Goal: Task Accomplishment & Management: Manage account settings

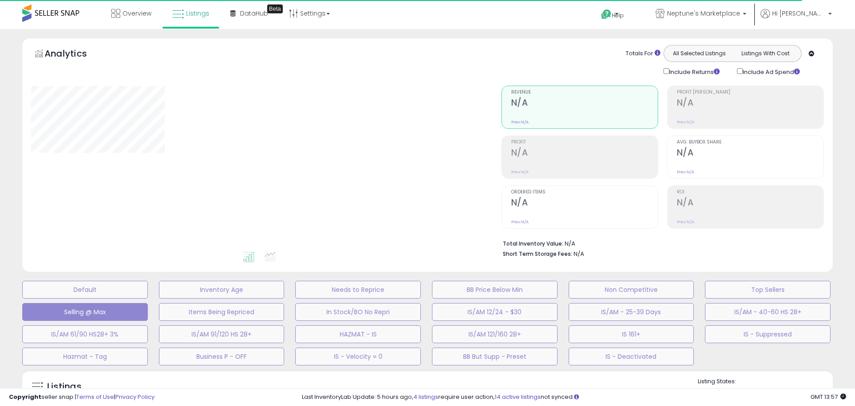
select select "**"
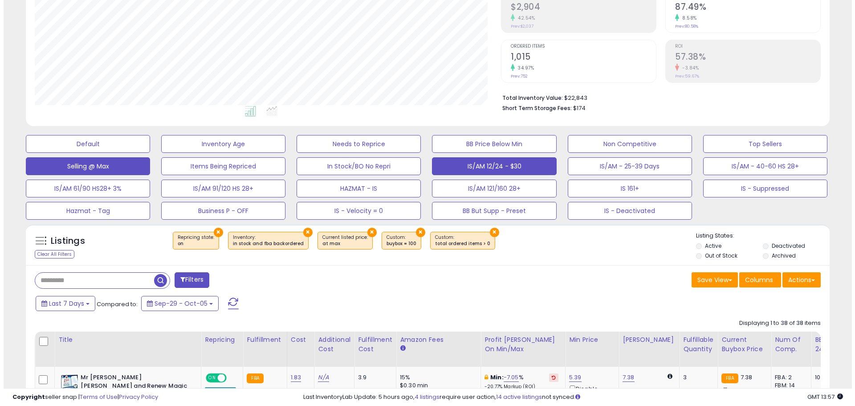
scroll to position [134, 0]
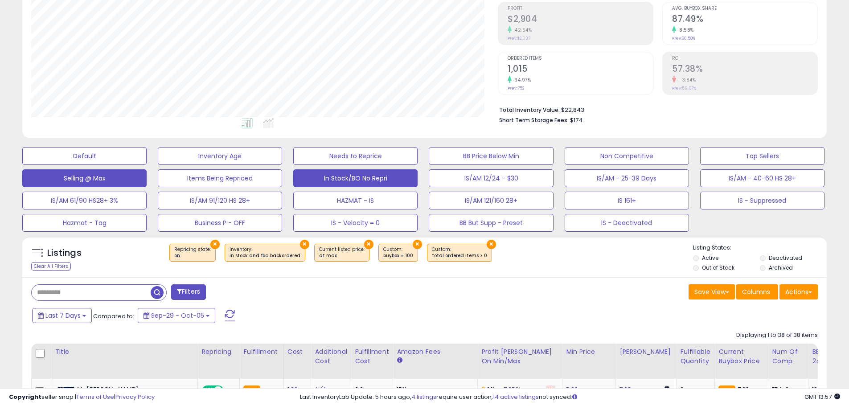
click at [368, 174] on button "In Stock/BO No Repri" at bounding box center [355, 178] width 124 height 18
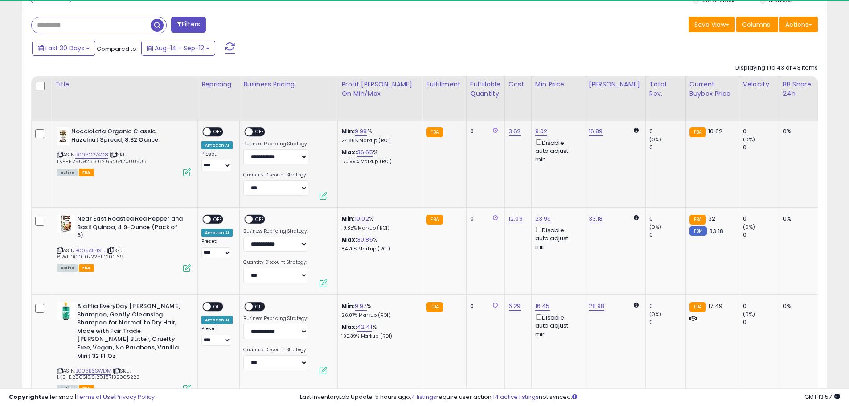
scroll to position [183, 467]
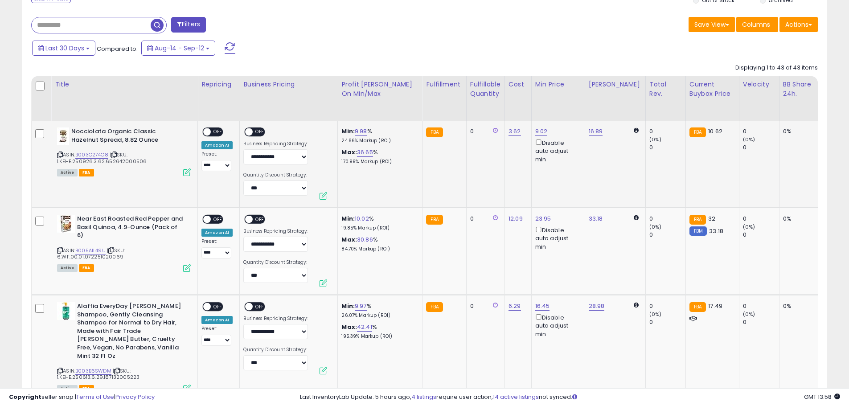
click at [211, 131] on span "OFF" at bounding box center [218, 132] width 14 height 8
click at [264, 133] on div "ON OFF" at bounding box center [258, 132] width 30 height 11
click at [259, 132] on span "OFF" at bounding box center [260, 132] width 14 height 8
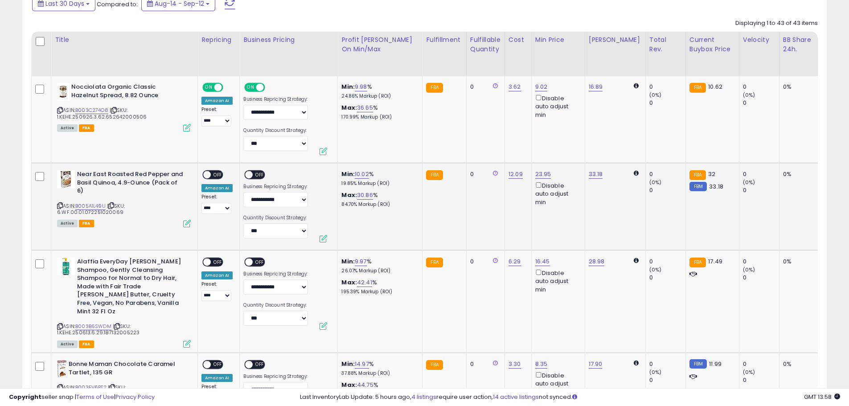
click at [217, 172] on span "OFF" at bounding box center [218, 175] width 14 height 8
click at [258, 174] on span "OFF" at bounding box center [260, 175] width 14 height 8
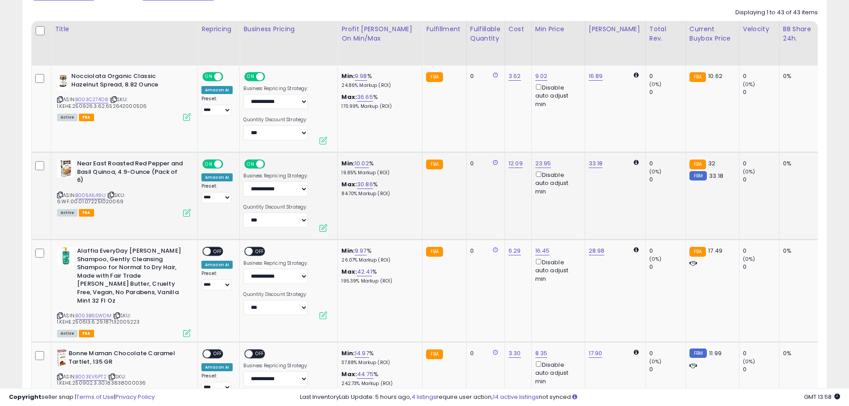
scroll to position [535, 0]
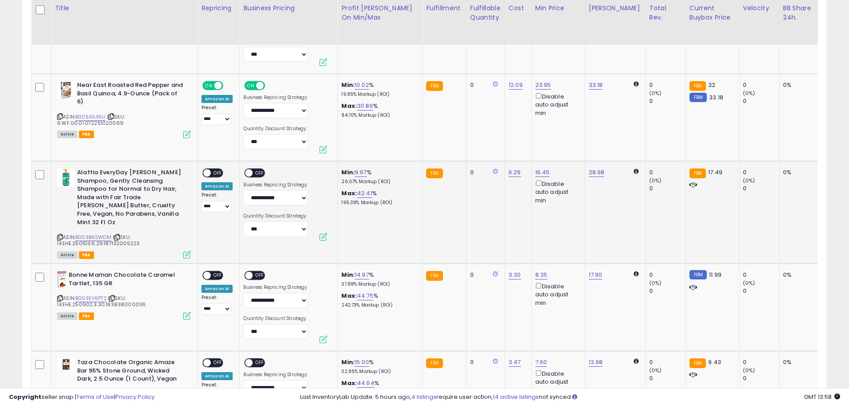
click at [217, 173] on span "OFF" at bounding box center [218, 173] width 14 height 8
click at [256, 173] on span "OFF" at bounding box center [260, 173] width 14 height 8
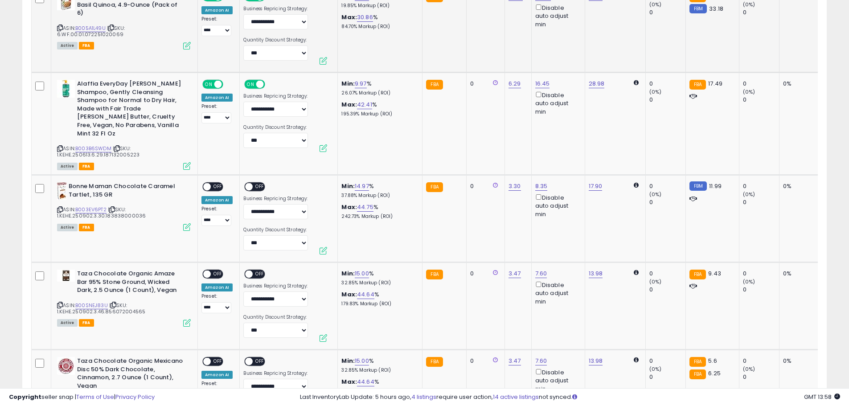
scroll to position [624, 0]
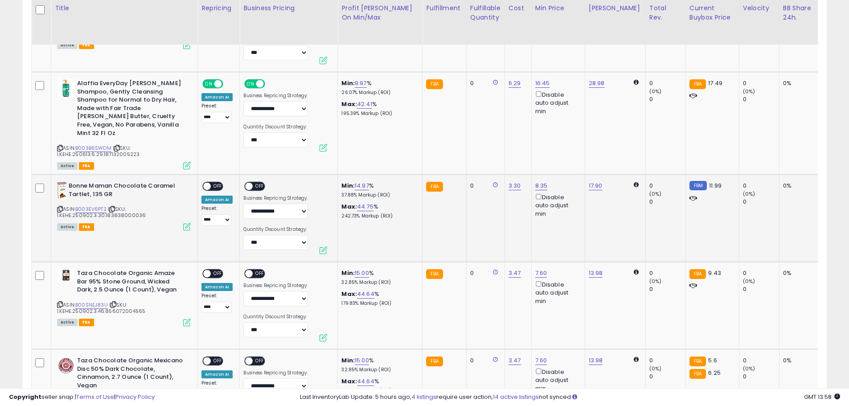
click at [217, 183] on span "OFF" at bounding box center [218, 187] width 14 height 8
click at [260, 183] on span "OFF" at bounding box center [260, 187] width 14 height 8
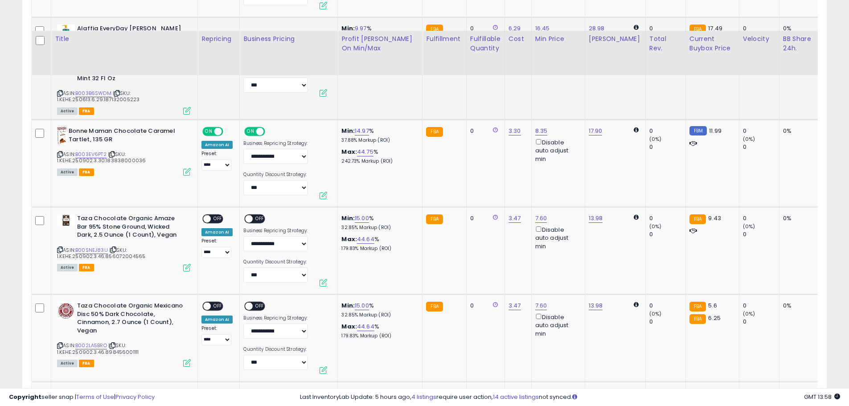
scroll to position [713, 0]
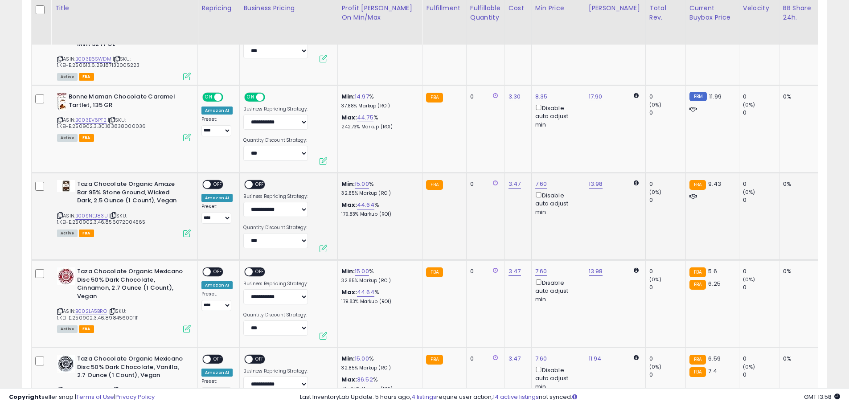
click at [213, 181] on span "OFF" at bounding box center [218, 185] width 14 height 8
click at [254, 181] on span "OFF" at bounding box center [260, 185] width 14 height 8
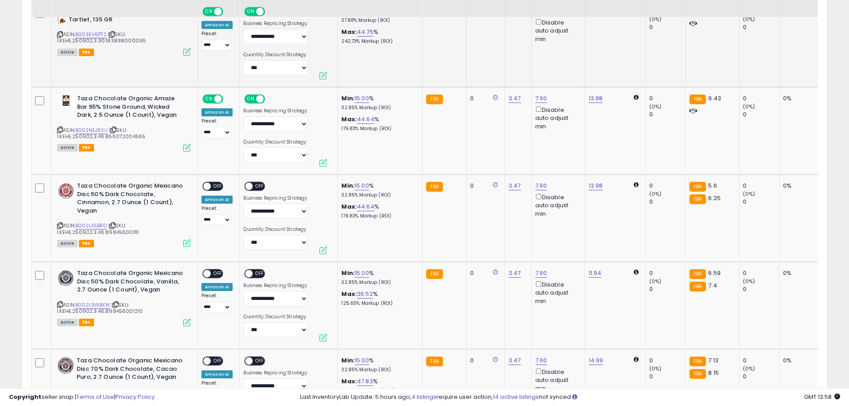
scroll to position [802, 0]
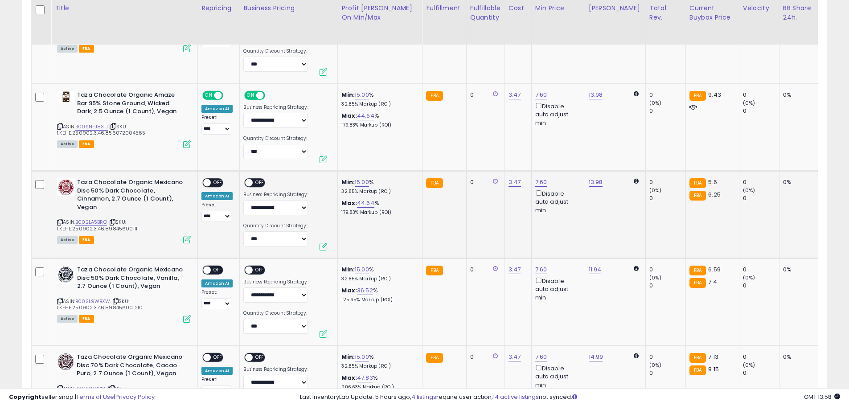
click at [217, 179] on span "OFF" at bounding box center [218, 183] width 14 height 8
click at [256, 179] on span "OFF" at bounding box center [260, 183] width 14 height 8
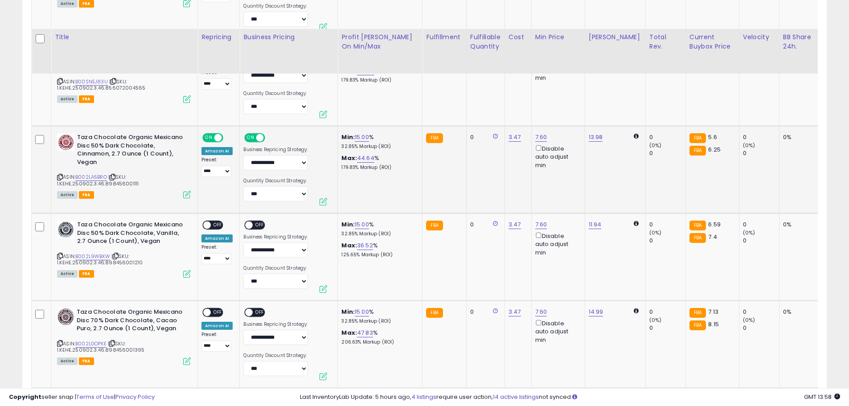
scroll to position [891, 0]
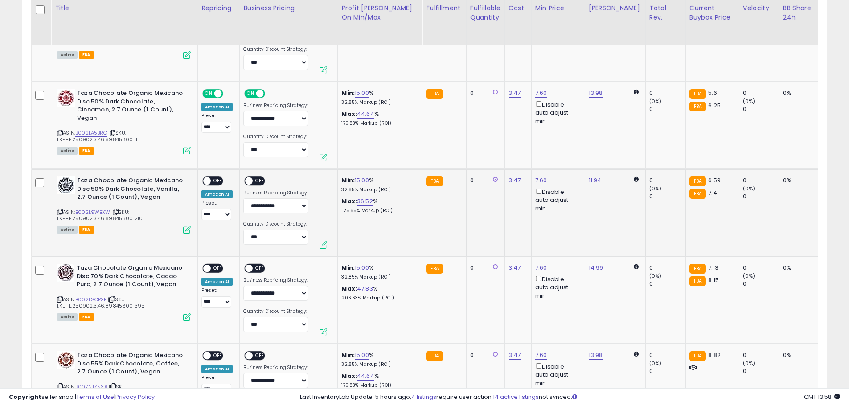
click at [216, 177] on span "OFF" at bounding box center [218, 181] width 14 height 8
click at [257, 177] on span "OFF" at bounding box center [260, 181] width 14 height 8
click at [90, 129] on link "B002LA5BRO" at bounding box center [91, 133] width 32 height 8
click at [367, 89] on link "15.00" at bounding box center [362, 93] width 14 height 9
drag, startPoint x: 326, startPoint y: 55, endPoint x: 280, endPoint y: 53, distance: 46.4
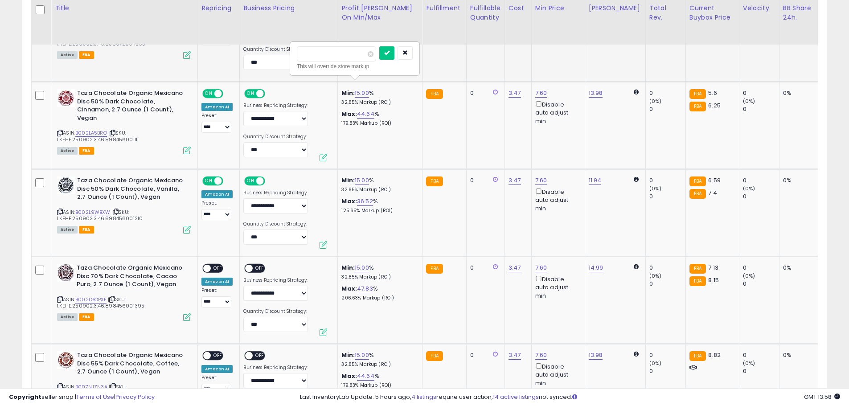
click at [291, 54] on div "***** This will override store markup" at bounding box center [355, 58] width 128 height 33
type input "**"
click button "submit" at bounding box center [386, 52] width 15 height 13
click at [366, 89] on link "9.95" at bounding box center [366, 93] width 12 height 9
drag, startPoint x: 326, startPoint y: 53, endPoint x: 263, endPoint y: 53, distance: 62.8
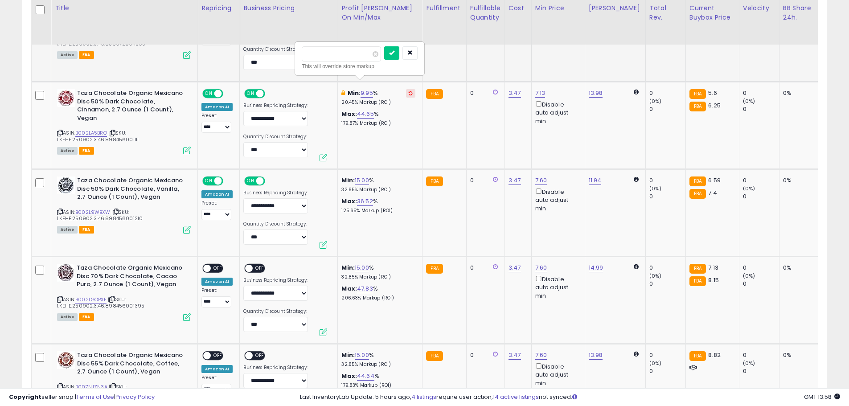
type input "*"
click button "submit" at bounding box center [391, 52] width 15 height 13
click at [360, 176] on link "15.00" at bounding box center [362, 180] width 14 height 9
drag, startPoint x: 341, startPoint y: 144, endPoint x: 272, endPoint y: 141, distance: 69.6
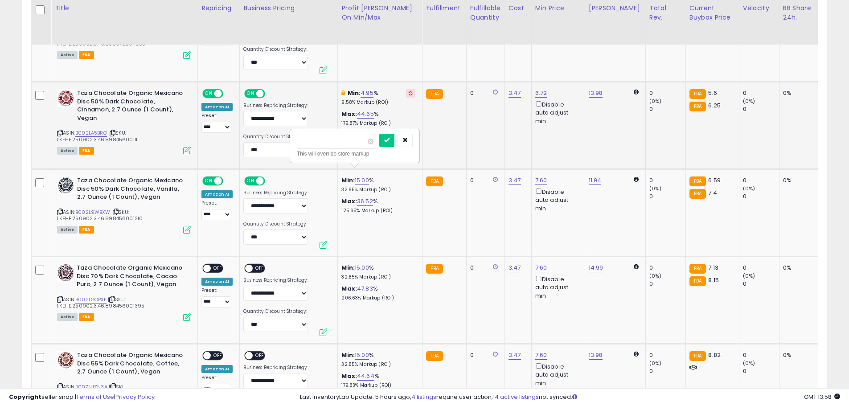
type input "**"
click button "submit" at bounding box center [386, 140] width 15 height 13
click at [365, 176] on link "9.95" at bounding box center [366, 180] width 12 height 9
drag, startPoint x: 320, startPoint y: 141, endPoint x: 282, endPoint y: 140, distance: 37.9
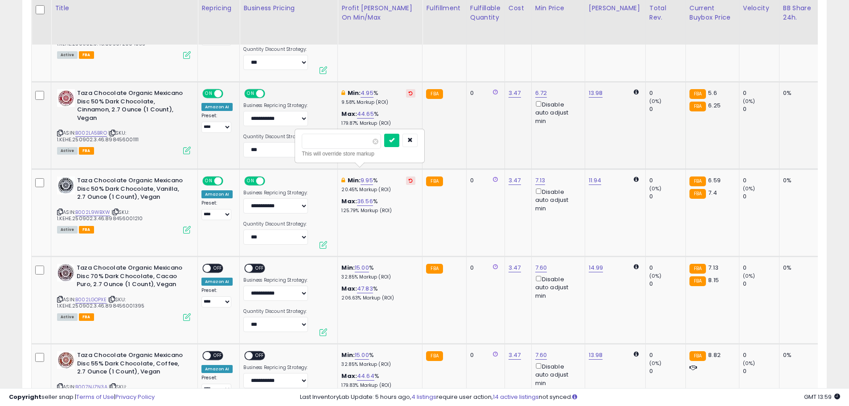
type input "*"
click button "submit" at bounding box center [391, 140] width 15 height 13
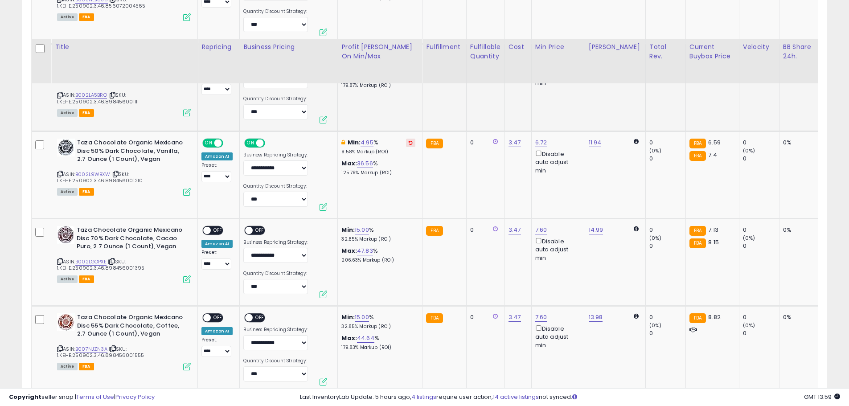
scroll to position [980, 0]
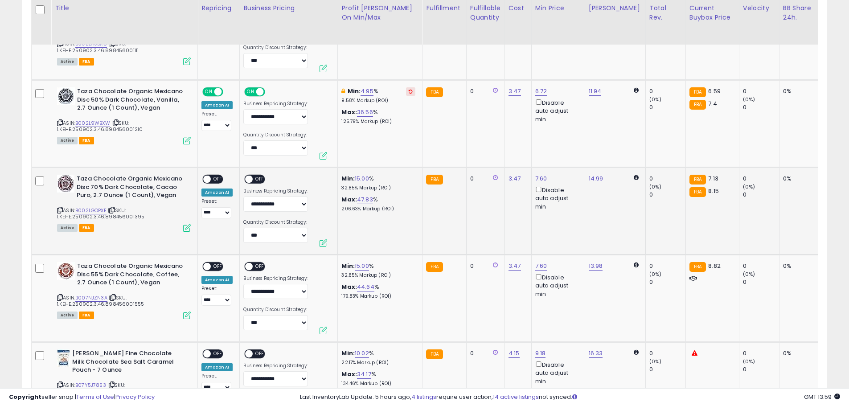
click at [213, 176] on span "OFF" at bounding box center [218, 180] width 14 height 8
click at [253, 176] on span "OFF" at bounding box center [260, 180] width 14 height 8
click at [360, 174] on link "15.00" at bounding box center [362, 178] width 14 height 9
drag, startPoint x: 325, startPoint y: 139, endPoint x: 278, endPoint y: 142, distance: 46.9
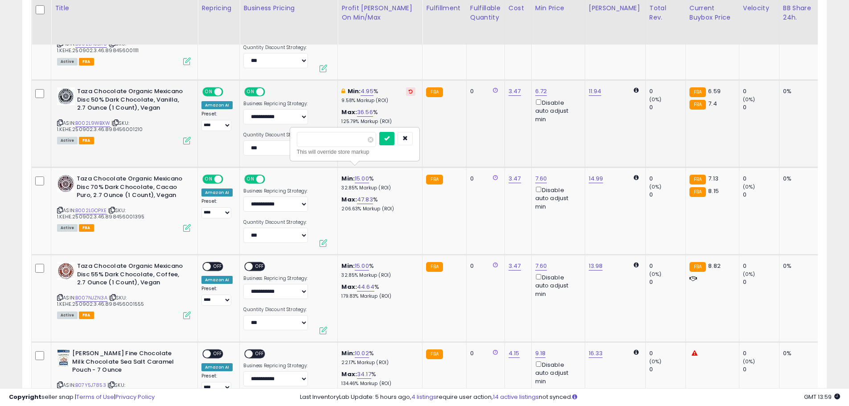
type input "*"
click button "submit" at bounding box center [386, 138] width 15 height 13
click at [222, 262] on div "**********" at bounding box center [216, 284] width 31 height 44
click at [216, 263] on span "OFF" at bounding box center [218, 267] width 14 height 8
click at [254, 263] on span "OFF" at bounding box center [260, 267] width 14 height 8
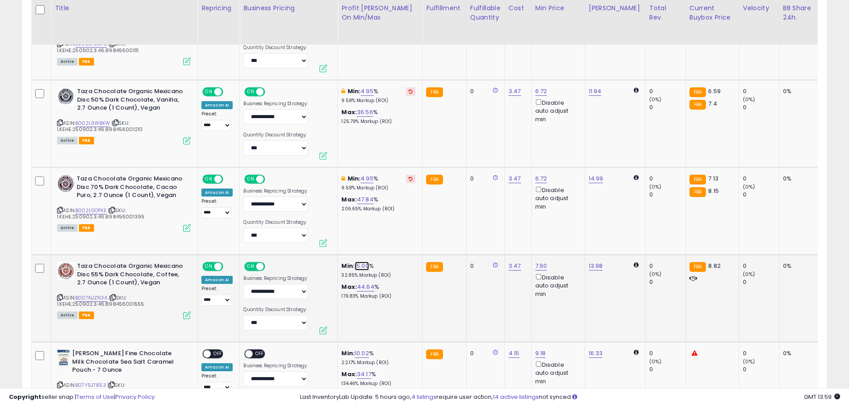
click at [361, 262] on link "15.00" at bounding box center [362, 266] width 14 height 9
drag, startPoint x: 328, startPoint y: 229, endPoint x: 285, endPoint y: 224, distance: 43.4
type input "*"
click button "submit" at bounding box center [386, 225] width 15 height 13
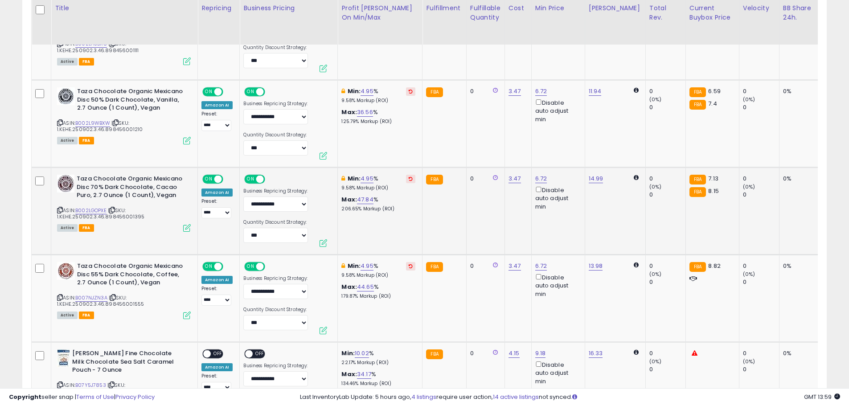
scroll to position [1069, 0]
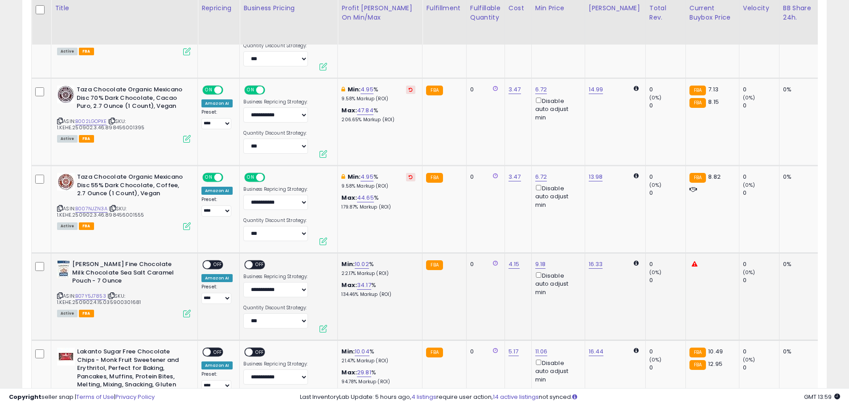
click at [213, 261] on span "OFF" at bounding box center [218, 265] width 14 height 8
click at [253, 261] on div "ON OFF" at bounding box center [244, 265] width 21 height 8
click at [253, 261] on span "OFF" at bounding box center [260, 265] width 14 height 8
click at [87, 292] on link "B07Y5J7853" at bounding box center [90, 296] width 31 height 8
click at [595, 260] on link "16.33" at bounding box center [596, 264] width 14 height 9
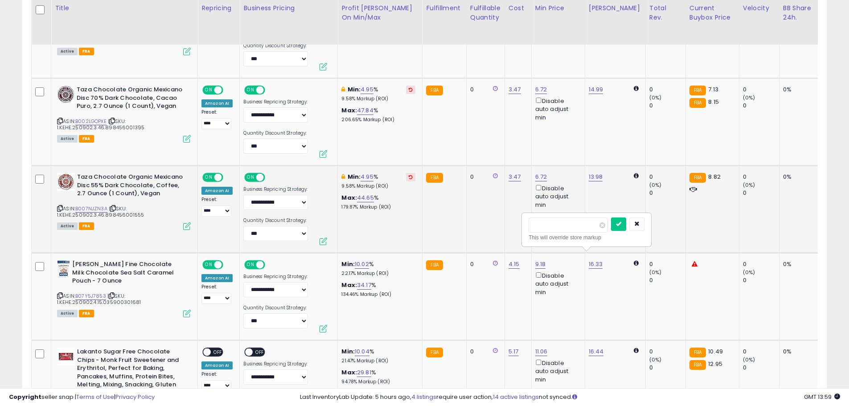
drag, startPoint x: 523, startPoint y: 230, endPoint x: 511, endPoint y: 229, distance: 12.1
type input "*****"
click button "submit" at bounding box center [618, 223] width 15 height 13
click at [353, 260] on b "Min:" at bounding box center [347, 264] width 13 height 8
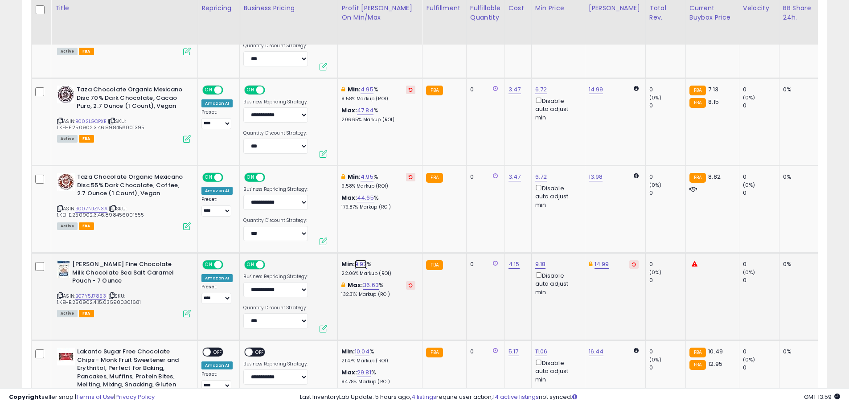
click at [357, 260] on link "9.97" at bounding box center [361, 264] width 12 height 9
drag, startPoint x: 317, startPoint y: 221, endPoint x: 277, endPoint y: 222, distance: 39.7
type input "*"
click button "submit" at bounding box center [385, 223] width 15 height 13
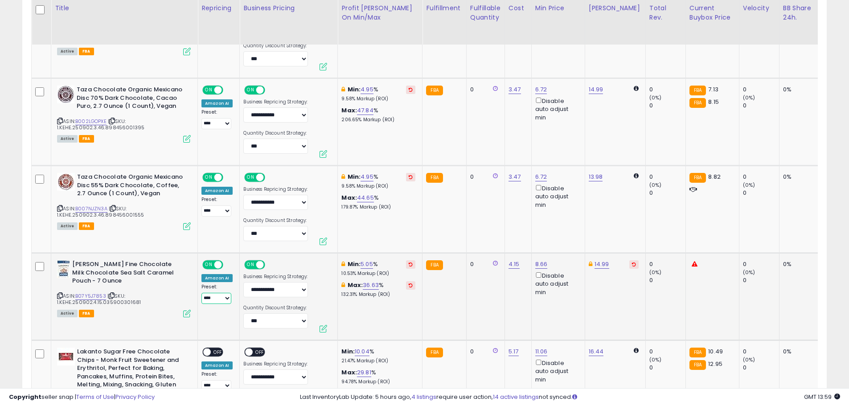
click at [204, 293] on select "**********" at bounding box center [216, 298] width 30 height 11
select select "**********"
click at [201, 293] on select "**********" at bounding box center [216, 298] width 30 height 11
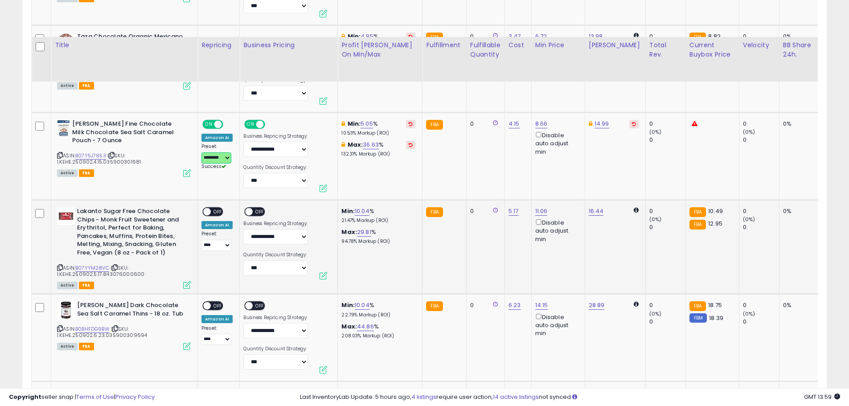
scroll to position [1248, 0]
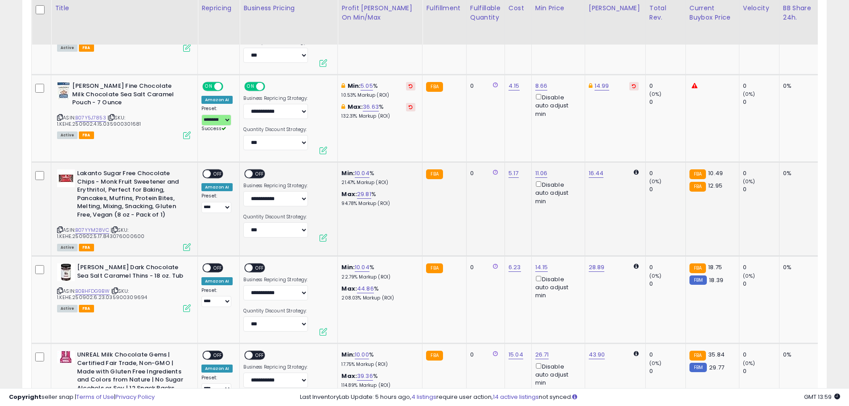
click at [260, 170] on span "OFF" at bounding box center [260, 174] width 14 height 8
click at [219, 170] on span "OFF" at bounding box center [218, 174] width 14 height 8
click at [229, 169] on div "**********" at bounding box center [216, 191] width 31 height 44
click at [220, 264] on span "OFF" at bounding box center [218, 268] width 14 height 8
click at [256, 256] on td "**********" at bounding box center [289, 299] width 98 height 87
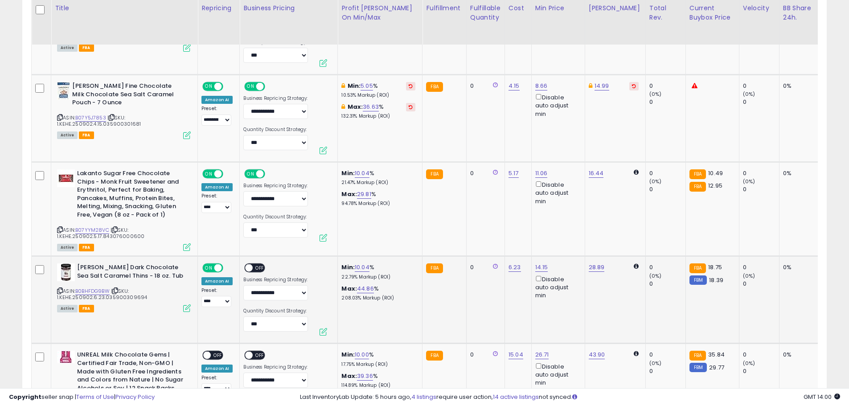
click at [253, 264] on span "OFF" at bounding box center [260, 268] width 14 height 8
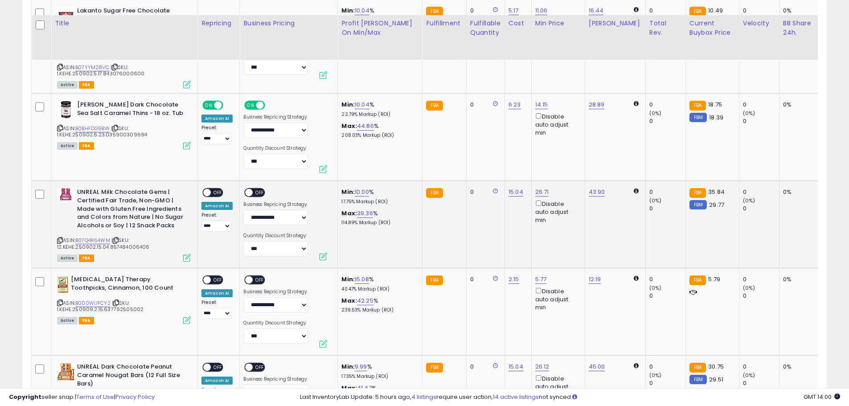
scroll to position [1426, 0]
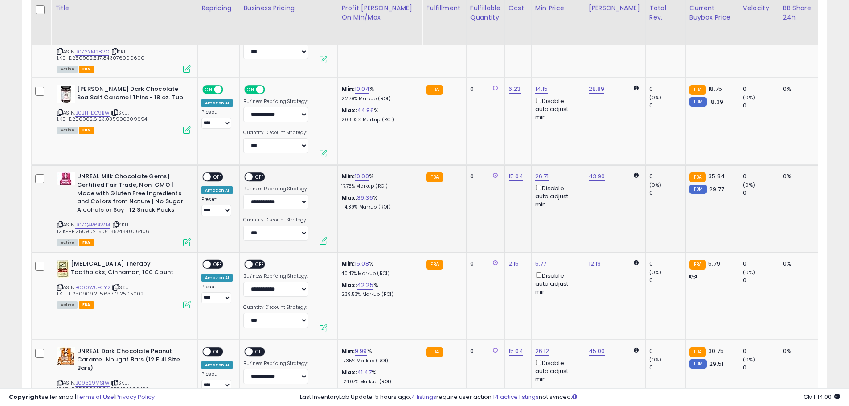
click at [220, 173] on span "OFF" at bounding box center [218, 177] width 14 height 8
click at [254, 173] on span "OFF" at bounding box center [260, 177] width 14 height 8
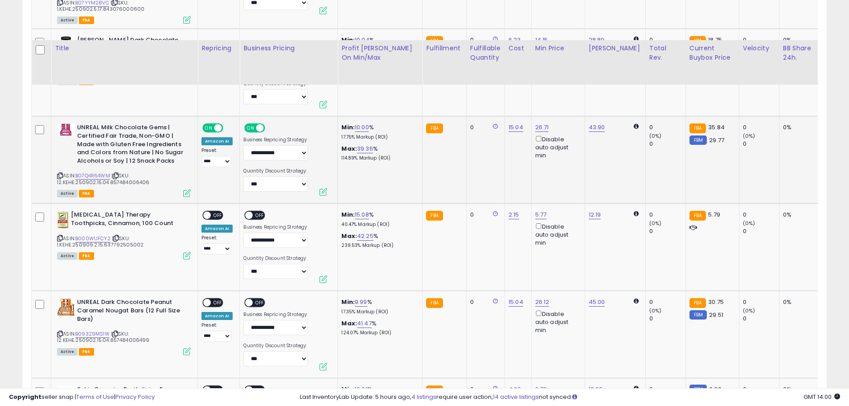
scroll to position [1515, 0]
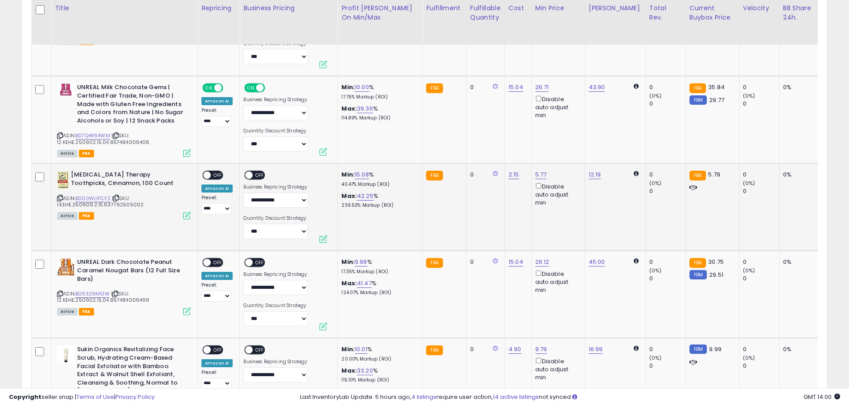
click at [217, 172] on span "OFF" at bounding box center [218, 176] width 14 height 8
click at [258, 172] on span "OFF" at bounding box center [260, 176] width 14 height 8
click at [216, 259] on span "OFF" at bounding box center [218, 263] width 14 height 8
click at [250, 259] on span at bounding box center [250, 263] width 8 height 8
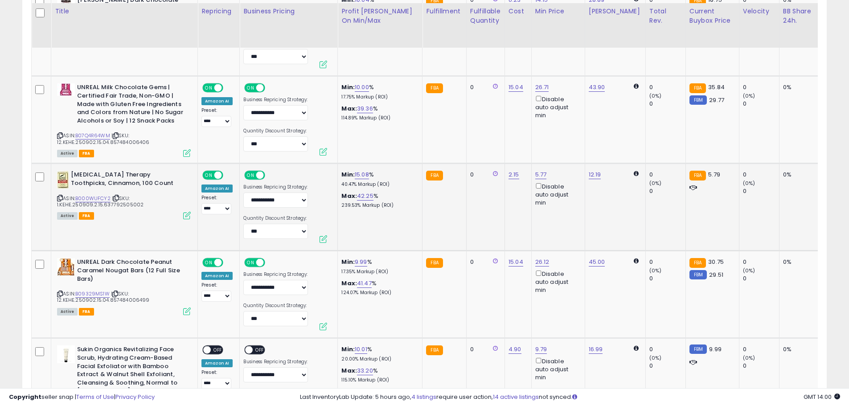
scroll to position [1604, 0]
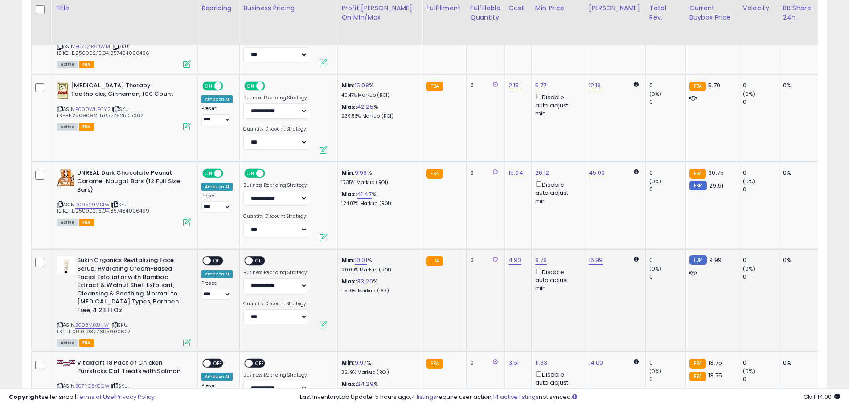
click at [221, 257] on span "OFF" at bounding box center [218, 261] width 14 height 8
click at [260, 257] on span "OFF" at bounding box center [260, 261] width 14 height 8
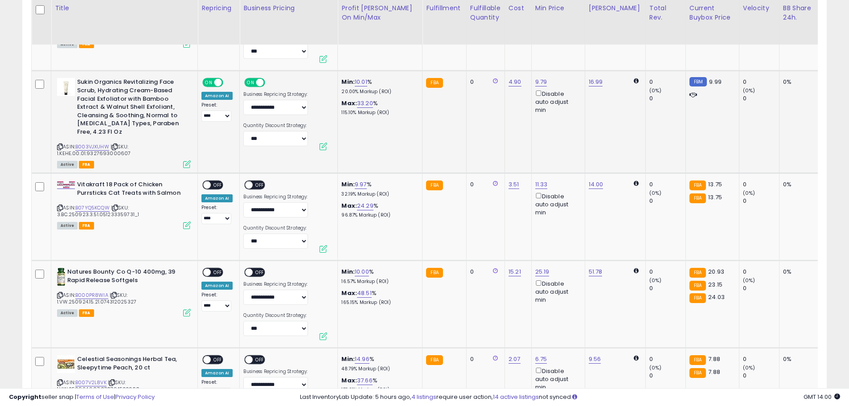
scroll to position [1738, 0]
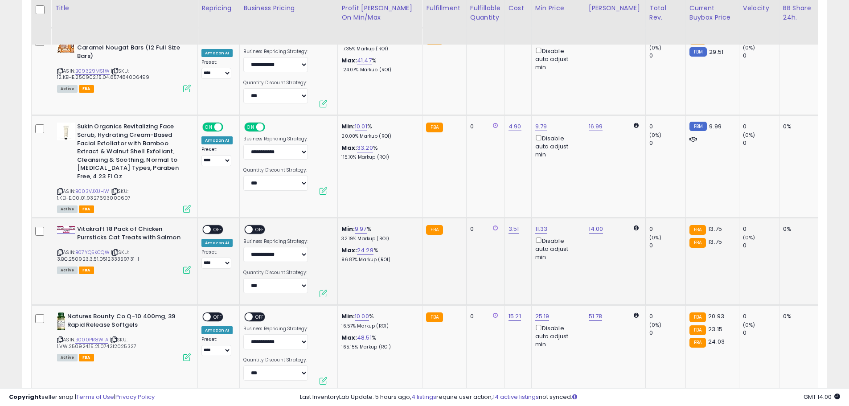
click at [212, 226] on span "OFF" at bounding box center [218, 230] width 14 height 8
click at [259, 226] on span "OFF" at bounding box center [260, 230] width 14 height 8
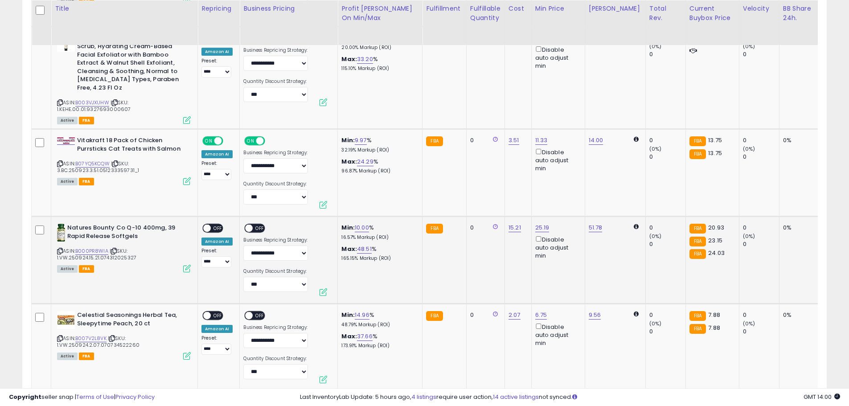
scroll to position [1827, 0]
click at [218, 224] on span "OFF" at bounding box center [218, 228] width 14 height 8
click at [250, 224] on span at bounding box center [250, 228] width 8 height 8
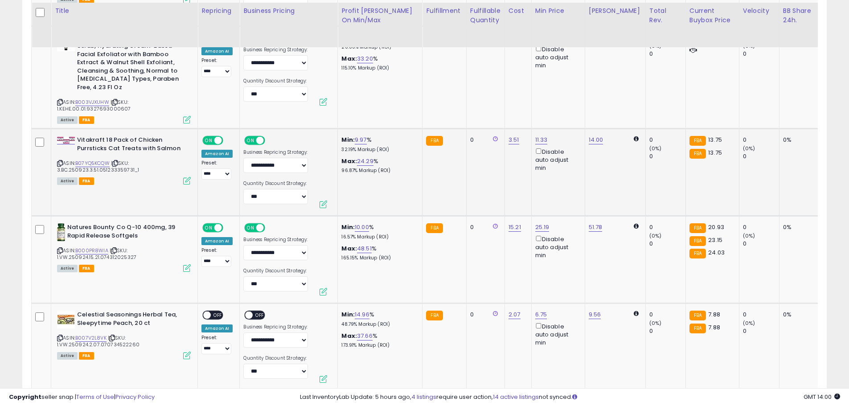
scroll to position [1916, 0]
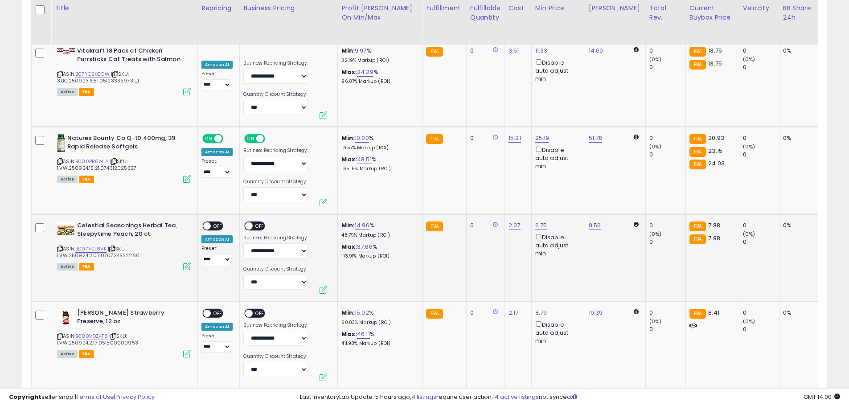
click at [215, 222] on span "OFF" at bounding box center [218, 226] width 14 height 8
click at [253, 222] on span "OFF" at bounding box center [260, 226] width 14 height 8
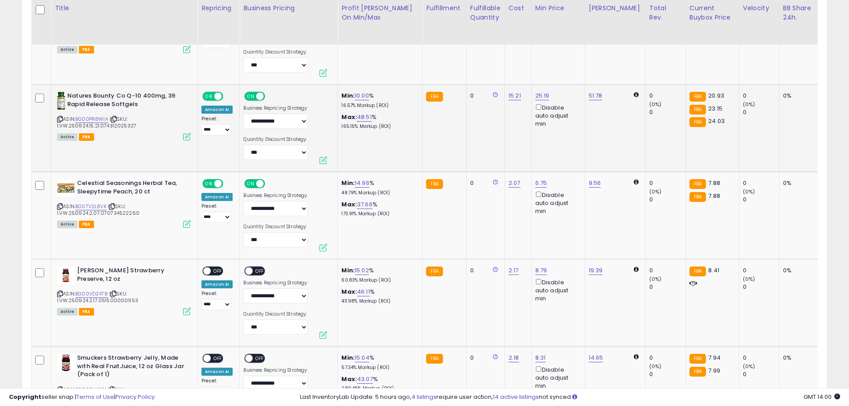
scroll to position [1960, 0]
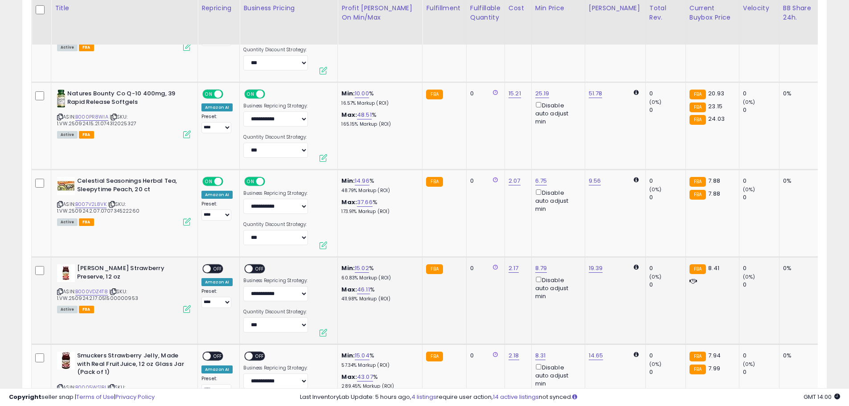
click at [221, 264] on div "**********" at bounding box center [216, 286] width 31 height 44
click at [214, 265] on span "OFF" at bounding box center [218, 269] width 14 height 8
click at [258, 265] on span "OFF" at bounding box center [260, 269] width 14 height 8
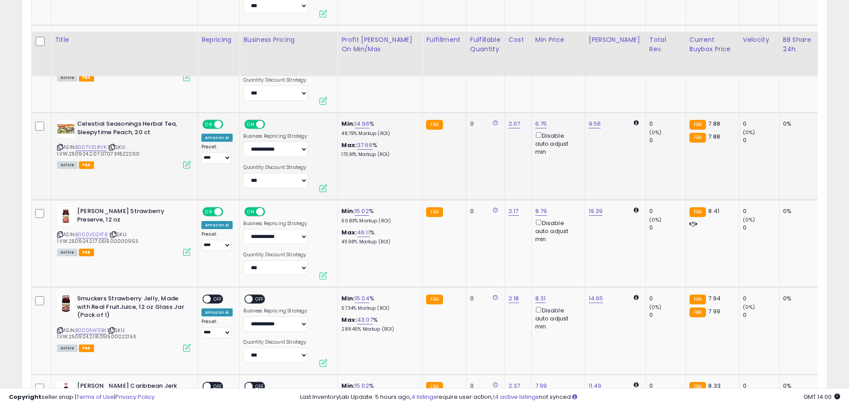
scroll to position [2050, 0]
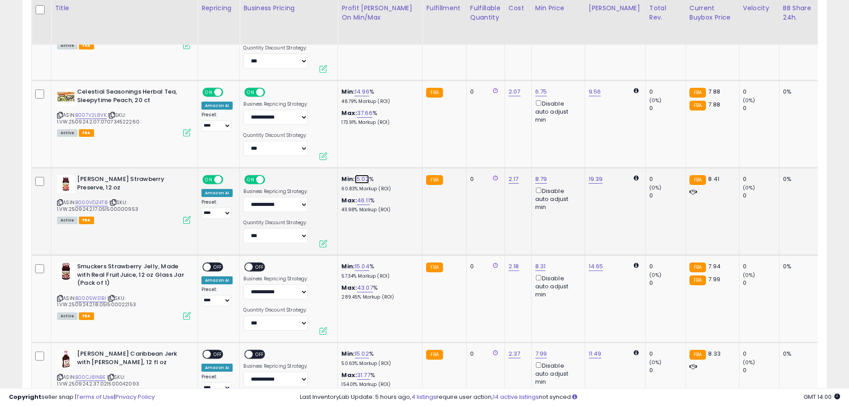
click at [359, 175] on link "15.02" at bounding box center [362, 179] width 14 height 9
drag, startPoint x: 344, startPoint y: 140, endPoint x: 272, endPoint y: 140, distance: 72.6
click at [283, 140] on tbody "**********" at bounding box center [629, 396] width 1195 height 3849
type input "**"
click button "submit" at bounding box center [386, 139] width 15 height 13
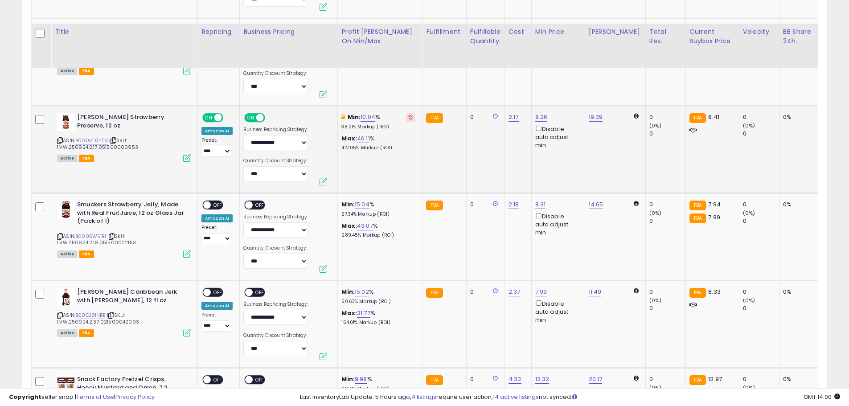
scroll to position [2139, 0]
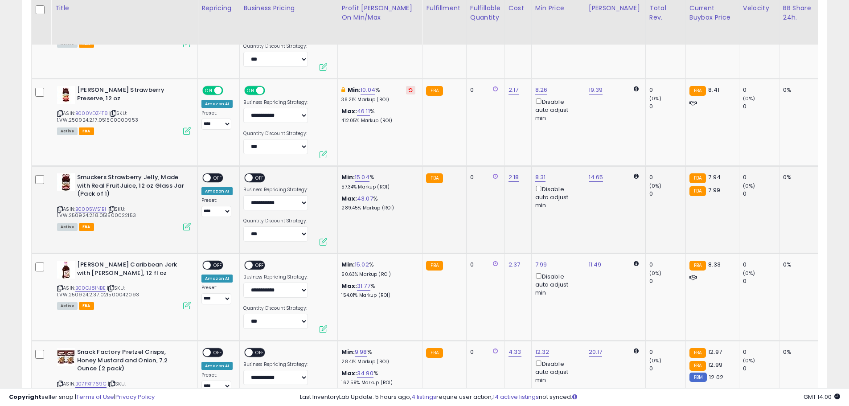
click at [218, 174] on span "OFF" at bounding box center [218, 178] width 14 height 8
click at [254, 174] on span "OFF" at bounding box center [260, 178] width 14 height 8
click at [361, 173] on link "15.04" at bounding box center [362, 177] width 15 height 9
drag, startPoint x: 335, startPoint y: 141, endPoint x: 266, endPoint y: 145, distance: 68.7
click at [273, 143] on tbody "**********" at bounding box center [629, 307] width 1195 height 3849
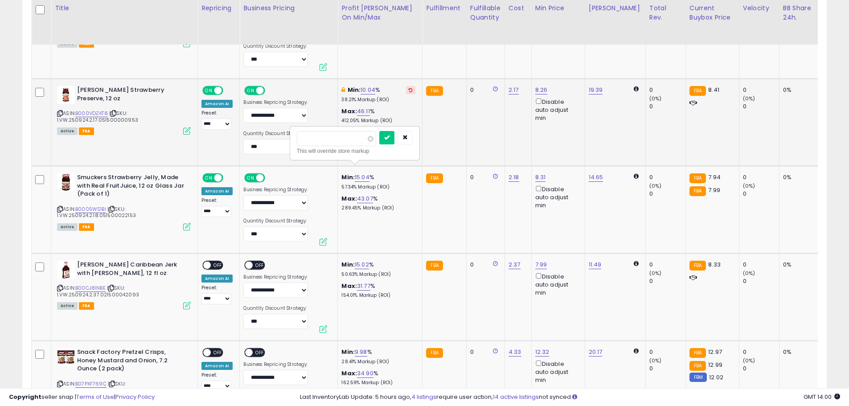
type input "**"
click button "submit" at bounding box center [386, 137] width 15 height 13
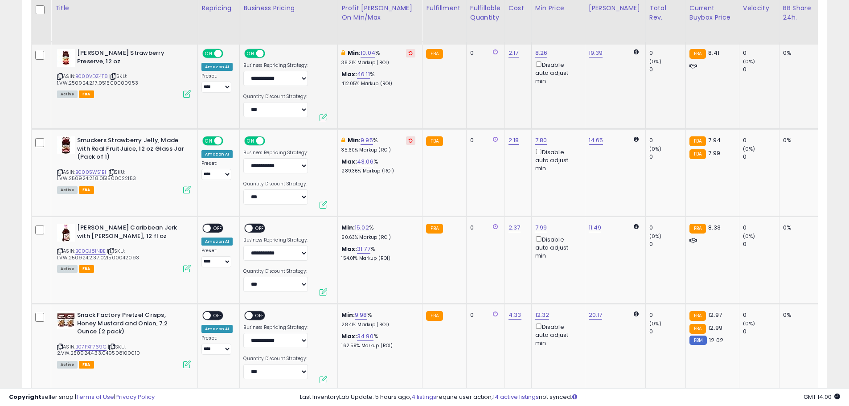
scroll to position [2183, 0]
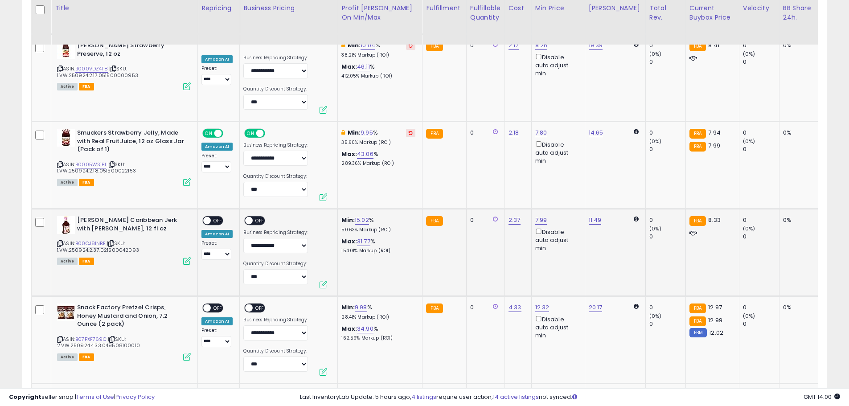
click at [216, 217] on span "OFF" at bounding box center [218, 221] width 14 height 8
click at [261, 217] on span "OFF" at bounding box center [260, 221] width 14 height 8
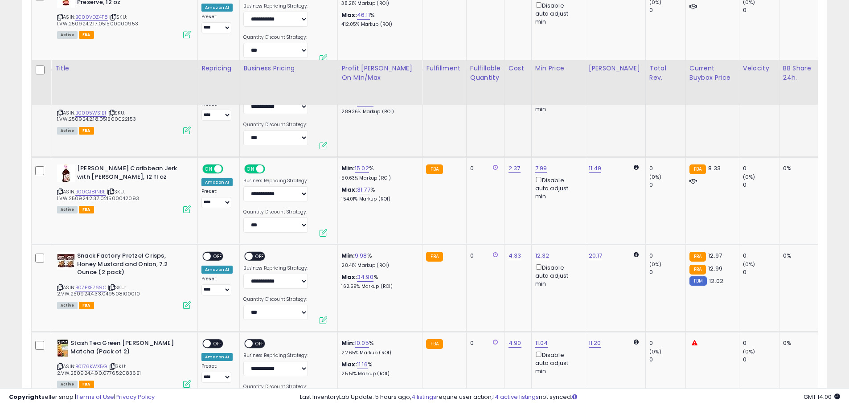
scroll to position [2317, 0]
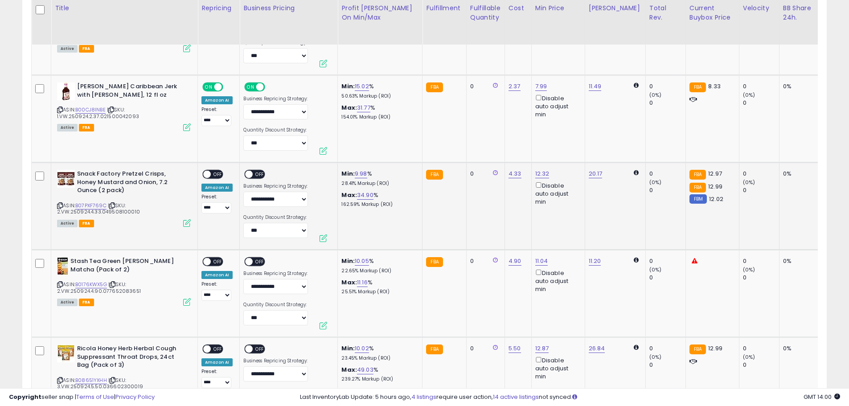
click at [215, 171] on span "OFF" at bounding box center [218, 175] width 14 height 8
click at [254, 171] on span "OFF" at bounding box center [260, 175] width 14 height 8
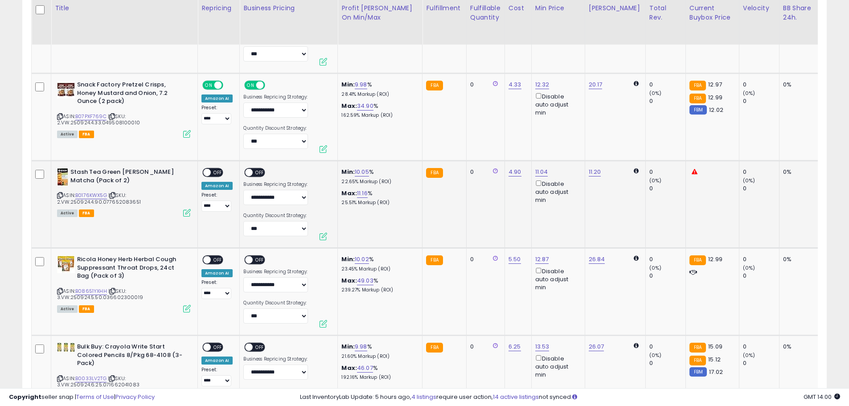
click at [218, 169] on span "OFF" at bounding box center [218, 173] width 14 height 8
click at [259, 169] on span "OFF" at bounding box center [260, 173] width 14 height 8
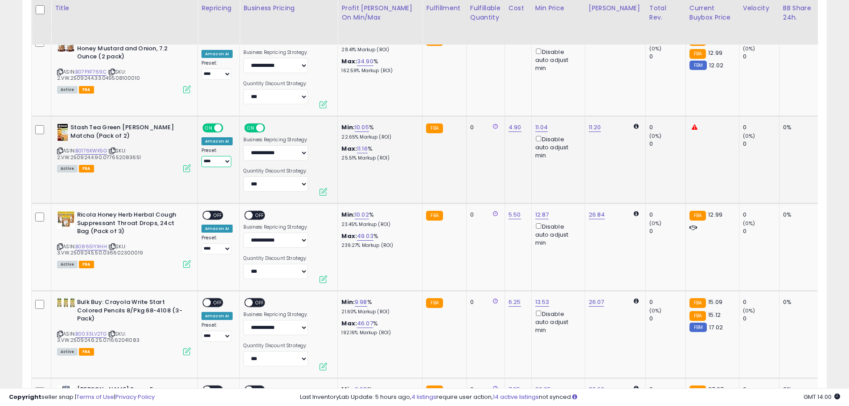
click at [207, 156] on select "**********" at bounding box center [216, 161] width 30 height 11
select select "**********"
click at [201, 156] on select "**********" at bounding box center [216, 161] width 30 height 11
click at [358, 123] on link "10.05" at bounding box center [362, 127] width 14 height 9
drag, startPoint x: 344, startPoint y: 91, endPoint x: 272, endPoint y: 88, distance: 71.4
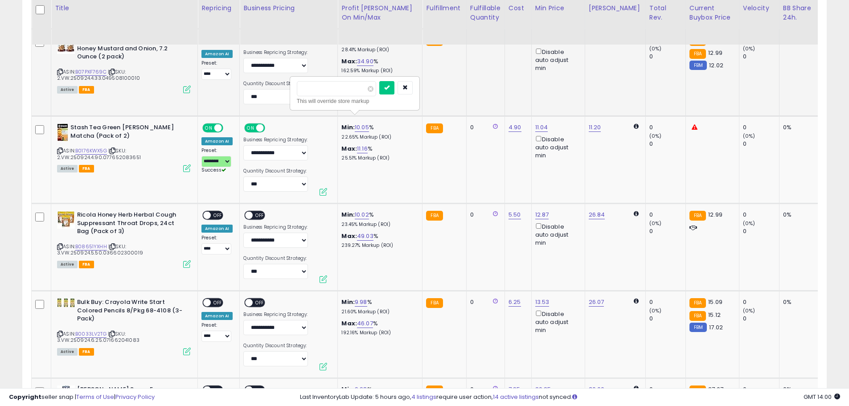
type input "*"
click button "submit" at bounding box center [386, 87] width 15 height 13
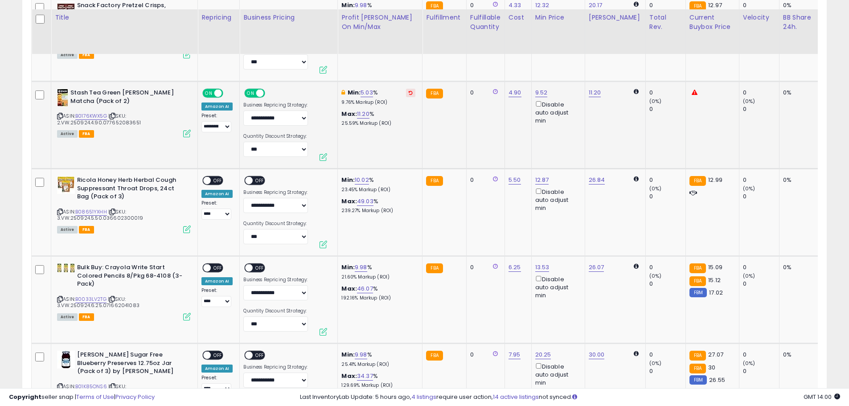
scroll to position [2495, 0]
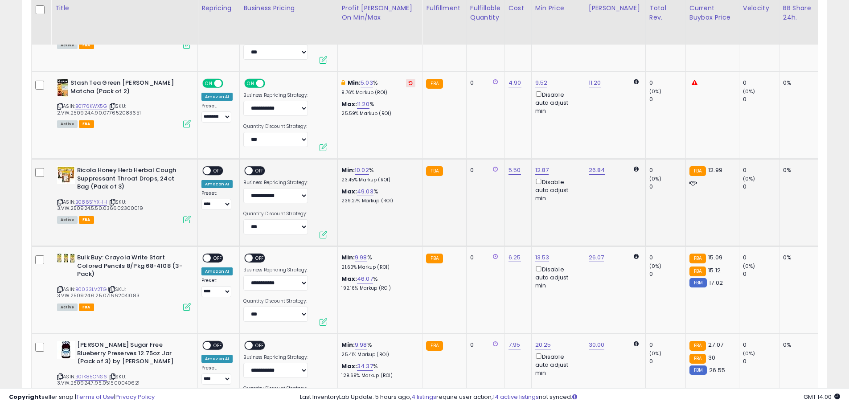
click at [219, 167] on span "OFF" at bounding box center [218, 171] width 14 height 8
click at [253, 167] on span "OFF" at bounding box center [260, 171] width 14 height 8
click at [212, 254] on span "OFF" at bounding box center [218, 258] width 14 height 8
click at [253, 254] on span "OFF" at bounding box center [260, 258] width 14 height 8
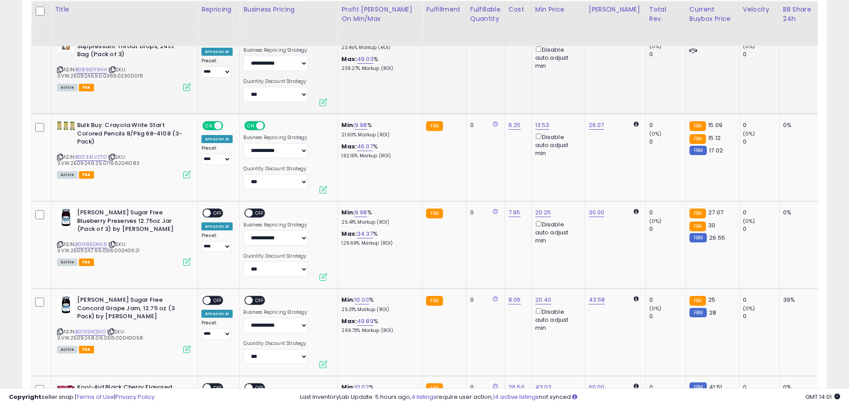
scroll to position [2629, 0]
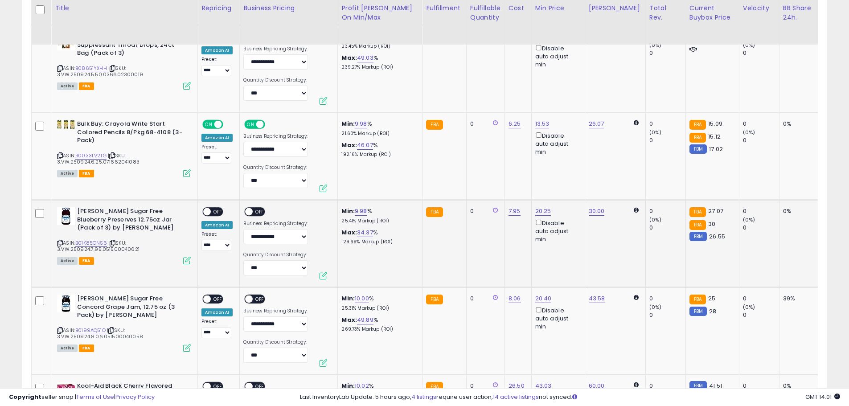
click at [217, 208] on span "OFF" at bounding box center [218, 212] width 14 height 8
click at [247, 208] on span at bounding box center [250, 212] width 8 height 8
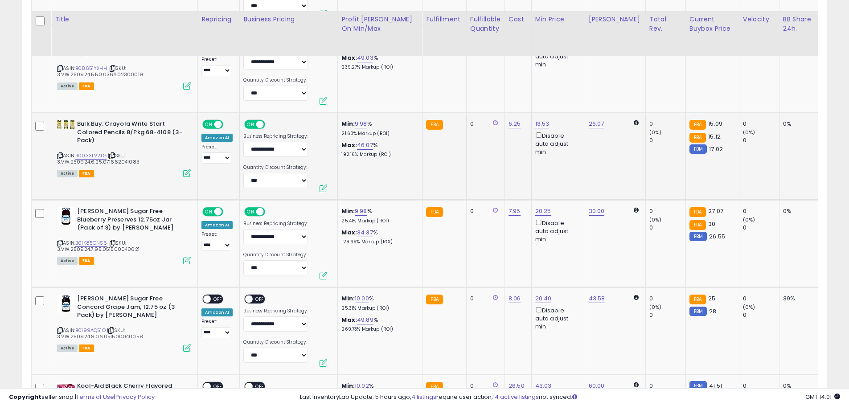
scroll to position [2762, 0]
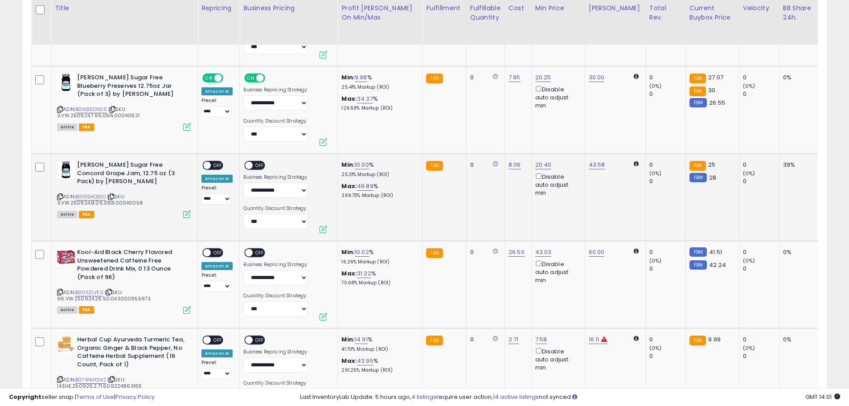
click at [217, 162] on span "OFF" at bounding box center [218, 166] width 14 height 8
click at [256, 162] on span "OFF" at bounding box center [260, 166] width 14 height 8
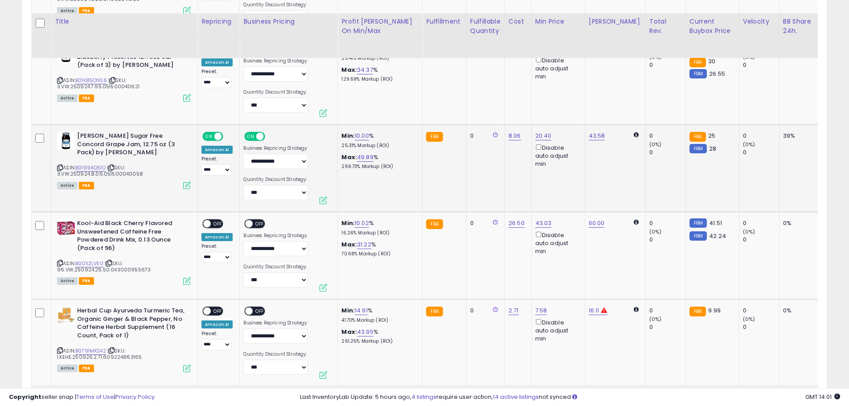
scroll to position [2807, 0]
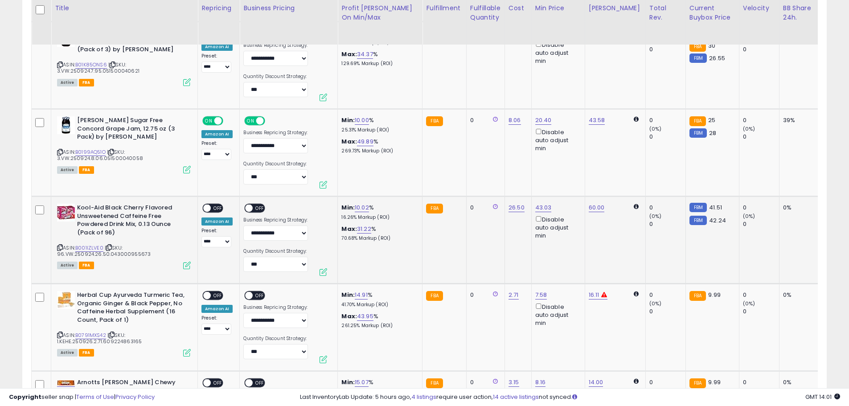
click at [220, 204] on div "**********" at bounding box center [216, 226] width 31 height 44
click at [220, 205] on span "OFF" at bounding box center [218, 209] width 14 height 8
click at [256, 205] on span "OFF" at bounding box center [260, 209] width 14 height 8
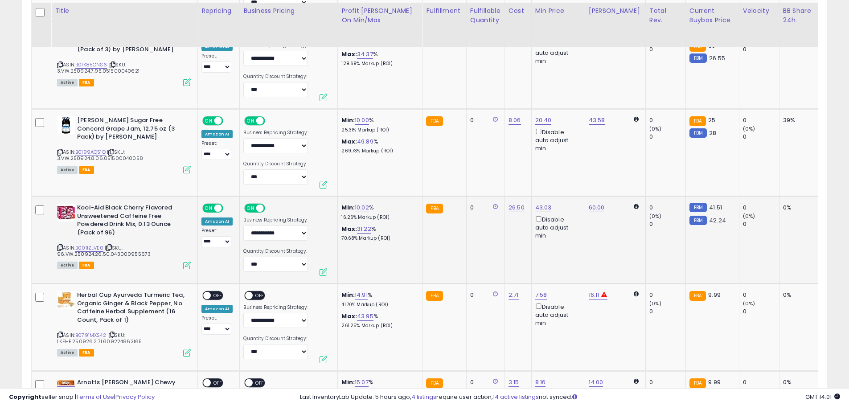
scroll to position [2941, 0]
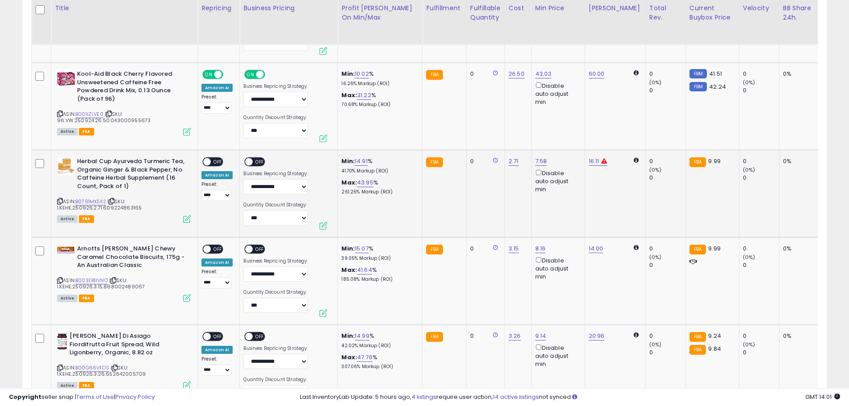
click at [213, 158] on span "OFF" at bounding box center [218, 162] width 14 height 8
click at [253, 158] on span "OFF" at bounding box center [260, 162] width 14 height 8
click at [213, 246] on span "OFF" at bounding box center [218, 250] width 14 height 8
click at [592, 157] on link "16.11" at bounding box center [594, 161] width 11 height 9
drag, startPoint x: 559, startPoint y: 123, endPoint x: 495, endPoint y: 115, distance: 64.3
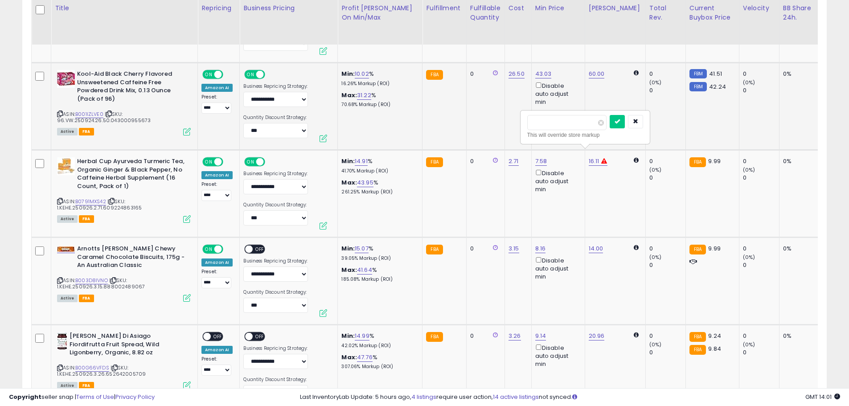
type input "*****"
click button "submit" at bounding box center [617, 121] width 15 height 13
click at [257, 246] on span "OFF" at bounding box center [260, 250] width 14 height 8
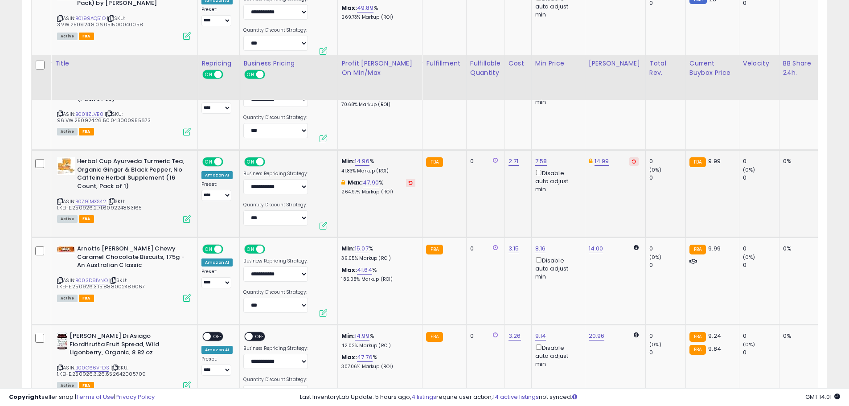
scroll to position [3030, 0]
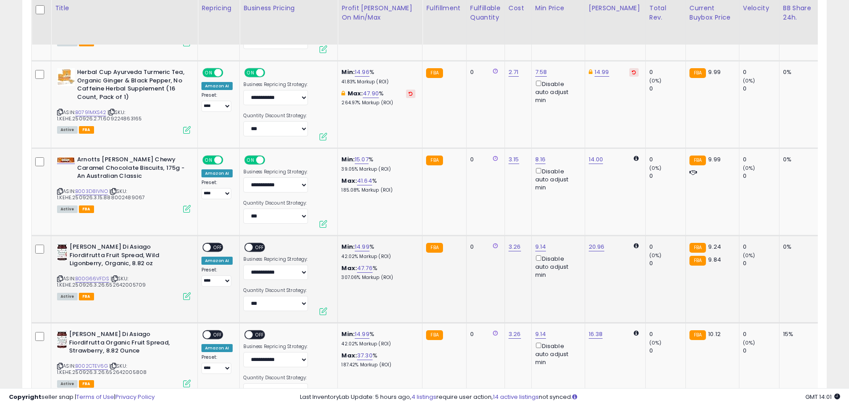
click at [214, 244] on span "OFF" at bounding box center [218, 248] width 14 height 8
click at [253, 244] on span "OFF" at bounding box center [260, 248] width 14 height 8
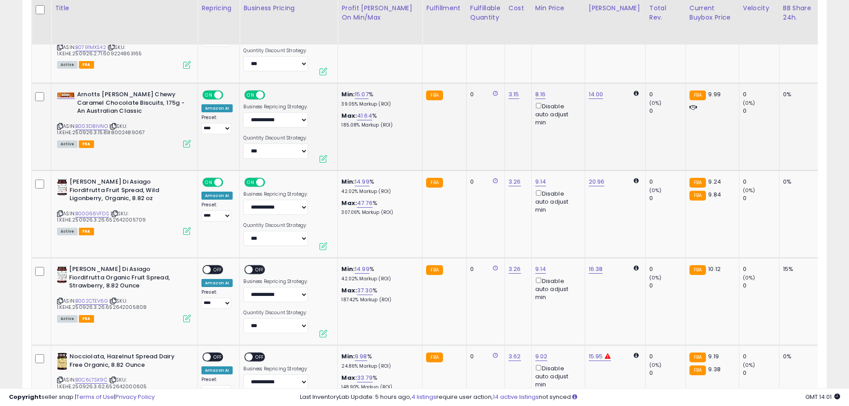
scroll to position [3119, 0]
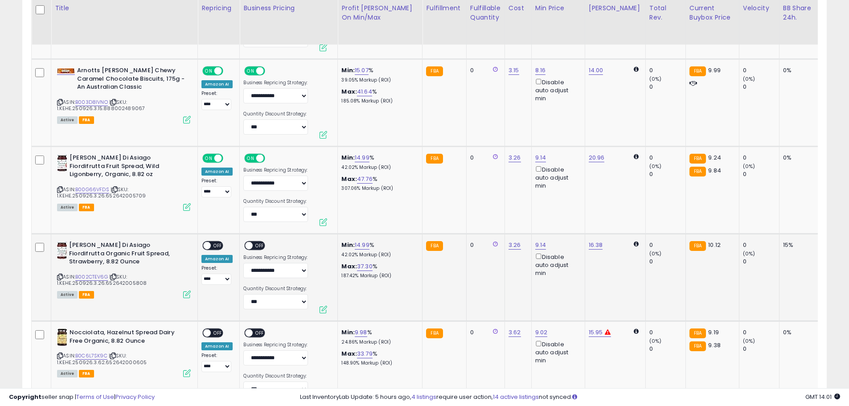
click at [218, 242] on span "OFF" at bounding box center [218, 246] width 14 height 8
click at [257, 242] on span "OFF" at bounding box center [260, 246] width 14 height 8
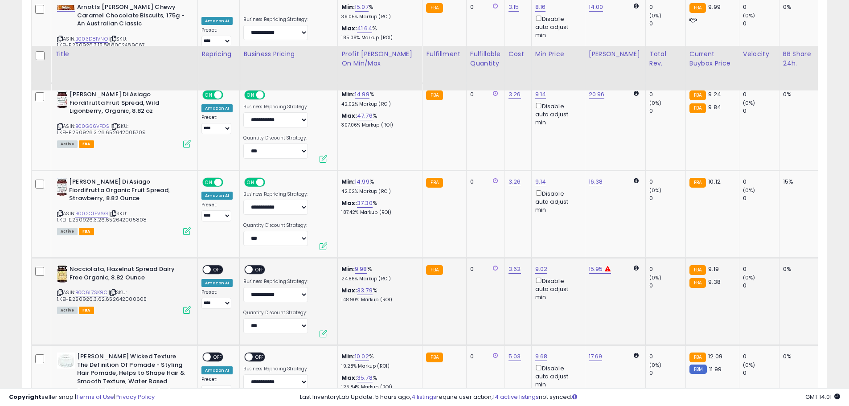
scroll to position [3253, 0]
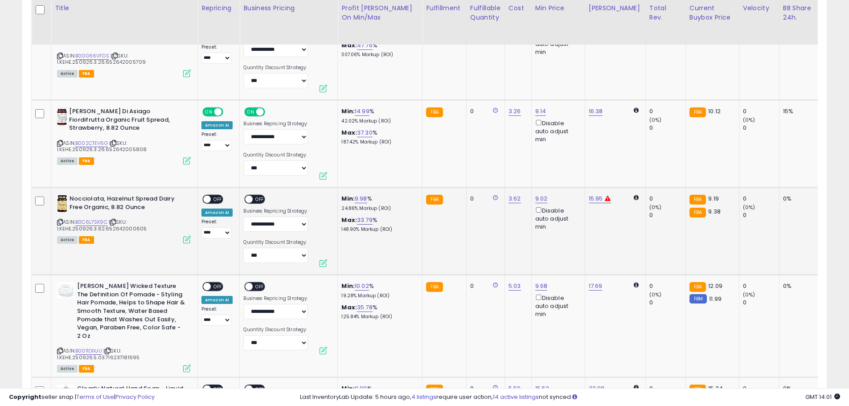
click at [214, 196] on span "OFF" at bounding box center [218, 200] width 14 height 8
click at [258, 196] on span "OFF" at bounding box center [260, 200] width 14 height 8
click at [589, 195] on div "15.95" at bounding box center [614, 199] width 50 height 8
click at [593, 194] on link "15.95" at bounding box center [596, 198] width 14 height 9
drag, startPoint x: 569, startPoint y: 159, endPoint x: 506, endPoint y: 154, distance: 63.1
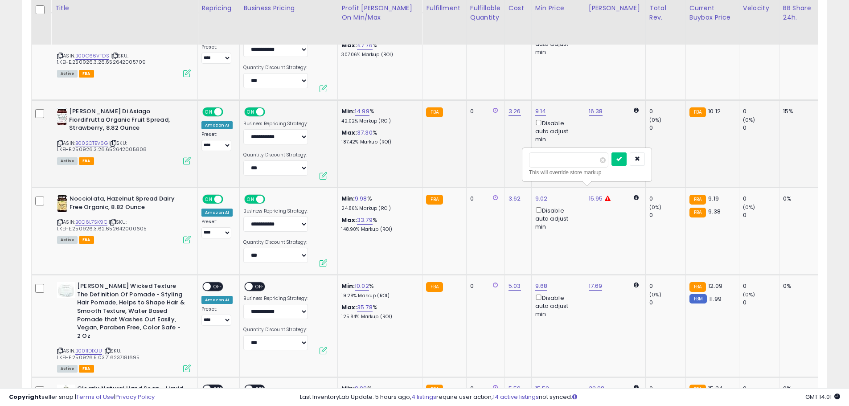
type input "*****"
click button "submit" at bounding box center [618, 158] width 15 height 13
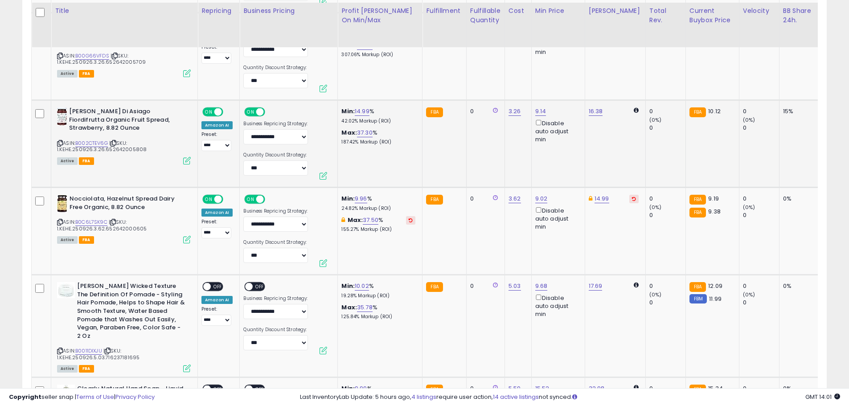
scroll to position [3342, 0]
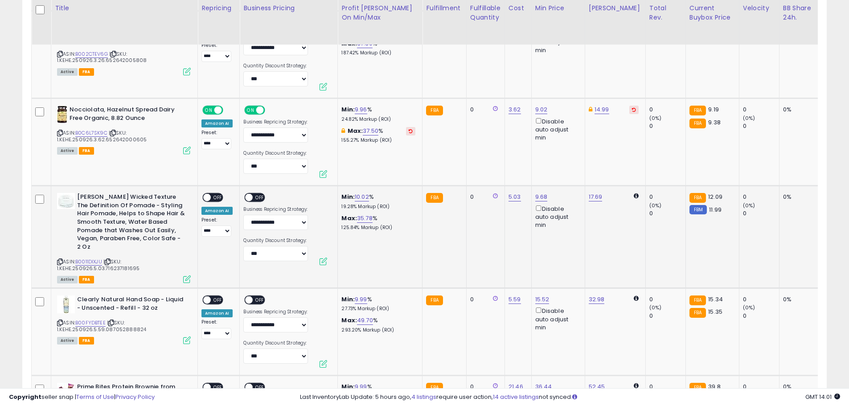
click at [218, 194] on span "OFF" at bounding box center [218, 198] width 14 height 8
click at [255, 194] on span "OFF" at bounding box center [260, 198] width 14 height 8
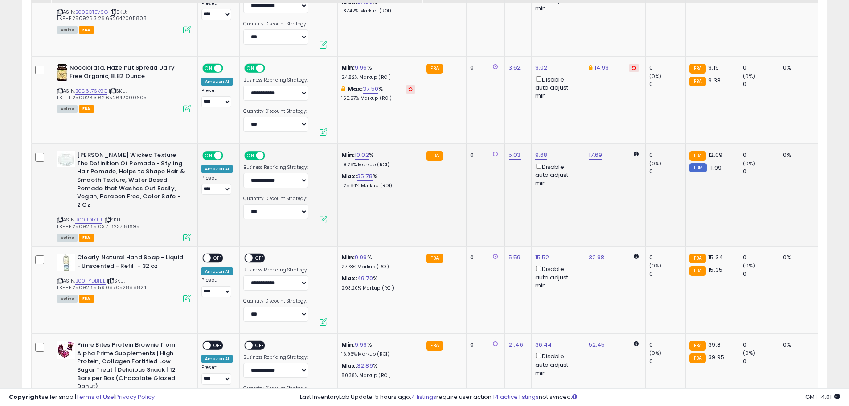
scroll to position [3431, 0]
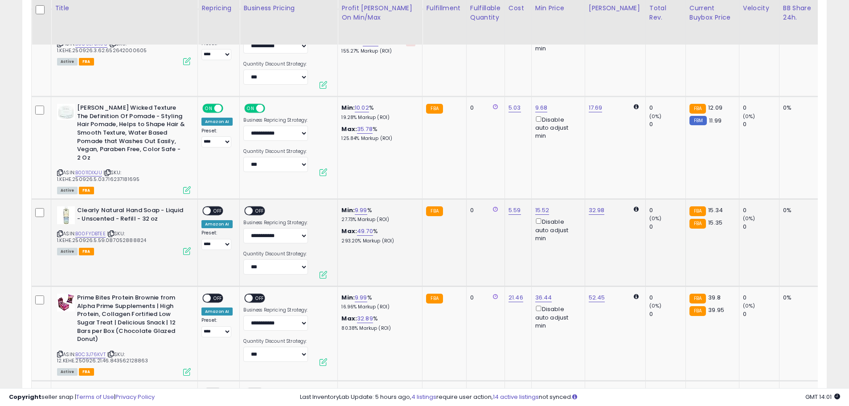
click at [213, 207] on span "OFF" at bounding box center [218, 211] width 14 height 8
click at [253, 207] on span "OFF" at bounding box center [260, 211] width 14 height 8
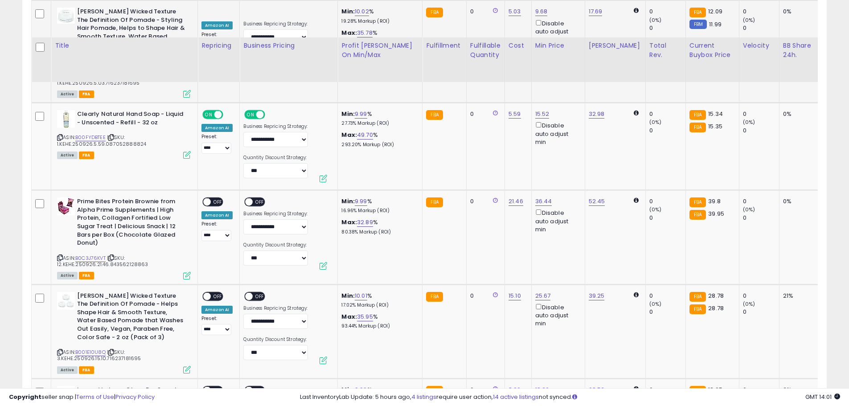
scroll to position [3564, 0]
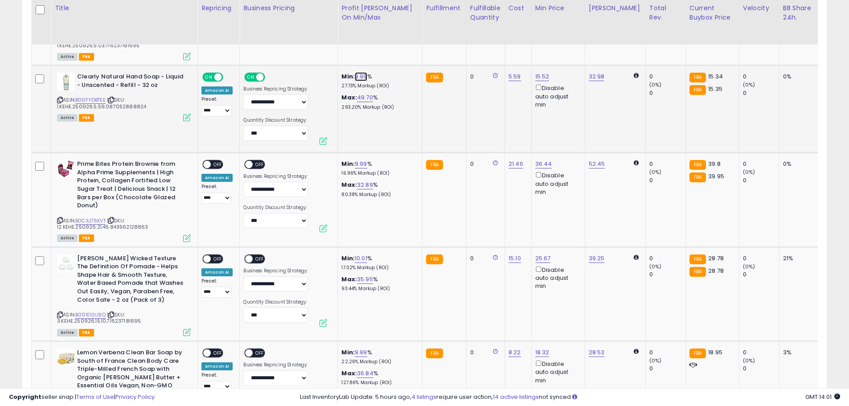
click at [360, 72] on link "9.99" at bounding box center [361, 76] width 12 height 9
drag, startPoint x: 327, startPoint y: 41, endPoint x: 292, endPoint y: 40, distance: 34.3
click at [300, 41] on input "****" at bounding box center [335, 37] width 79 height 15
type input "*"
click button "submit" at bounding box center [385, 36] width 15 height 13
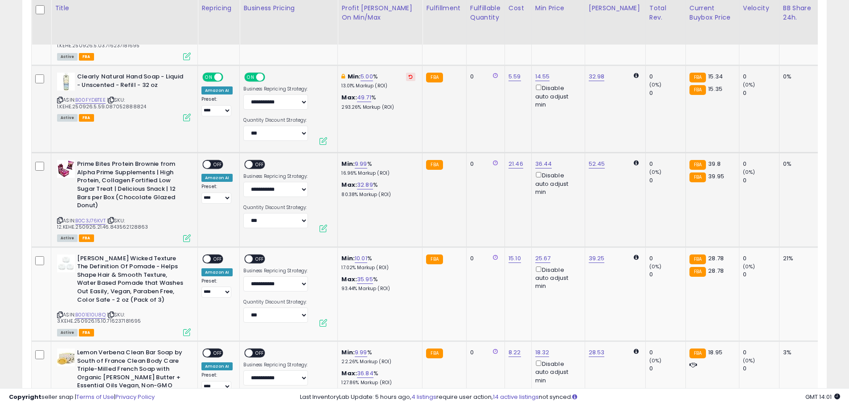
click at [209, 161] on span at bounding box center [207, 165] width 8 height 8
click at [250, 161] on span at bounding box center [250, 165] width 8 height 8
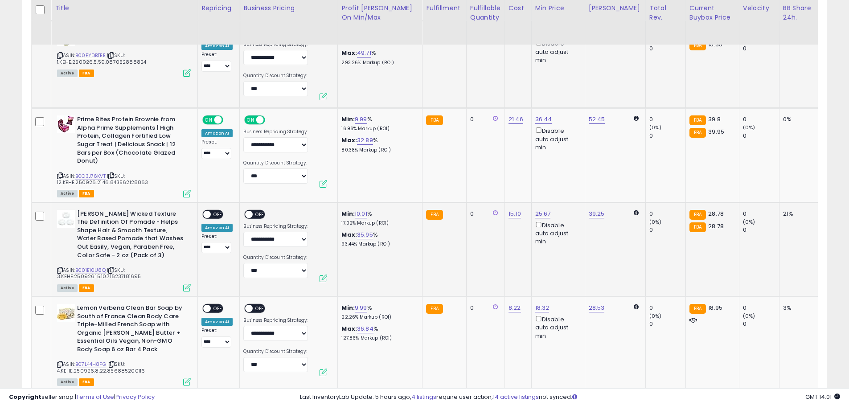
click at [217, 210] on span "OFF" at bounding box center [218, 214] width 14 height 8
click at [257, 210] on span "OFF" at bounding box center [260, 214] width 14 height 8
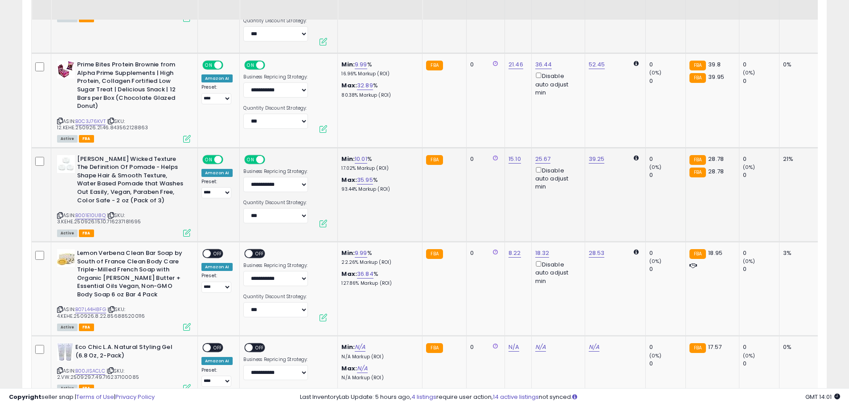
scroll to position [3698, 0]
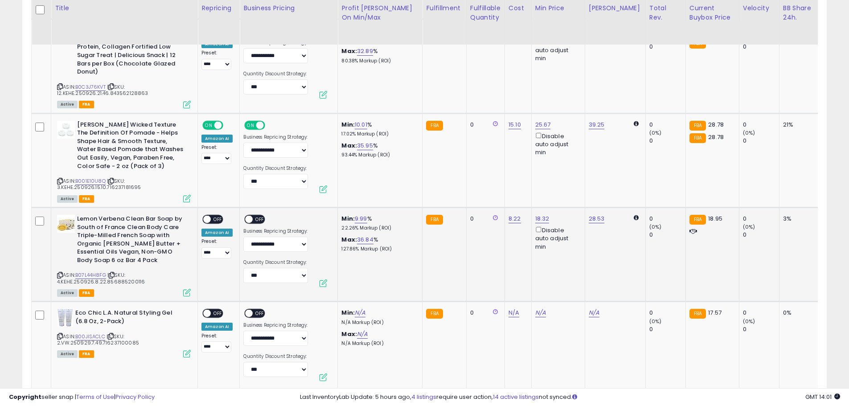
click at [218, 216] on span "OFF" at bounding box center [218, 220] width 14 height 8
click at [254, 216] on span "OFF" at bounding box center [260, 220] width 14 height 8
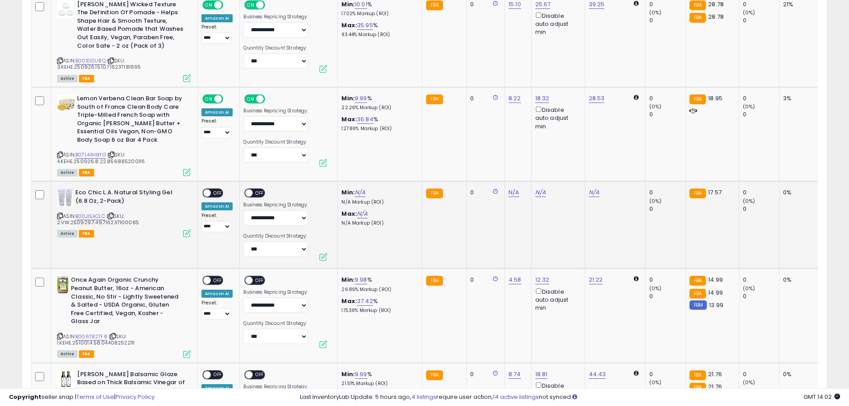
scroll to position [3832, 0]
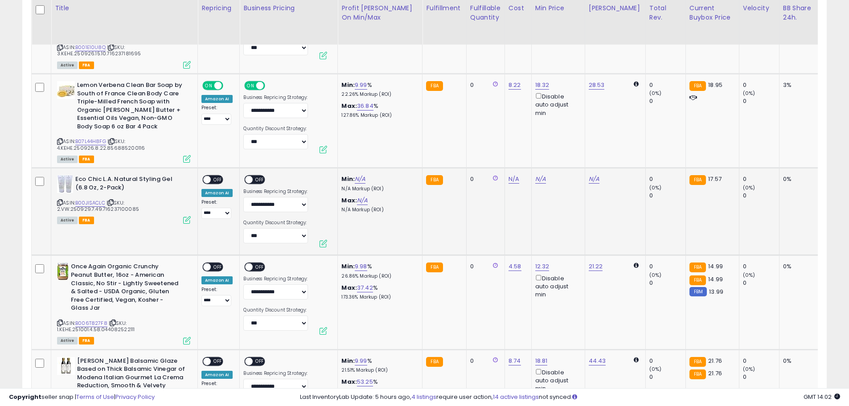
click at [221, 176] on span "OFF" at bounding box center [218, 180] width 14 height 8
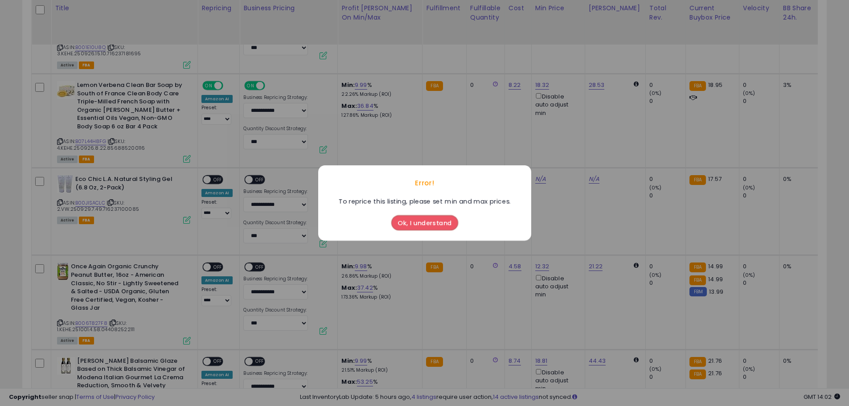
click at [421, 225] on button "Ok, I understand" at bounding box center [424, 222] width 67 height 15
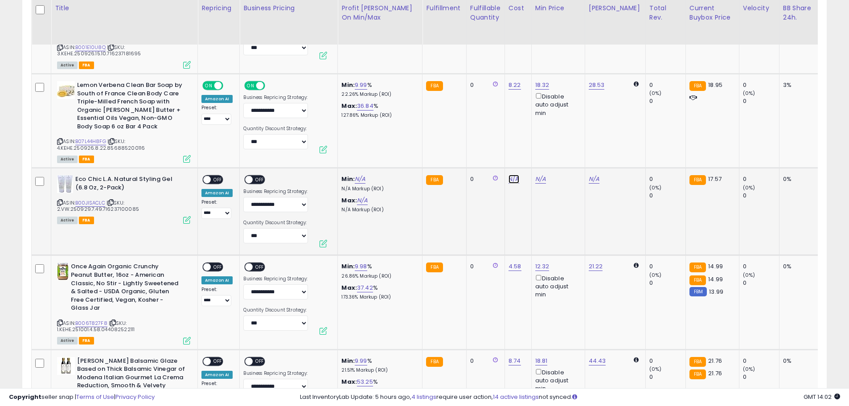
click at [511, 175] on link "N/A" at bounding box center [513, 179] width 11 height 9
type input "****"
click button "submit" at bounding box center [536, 148] width 15 height 13
click at [258, 176] on span "OFF" at bounding box center [260, 180] width 14 height 8
click at [214, 176] on span "OFF" at bounding box center [218, 180] width 14 height 8
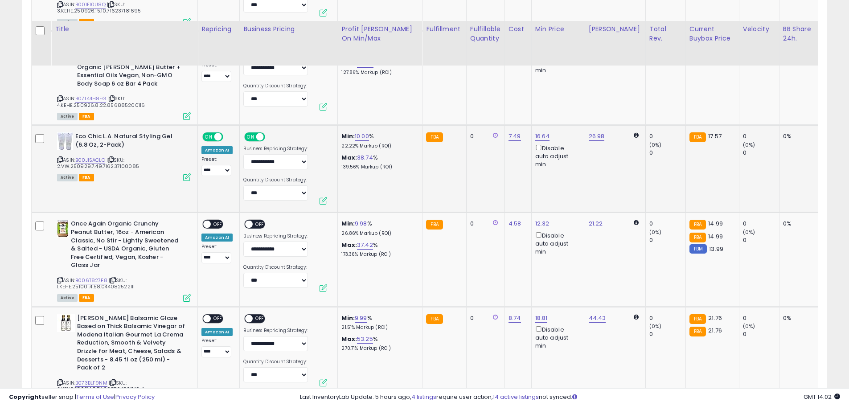
scroll to position [3921, 0]
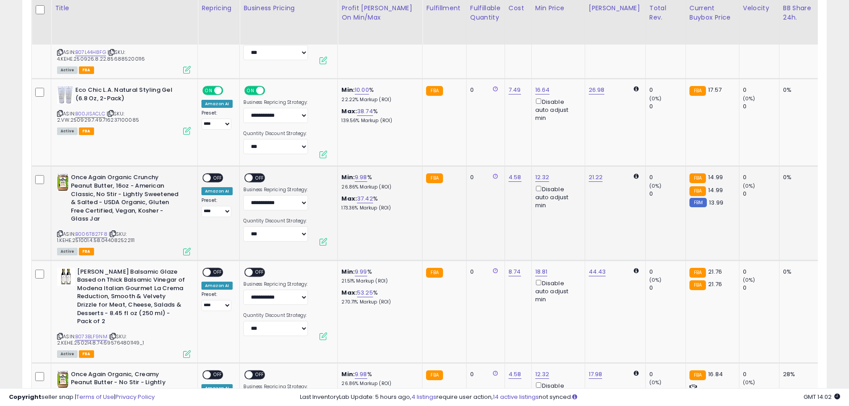
click at [211, 174] on span "OFF" at bounding box center [218, 178] width 14 height 8
click at [255, 174] on span "OFF" at bounding box center [260, 178] width 14 height 8
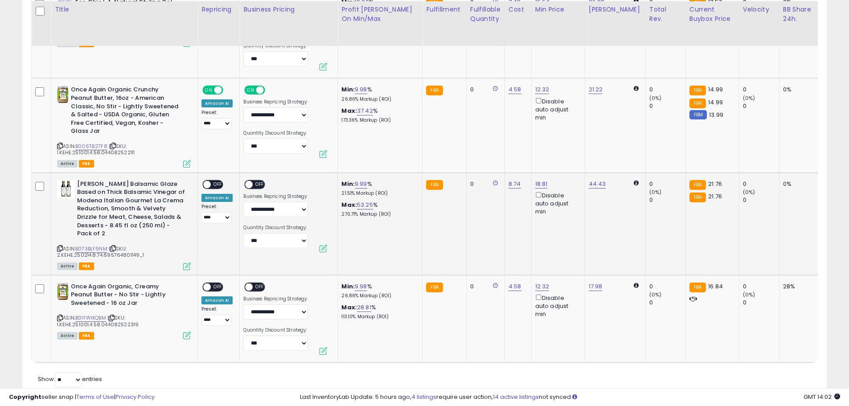
scroll to position [4010, 0]
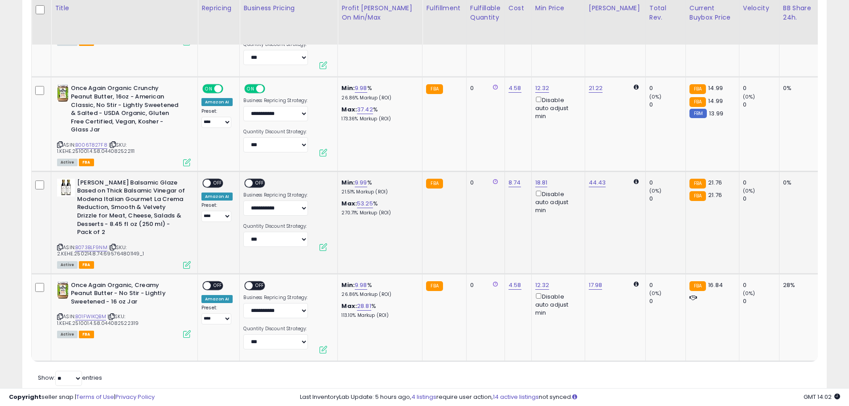
click at [213, 178] on div "ON OFF" at bounding box center [212, 182] width 21 height 9
click at [247, 179] on span at bounding box center [250, 183] width 8 height 8
click at [217, 179] on span "OFF" at bounding box center [218, 183] width 14 height 8
click at [216, 282] on span "OFF" at bounding box center [218, 286] width 14 height 8
click at [258, 281] on div "ON OFF" at bounding box center [254, 285] width 21 height 9
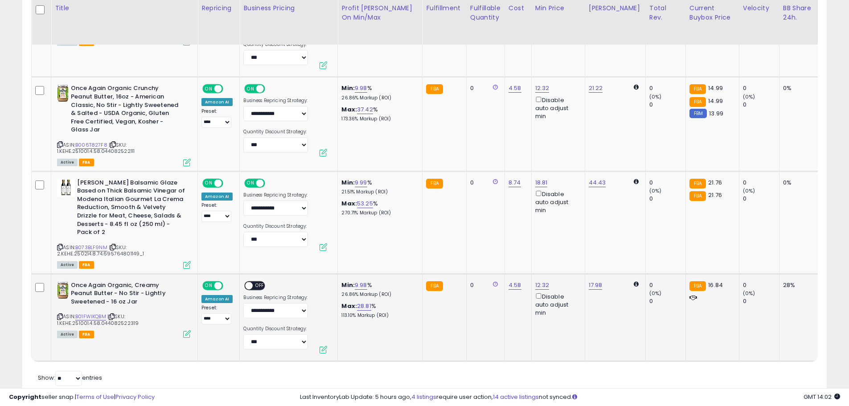
click at [257, 282] on span "OFF" at bounding box center [260, 286] width 14 height 8
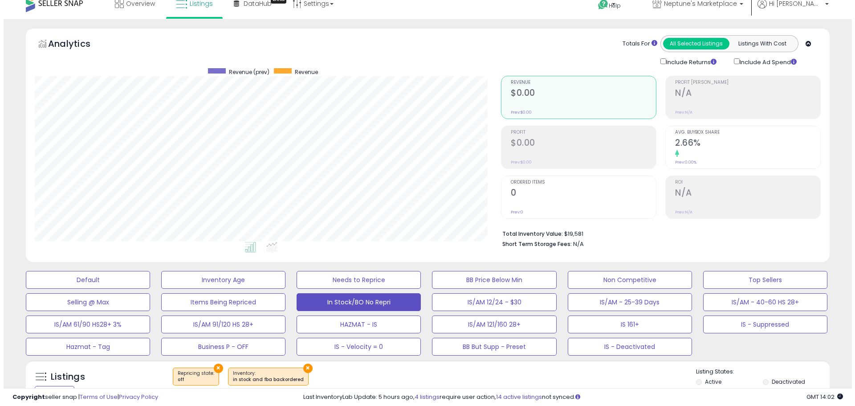
scroll to position [99, 0]
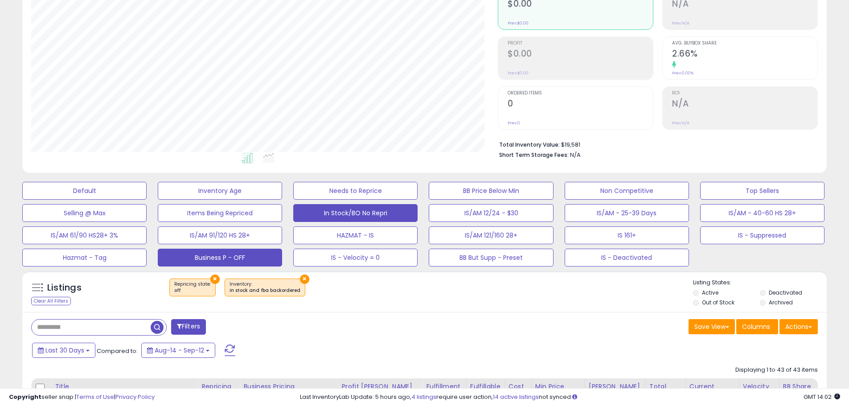
click at [213, 253] on button "Business P - OFF" at bounding box center [220, 258] width 124 height 18
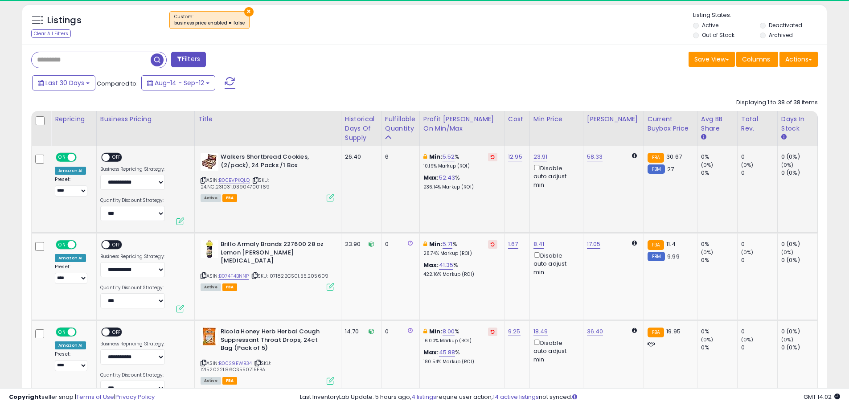
scroll to position [411, 0]
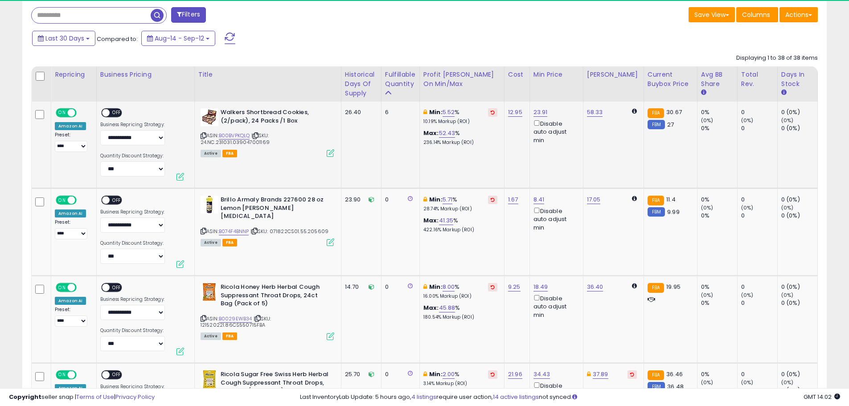
click at [111, 111] on span "OFF" at bounding box center [117, 113] width 14 height 8
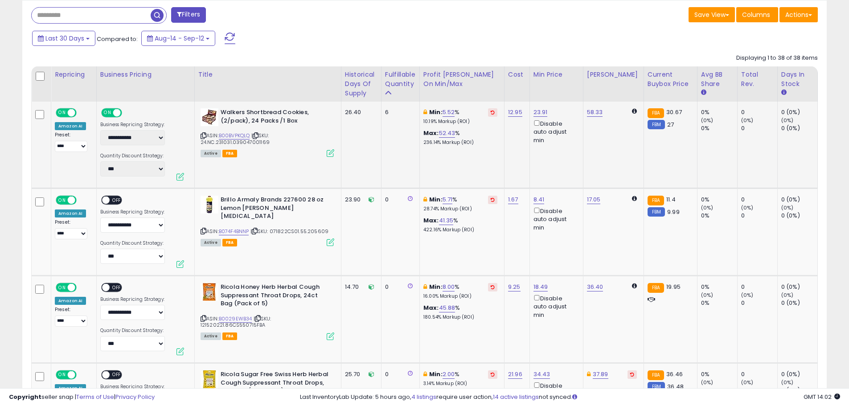
scroll to position [183, 467]
click at [118, 198] on span "OFF" at bounding box center [117, 200] width 14 height 8
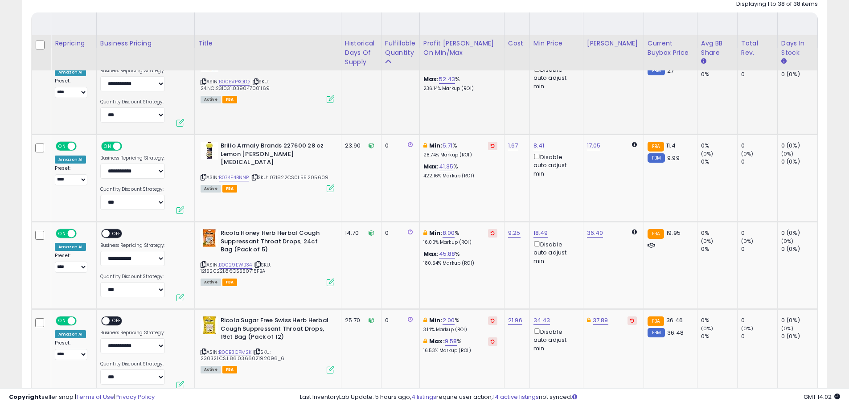
scroll to position [500, 0]
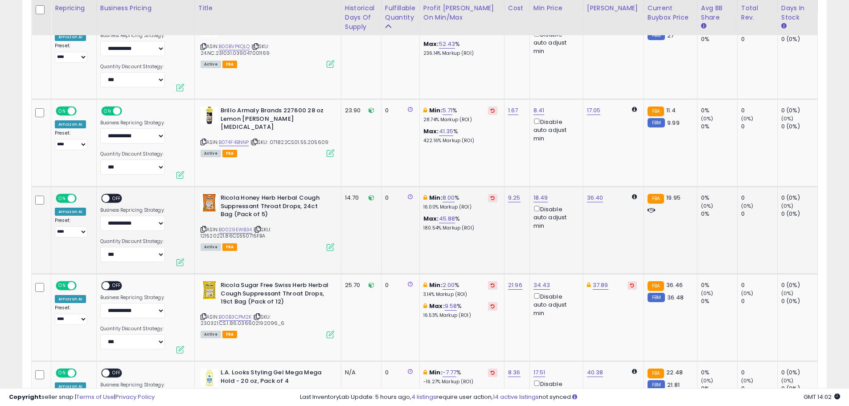
click at [114, 199] on span "OFF" at bounding box center [117, 199] width 14 height 8
click at [110, 285] on span "OFF" at bounding box center [117, 286] width 14 height 8
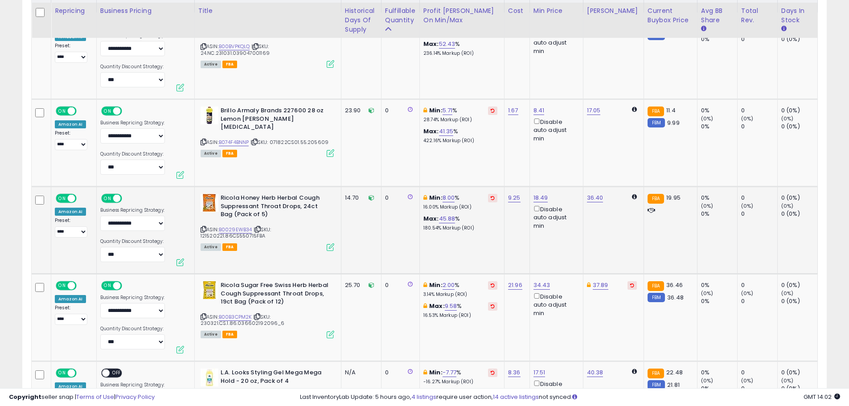
scroll to position [589, 0]
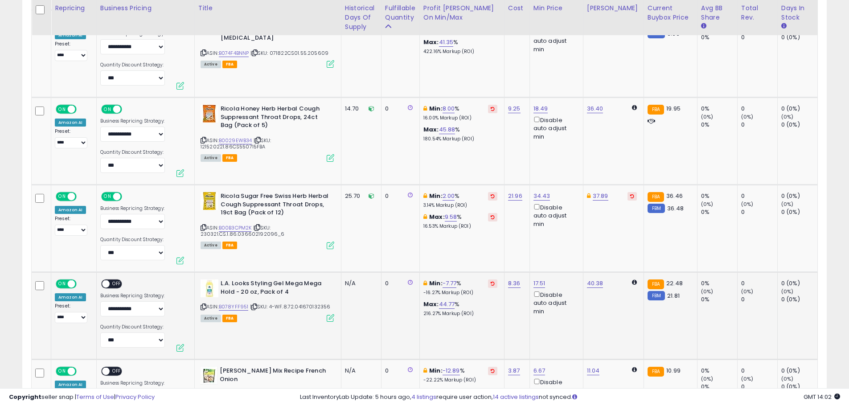
click at [117, 286] on span "OFF" at bounding box center [117, 284] width 14 height 8
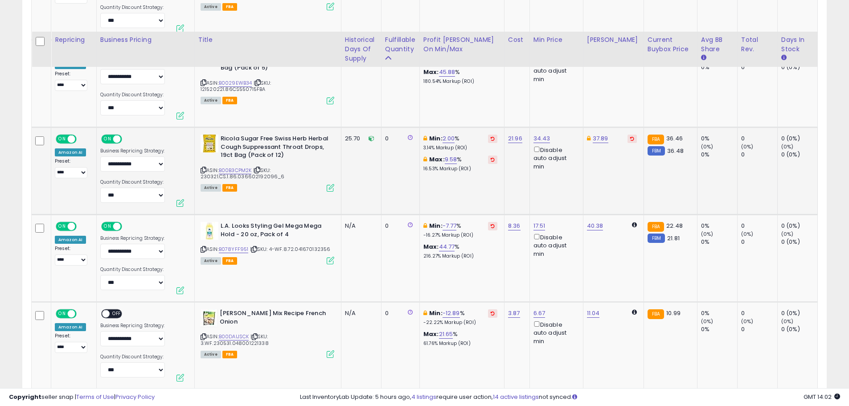
scroll to position [678, 0]
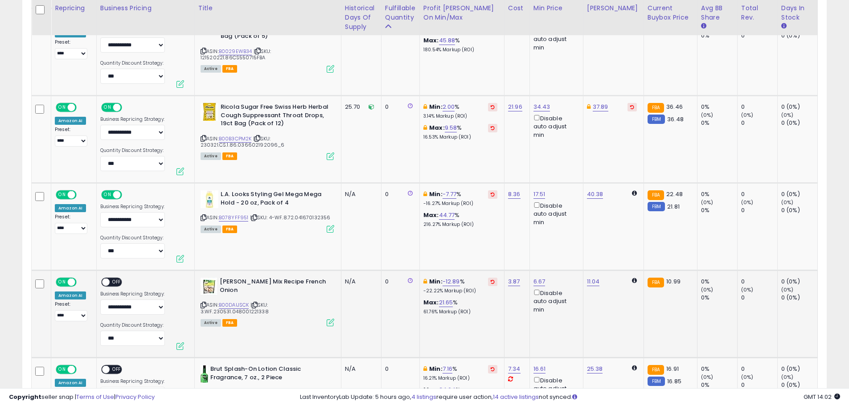
click at [115, 281] on span "OFF" at bounding box center [117, 282] width 14 height 8
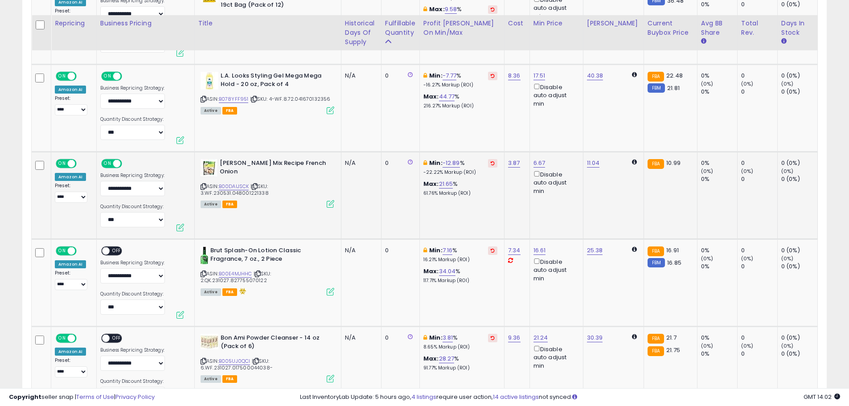
scroll to position [812, 0]
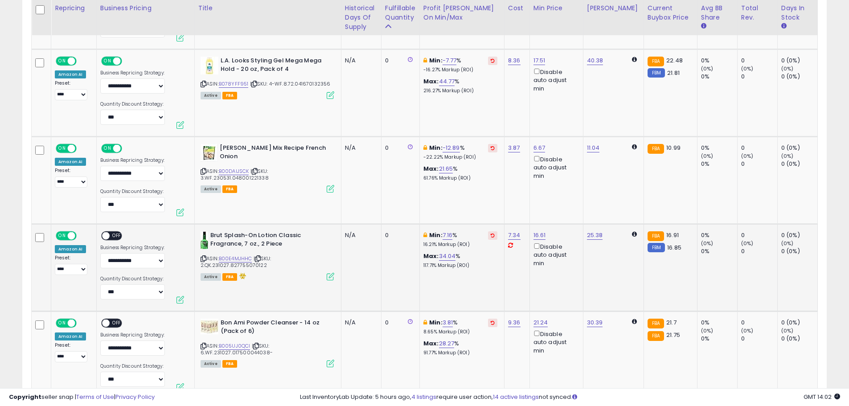
click at [119, 230] on td "**********" at bounding box center [145, 267] width 98 height 87
click at [111, 237] on span "OFF" at bounding box center [117, 236] width 14 height 8
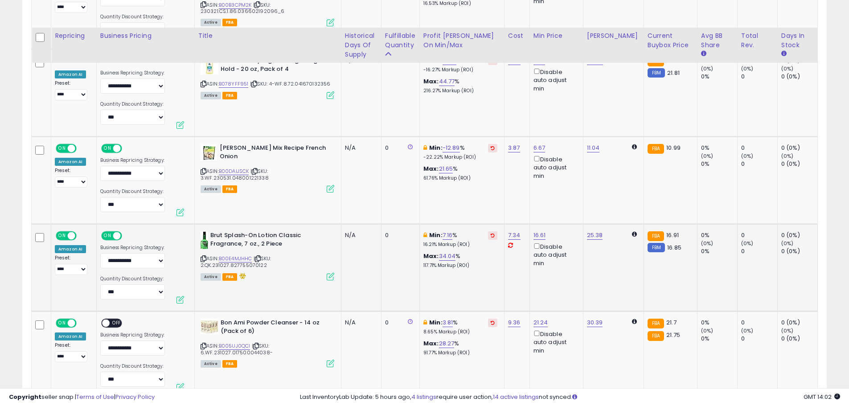
scroll to position [945, 0]
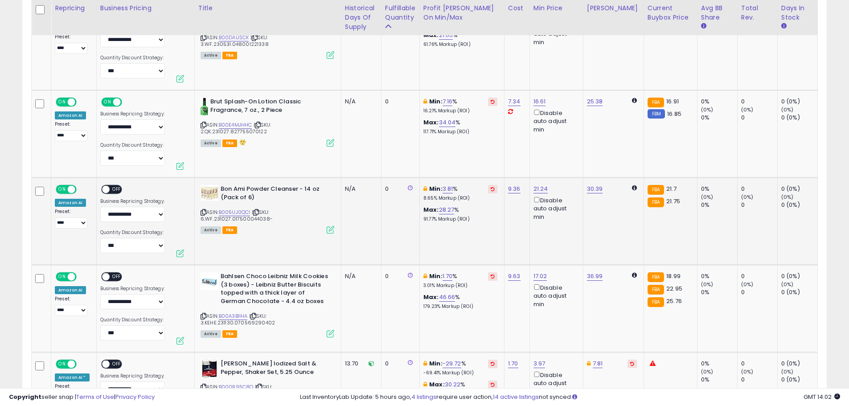
click at [116, 188] on span "OFF" at bounding box center [117, 190] width 14 height 8
click at [114, 274] on span "OFF" at bounding box center [117, 277] width 14 height 8
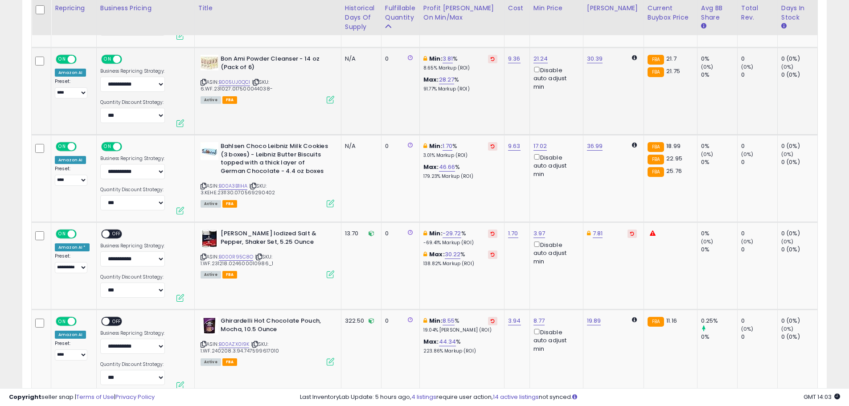
scroll to position [1079, 0]
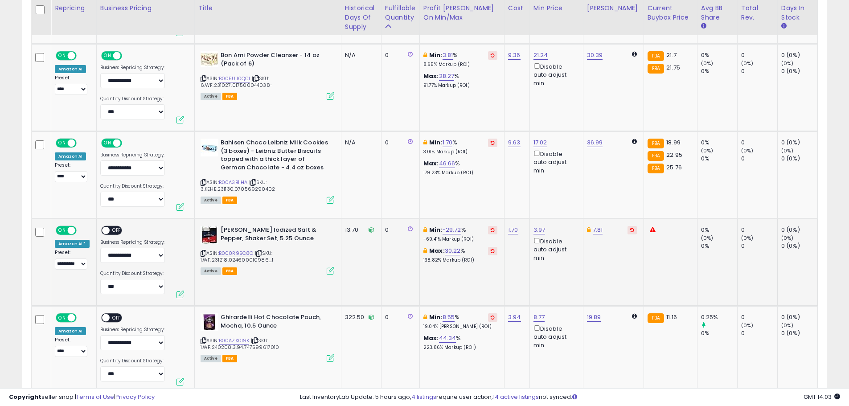
click at [113, 230] on span "OFF" at bounding box center [117, 231] width 14 height 8
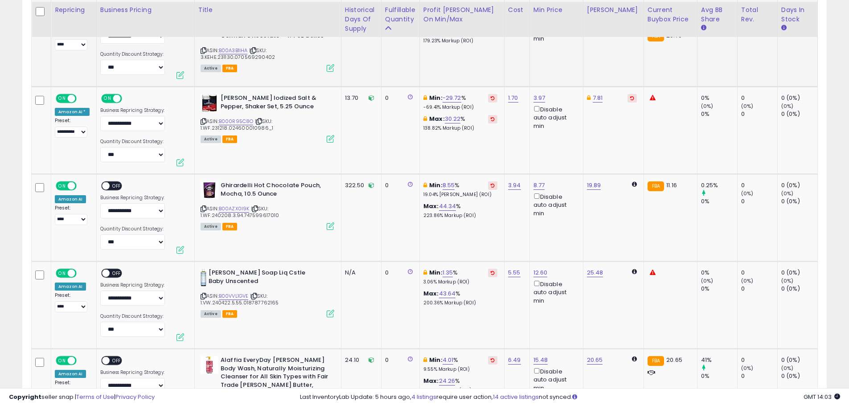
scroll to position [1213, 0]
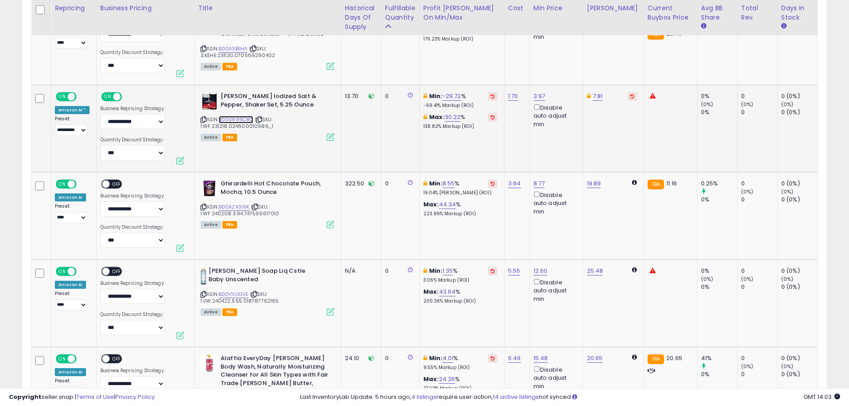
click at [238, 119] on link "B000R95C8O" at bounding box center [236, 120] width 35 height 8
click at [113, 182] on span "OFF" at bounding box center [117, 184] width 14 height 8
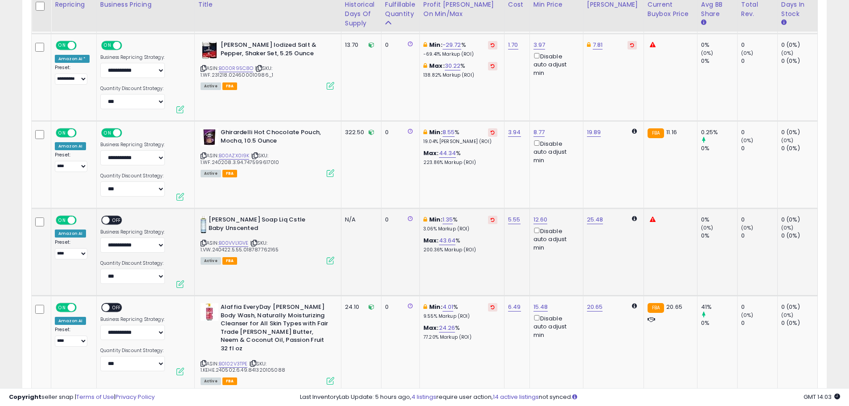
scroll to position [1302, 0]
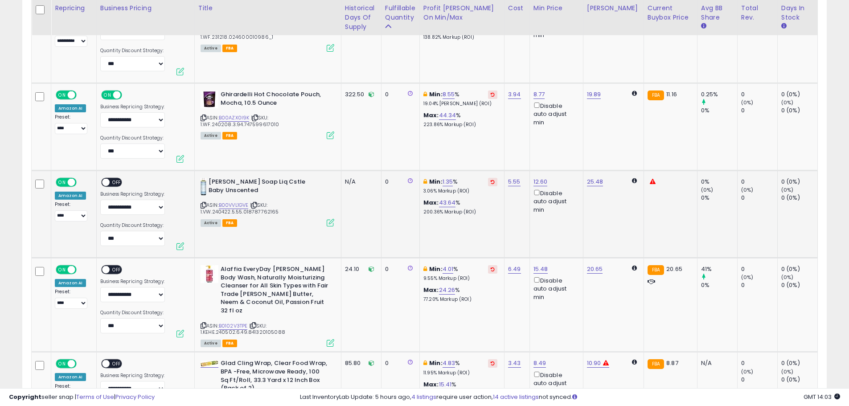
click at [114, 182] on span "OFF" at bounding box center [117, 183] width 14 height 8
click at [115, 269] on span "OFF" at bounding box center [117, 270] width 14 height 8
click at [75, 213] on select "**********" at bounding box center [71, 215] width 33 height 11
select select "**********"
click at [55, 210] on select "**********" at bounding box center [71, 215] width 33 height 11
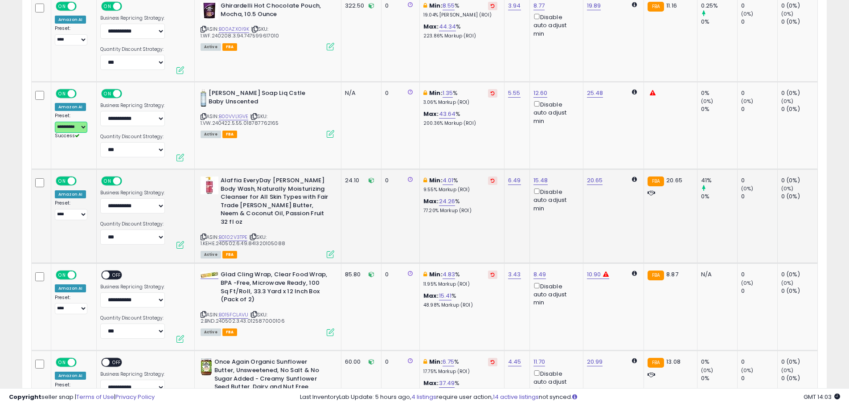
scroll to position [1391, 0]
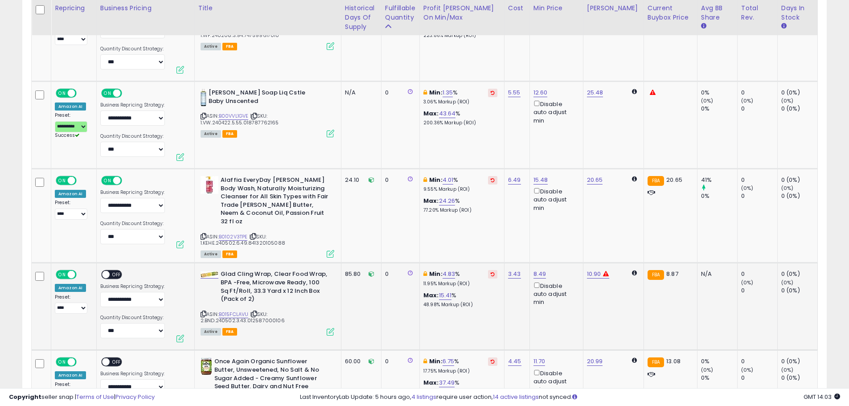
click at [113, 271] on span "OFF" at bounding box center [117, 275] width 14 height 8
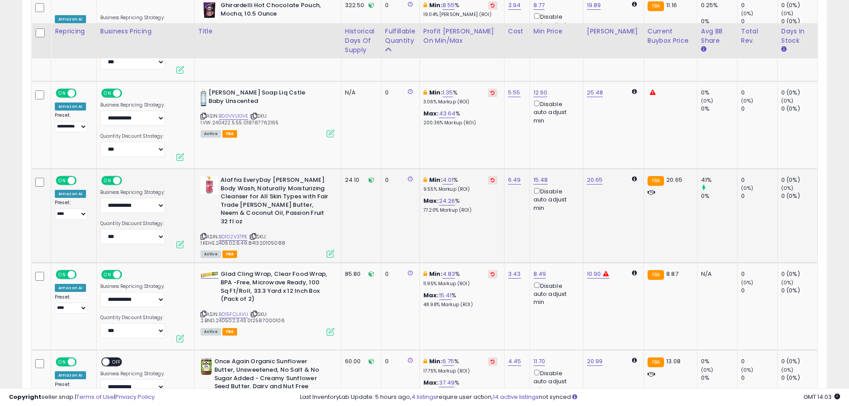
scroll to position [1480, 0]
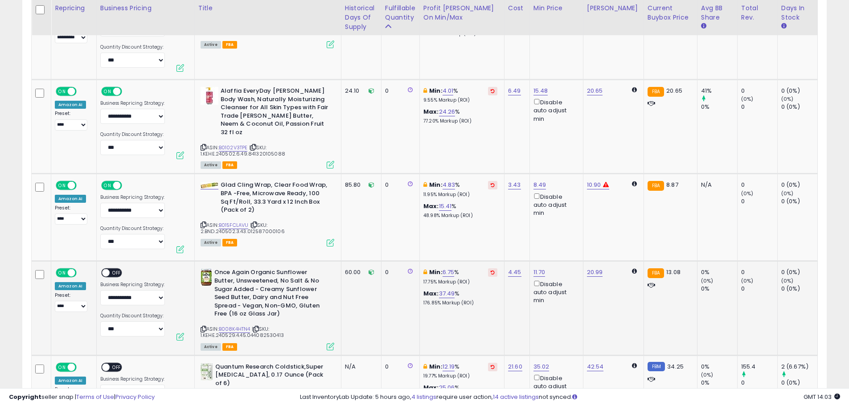
click at [116, 269] on span "OFF" at bounding box center [117, 273] width 14 height 8
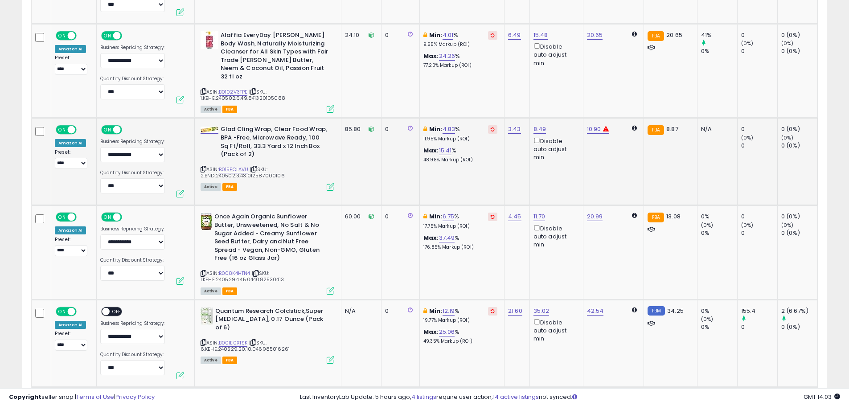
scroll to position [1569, 0]
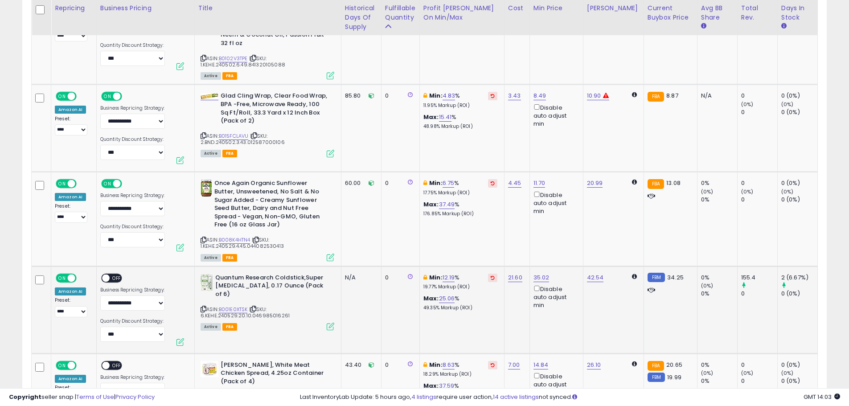
click at [115, 274] on span "OFF" at bounding box center [117, 278] width 14 height 8
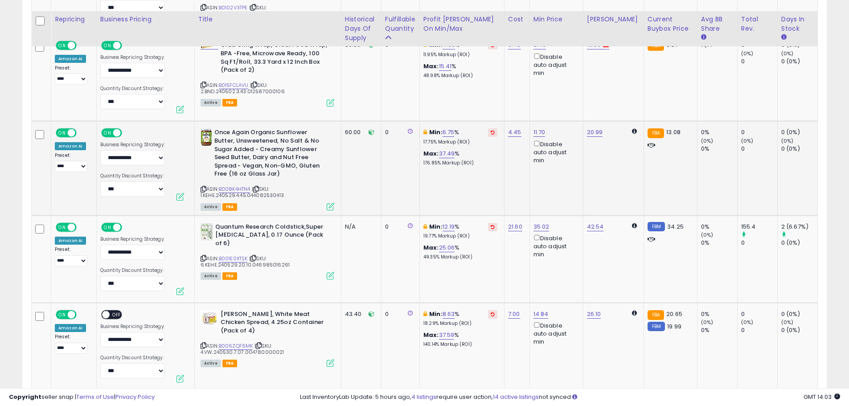
scroll to position [1658, 0]
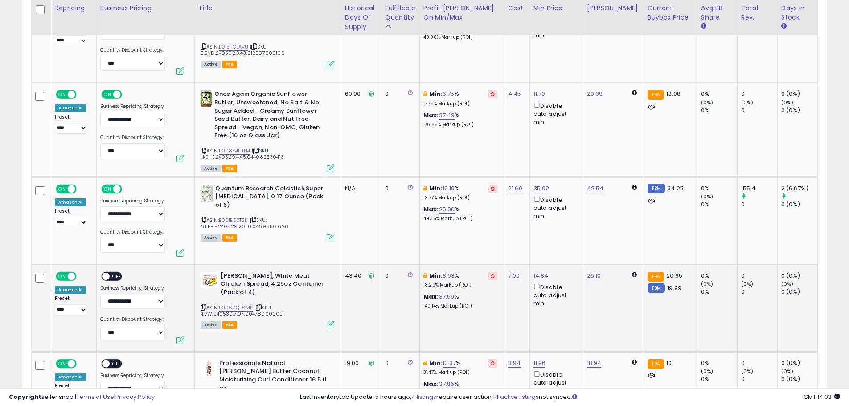
click at [113, 272] on span "OFF" at bounding box center [117, 276] width 14 height 8
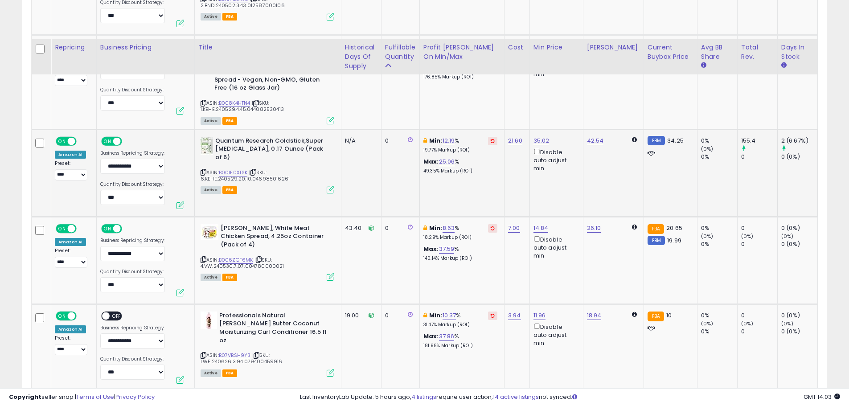
scroll to position [1792, 0]
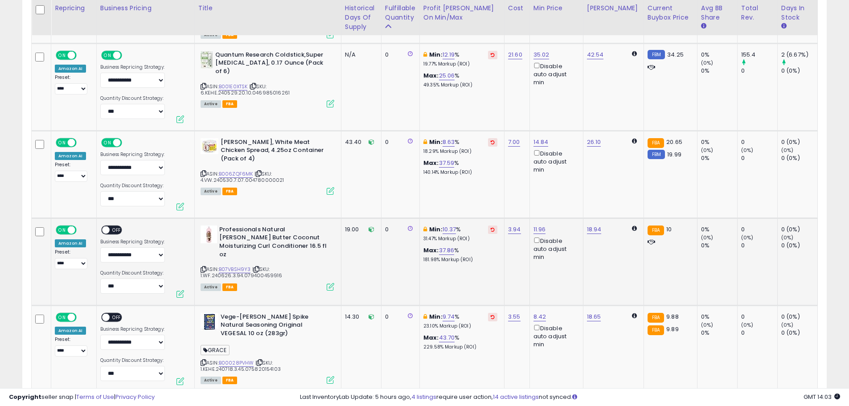
click at [113, 226] on span "OFF" at bounding box center [117, 230] width 14 height 8
click at [115, 313] on span "OFF" at bounding box center [117, 317] width 14 height 8
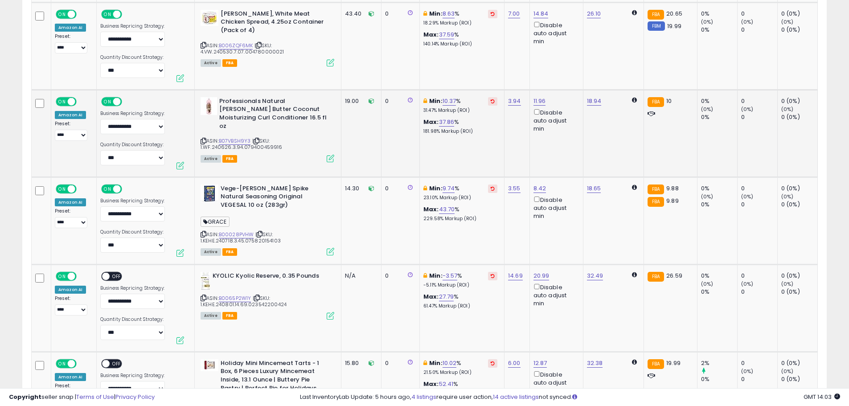
scroll to position [1926, 0]
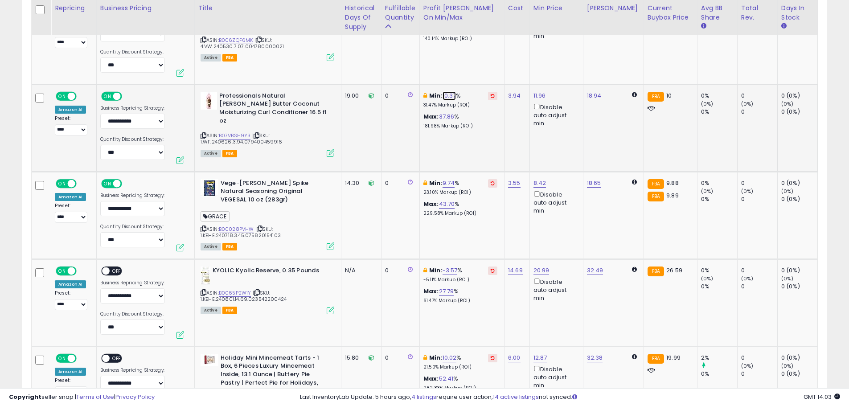
click at [447, 91] on link "10.37" at bounding box center [449, 95] width 14 height 9
drag, startPoint x: 394, startPoint y: 61, endPoint x: 352, endPoint y: 62, distance: 41.9
click at [366, 61] on tbody "**********" at bounding box center [803, 264] width 1543 height 3355
type input "*"
click button "submit" at bounding box center [473, 56] width 15 height 13
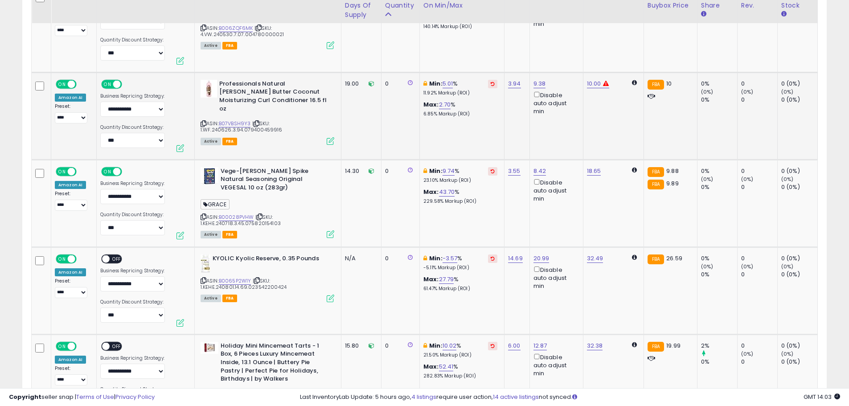
scroll to position [1970, 0]
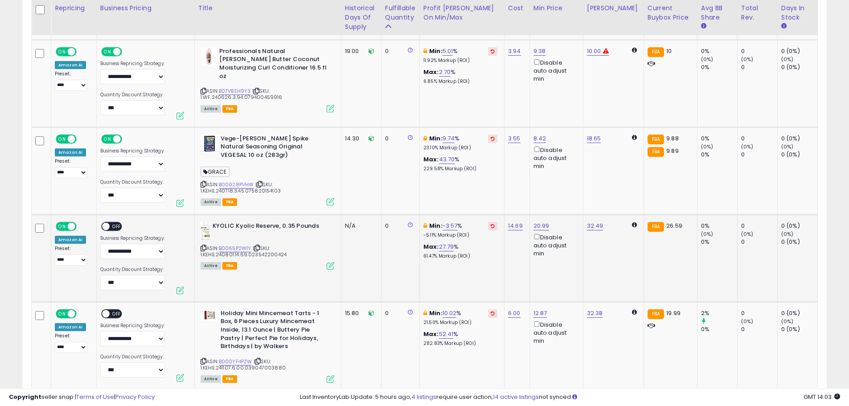
click at [115, 222] on span "OFF" at bounding box center [117, 226] width 14 height 8
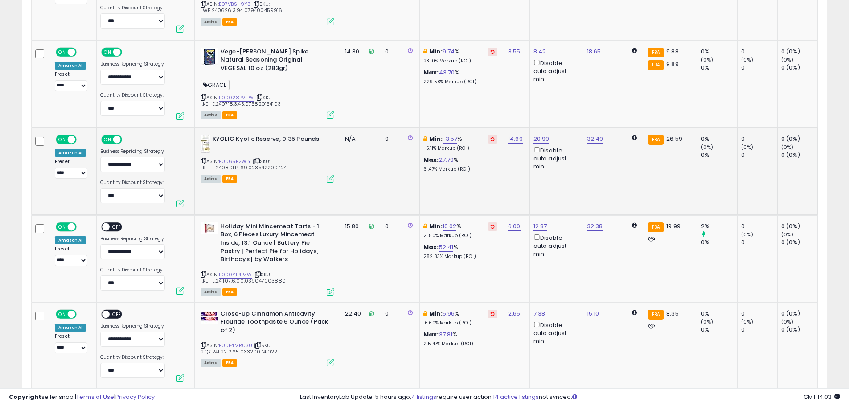
scroll to position [2059, 0]
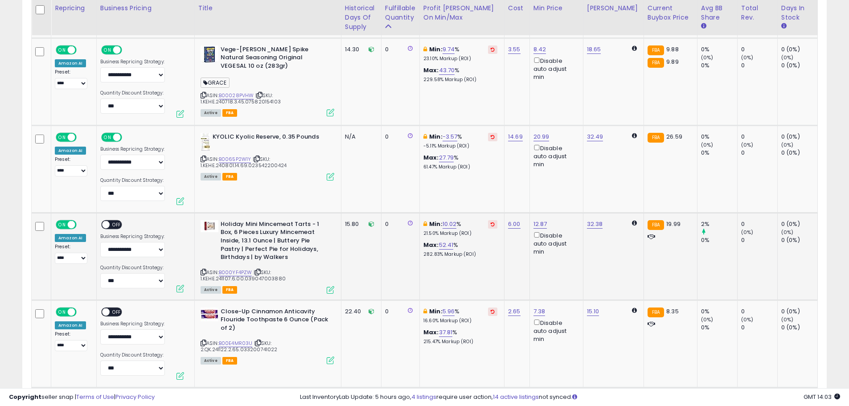
click at [116, 221] on span "OFF" at bounding box center [117, 225] width 14 height 8
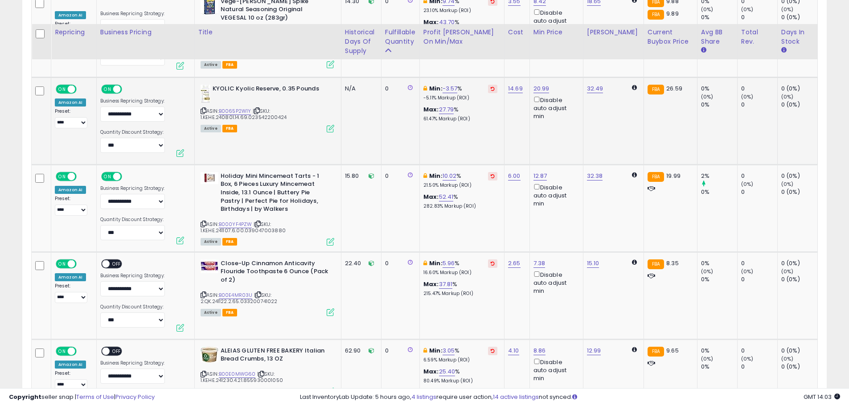
scroll to position [2149, 0]
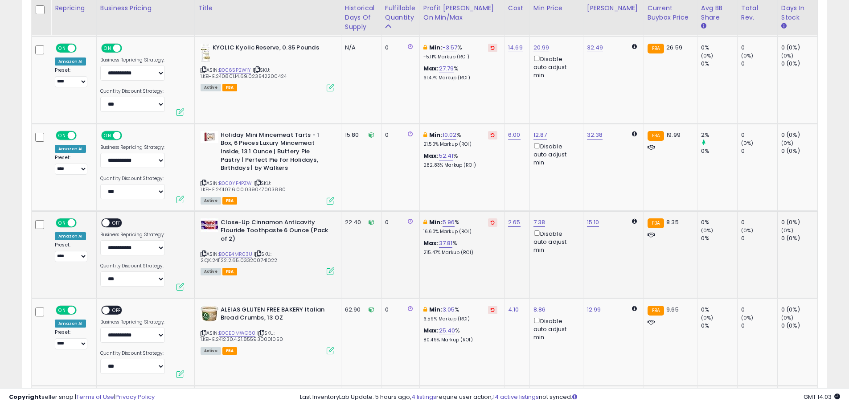
click at [115, 219] on span "OFF" at bounding box center [117, 223] width 14 height 8
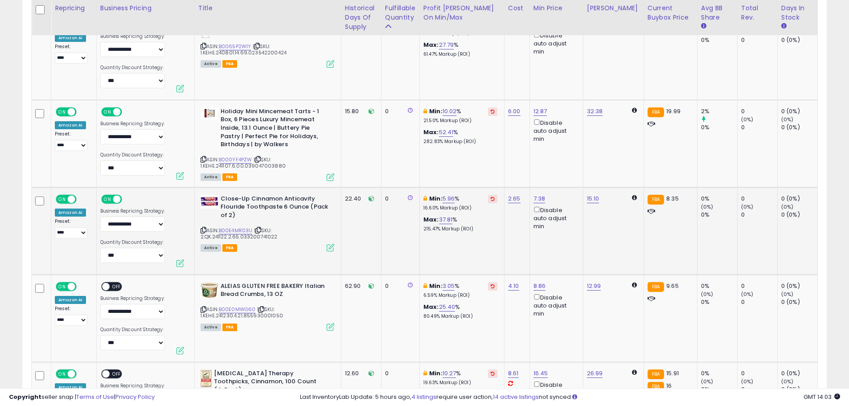
scroll to position [2193, 0]
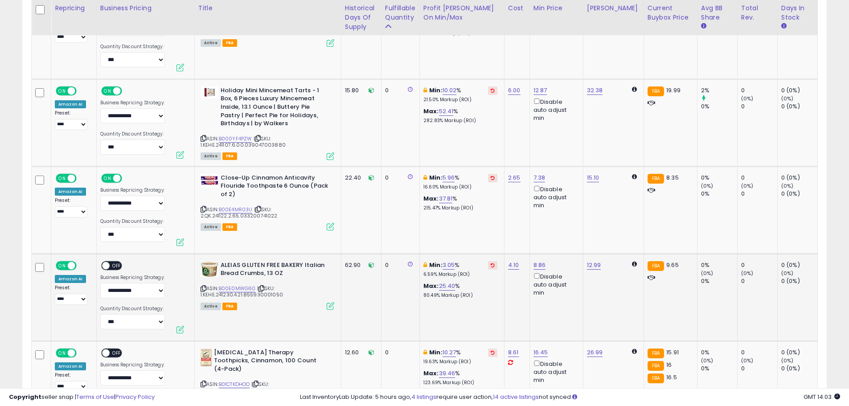
click at [120, 261] on div "ON OFF" at bounding box center [115, 266] width 30 height 11
click at [116, 262] on span "OFF" at bounding box center [117, 266] width 14 height 8
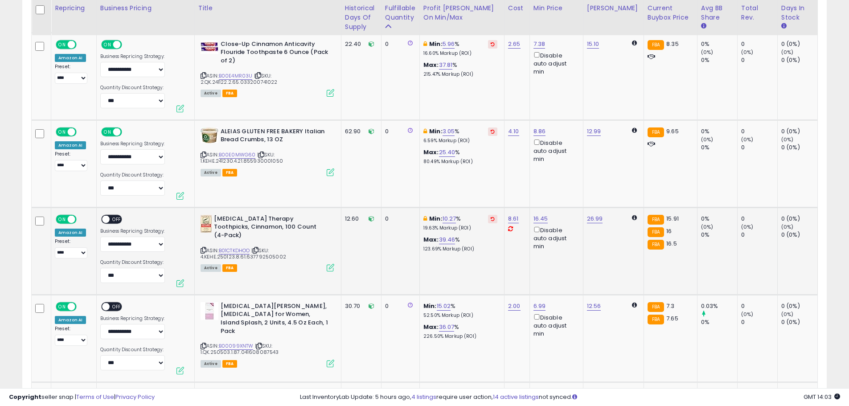
click at [112, 215] on span "OFF" at bounding box center [117, 219] width 14 height 8
click at [113, 303] on span "OFF" at bounding box center [117, 307] width 14 height 8
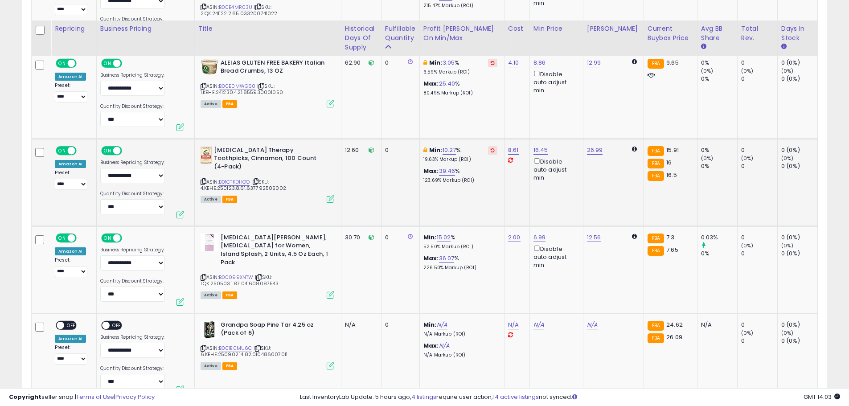
scroll to position [2416, 0]
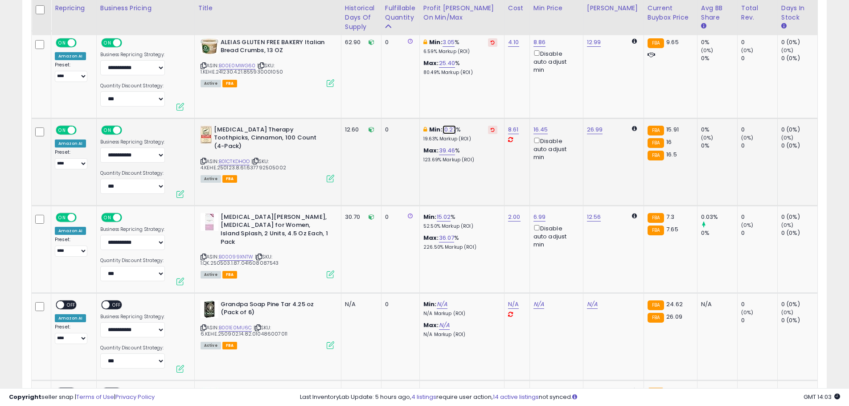
click at [450, 125] on link "10.27" at bounding box center [449, 129] width 14 height 9
drag, startPoint x: 417, startPoint y: 93, endPoint x: 361, endPoint y: 90, distance: 55.8
type input "*"
click button "submit" at bounding box center [473, 90] width 15 height 13
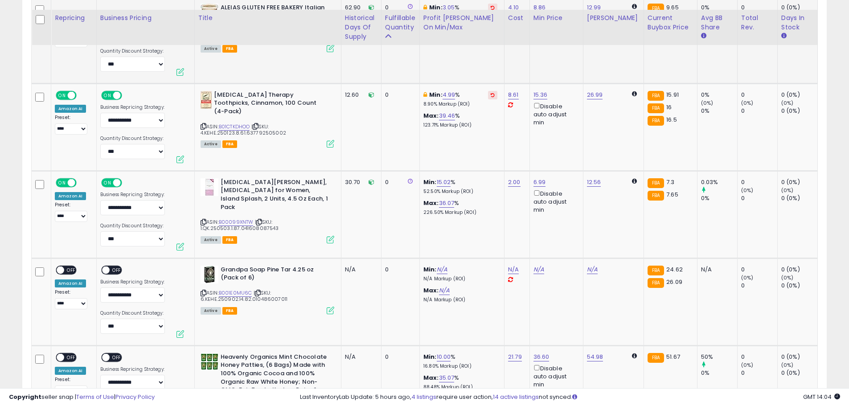
scroll to position [2460, 0]
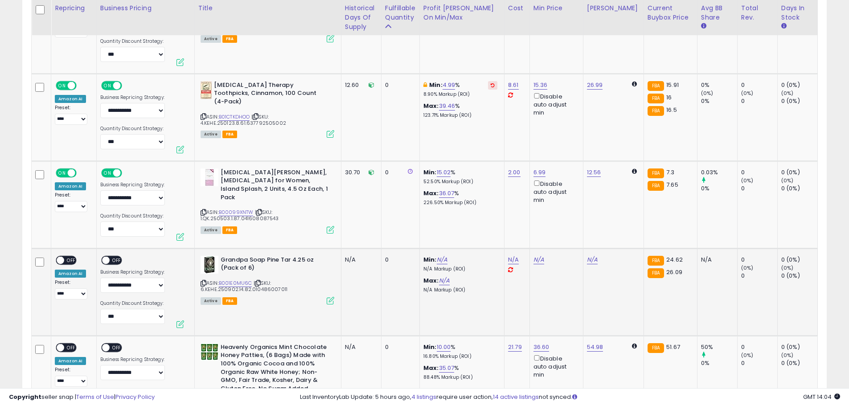
click at [110, 256] on span "OFF" at bounding box center [117, 260] width 14 height 8
click at [73, 257] on div "ON OFF" at bounding box center [66, 259] width 21 height 9
click at [68, 256] on span "OFF" at bounding box center [71, 260] width 14 height 8
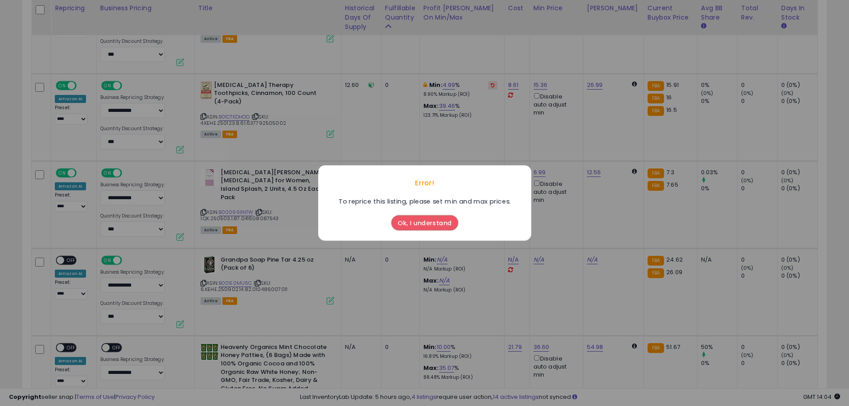
click at [419, 220] on button "Ok, I understand" at bounding box center [424, 222] width 67 height 15
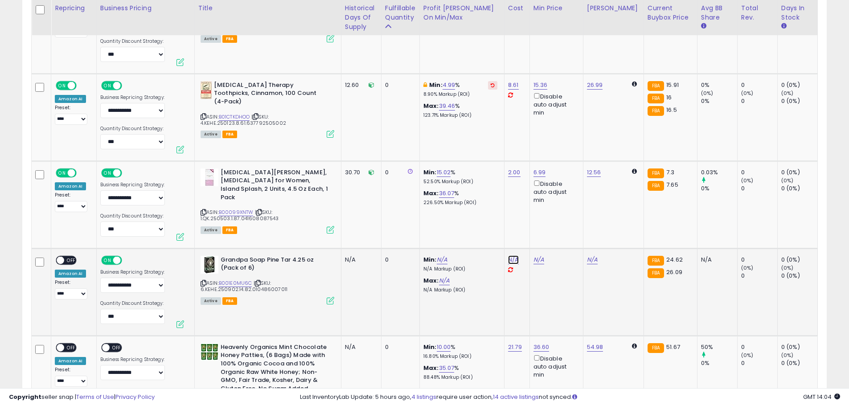
click at [513, 255] on link "N/A" at bounding box center [513, 259] width 11 height 9
drag, startPoint x: 571, startPoint y: 229, endPoint x: 565, endPoint y: 231, distance: 5.6
click at [558, 229] on icon "button" at bounding box center [554, 229] width 5 height 5
click at [202, 281] on icon at bounding box center [204, 283] width 6 height 5
click at [514, 255] on link "N/A" at bounding box center [513, 259] width 11 height 9
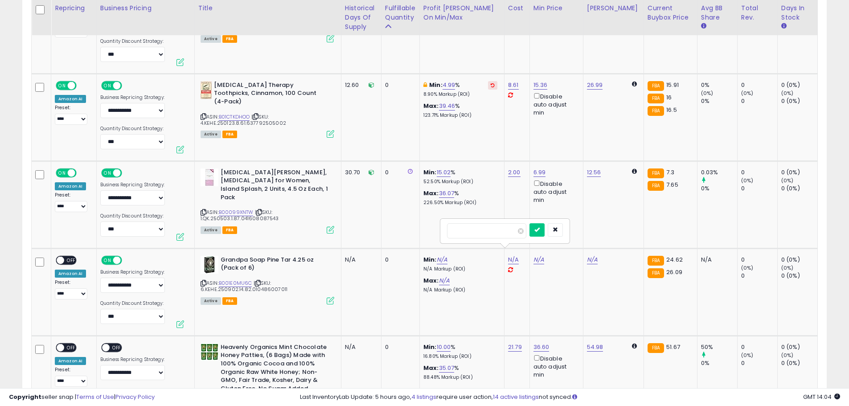
type input "****"
click button "submit" at bounding box center [536, 229] width 15 height 13
click at [67, 256] on span "OFF" at bounding box center [71, 260] width 14 height 8
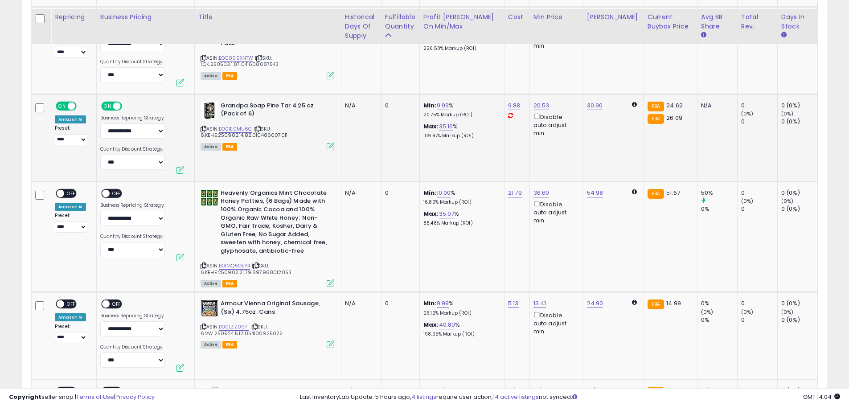
scroll to position [2639, 0]
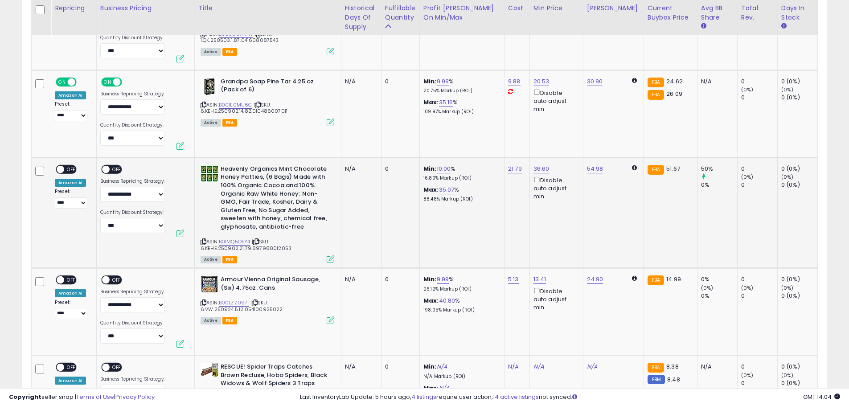
click at [111, 165] on span "OFF" at bounding box center [117, 169] width 14 height 8
click at [70, 165] on span "OFF" at bounding box center [71, 169] width 14 height 8
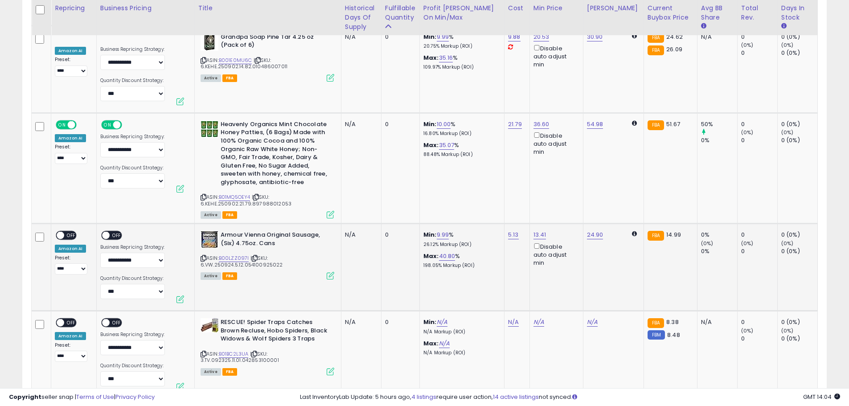
click at [72, 232] on span "OFF" at bounding box center [71, 236] width 14 height 8
click at [115, 232] on span "OFF" at bounding box center [117, 236] width 14 height 8
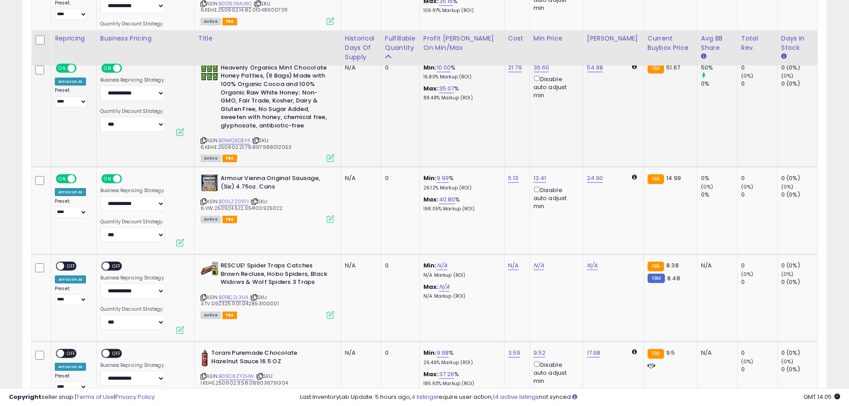
scroll to position [2772, 0]
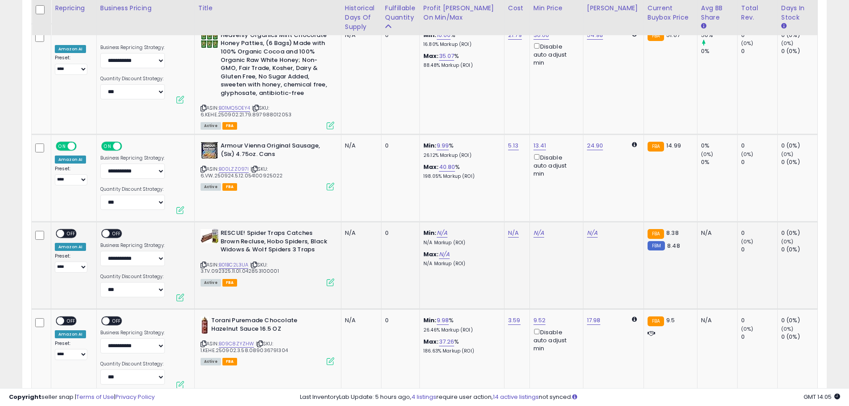
click at [70, 230] on span "OFF" at bounding box center [71, 234] width 14 height 8
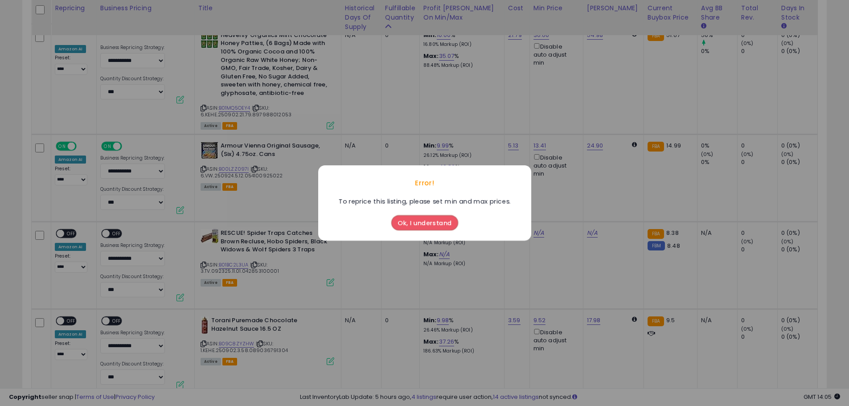
click at [445, 221] on button "Ok, I understand" at bounding box center [424, 222] width 67 height 15
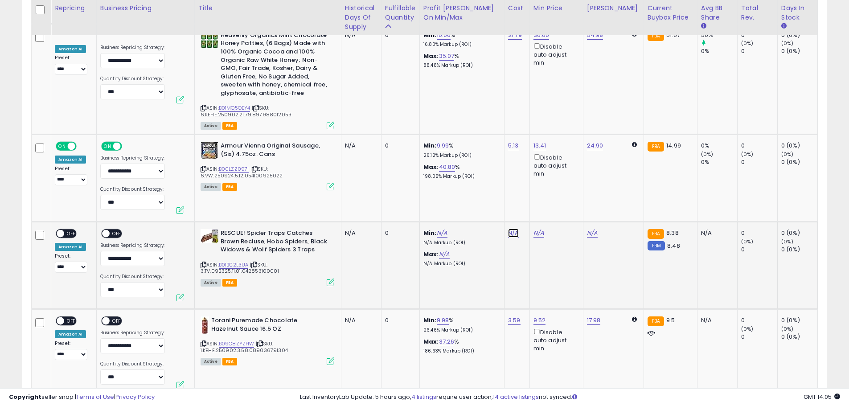
click at [510, 229] on link "N/A" at bounding box center [513, 233] width 11 height 9
type input "*****"
click button "submit" at bounding box center [536, 203] width 15 height 13
click at [231, 261] on link "B01BC2L3UA" at bounding box center [234, 265] width 30 height 8
drag, startPoint x: 274, startPoint y: 264, endPoint x: 208, endPoint y: 262, distance: 66.8
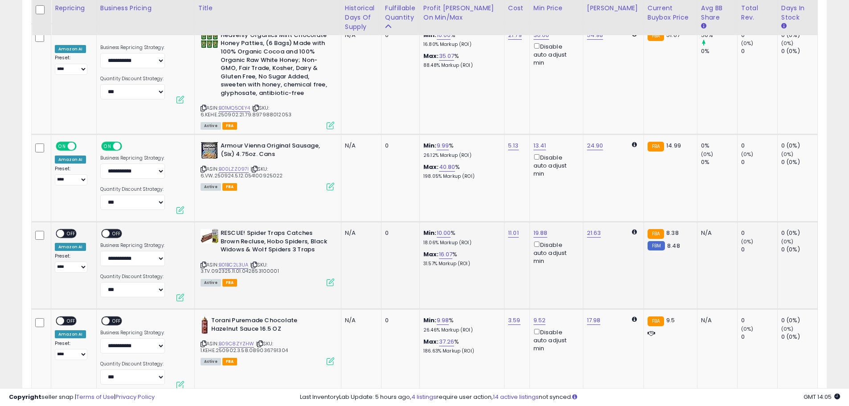
click at [201, 262] on div "ASIN: B01BC2L3UA | SKU: 3.TV.092325.11.01.042853100001 Active FBA" at bounding box center [268, 257] width 134 height 56
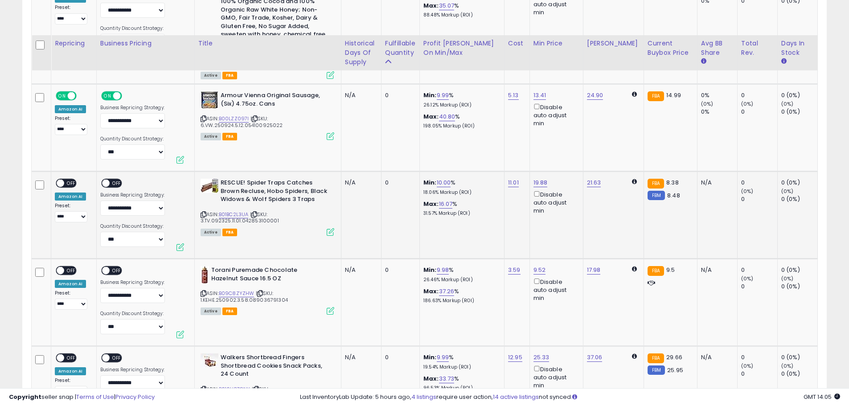
scroll to position [2861, 0]
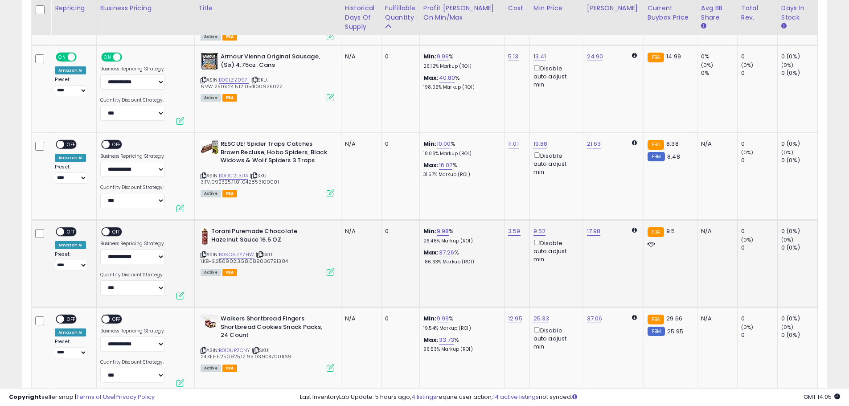
click at [112, 228] on span "OFF" at bounding box center [117, 232] width 14 height 8
click at [64, 228] on span "OFF" at bounding box center [71, 232] width 14 height 8
click at [440, 227] on link "9.98" at bounding box center [443, 231] width 12 height 9
drag, startPoint x: 409, startPoint y: 195, endPoint x: 365, endPoint y: 191, distance: 43.8
click at [372, 194] on div "**** This will override store markup" at bounding box center [435, 198] width 128 height 33
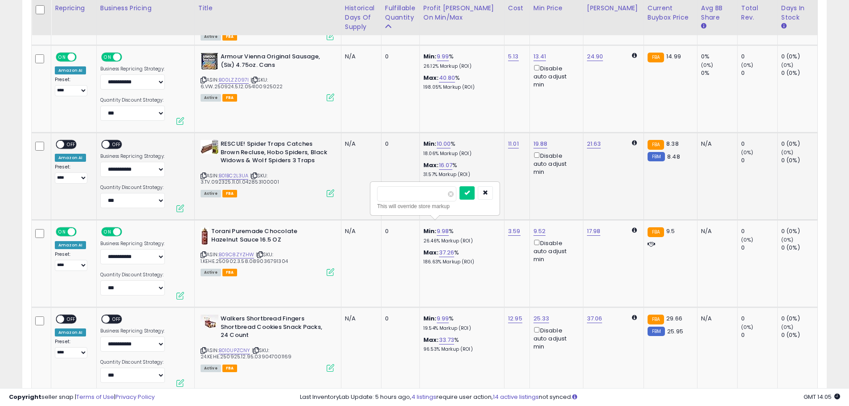
type input "*"
click button "submit" at bounding box center [466, 192] width 15 height 13
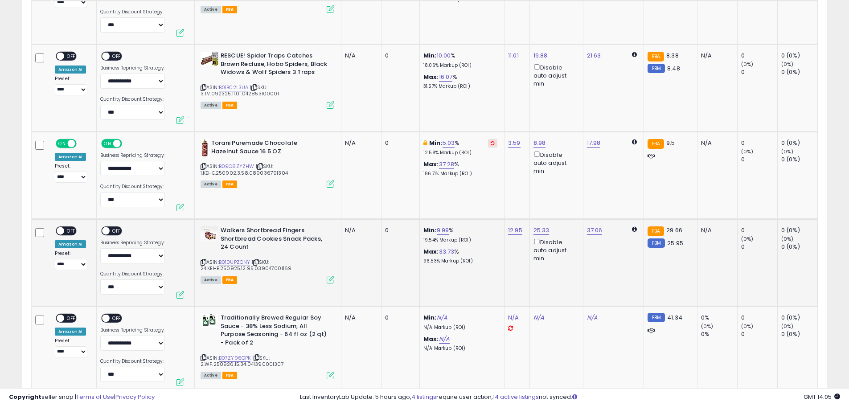
scroll to position [2951, 0]
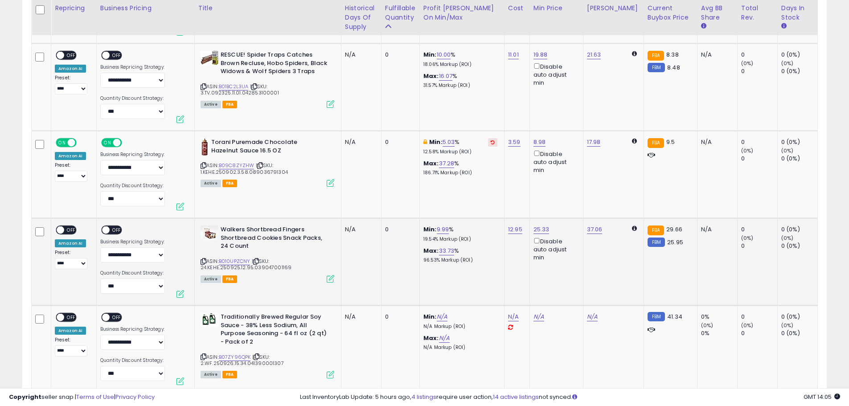
click at [113, 226] on span "OFF" at bounding box center [117, 230] width 14 height 8
click at [69, 226] on span "OFF" at bounding box center [71, 230] width 14 height 8
click at [115, 314] on span "OFF" at bounding box center [117, 318] width 14 height 8
click at [67, 314] on span "OFF" at bounding box center [71, 318] width 14 height 8
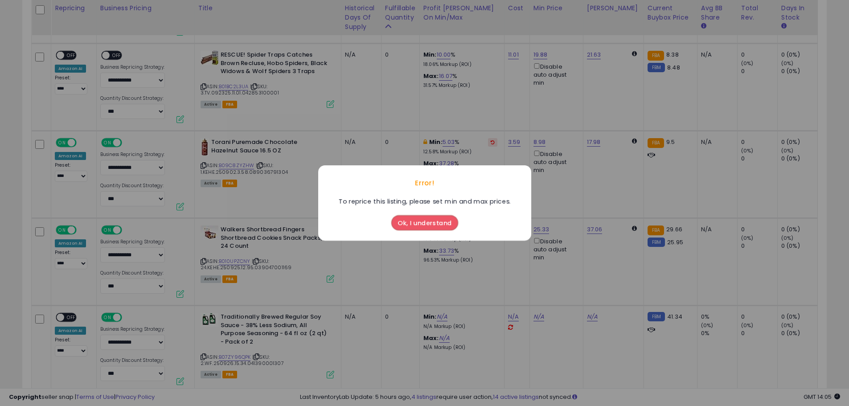
click at [435, 221] on button "Ok, I understand" at bounding box center [424, 222] width 67 height 15
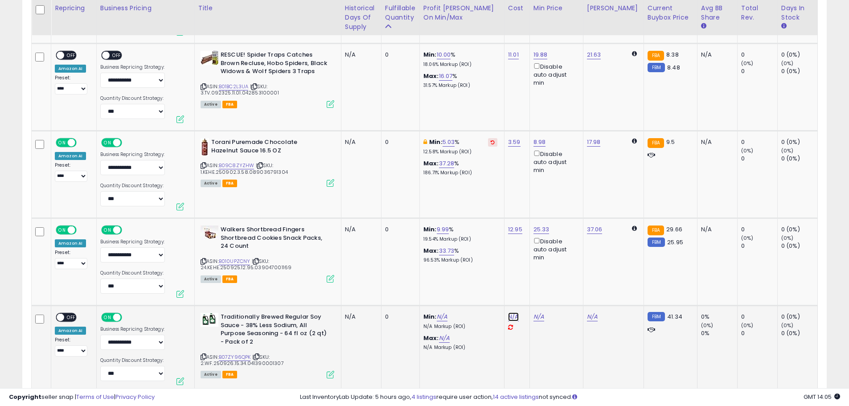
click at [511, 312] on link "N/A" at bounding box center [513, 316] width 11 height 9
type input "*****"
click button "submit" at bounding box center [536, 287] width 15 height 13
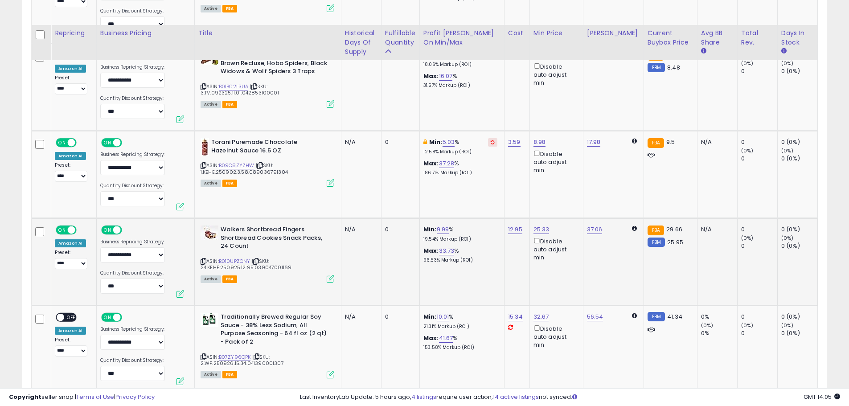
scroll to position [3040, 0]
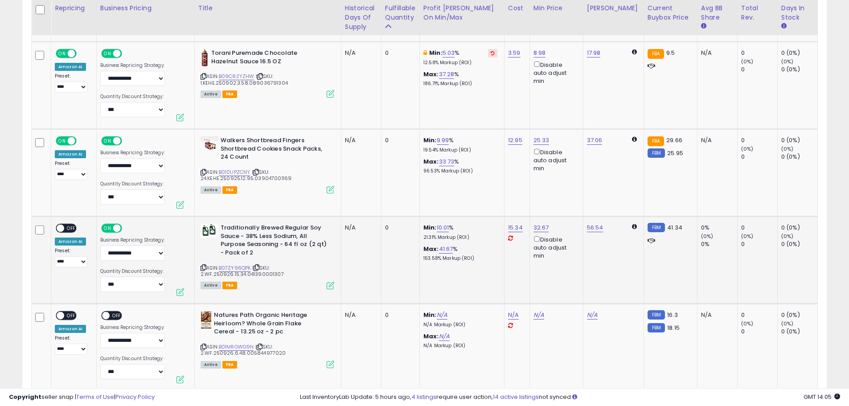
click at [74, 225] on span "OFF" at bounding box center [71, 229] width 14 height 8
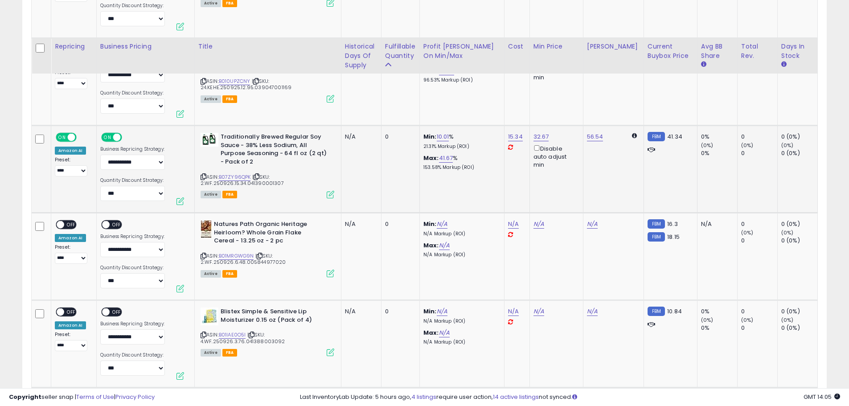
scroll to position [3173, 0]
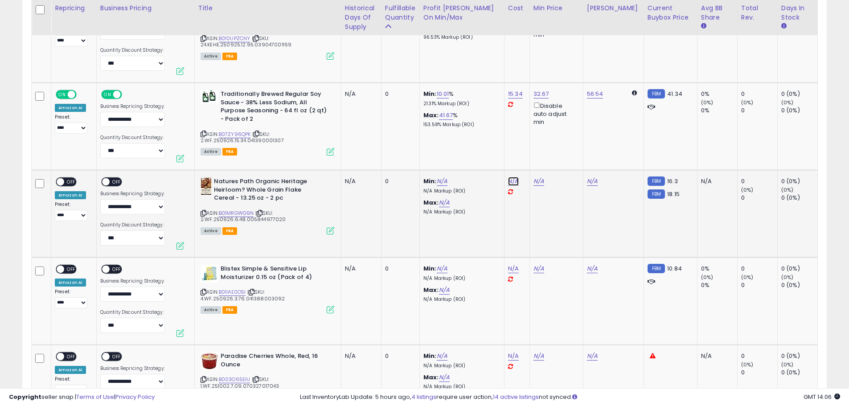
click at [510, 177] on link "N/A" at bounding box center [513, 181] width 11 height 9
type input "****"
click button "submit" at bounding box center [536, 151] width 15 height 13
click at [113, 180] on div "ON OFF" at bounding box center [115, 182] width 30 height 11
click at [110, 178] on span "OFF" at bounding box center [117, 182] width 14 height 8
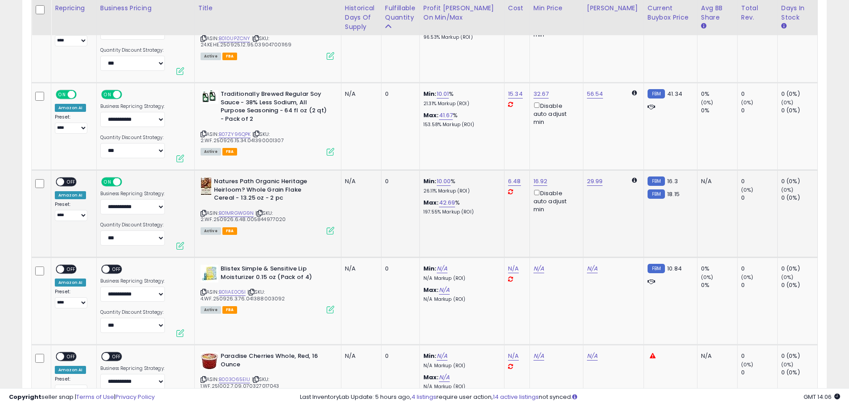
click at [71, 178] on span "OFF" at bounding box center [71, 182] width 14 height 8
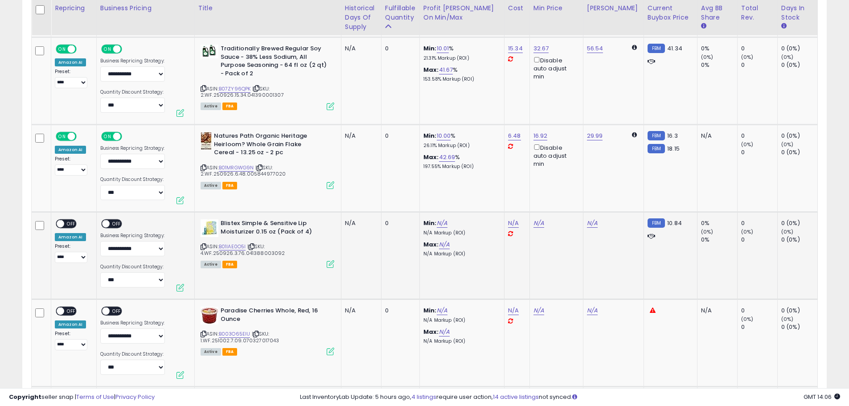
scroll to position [3262, 0]
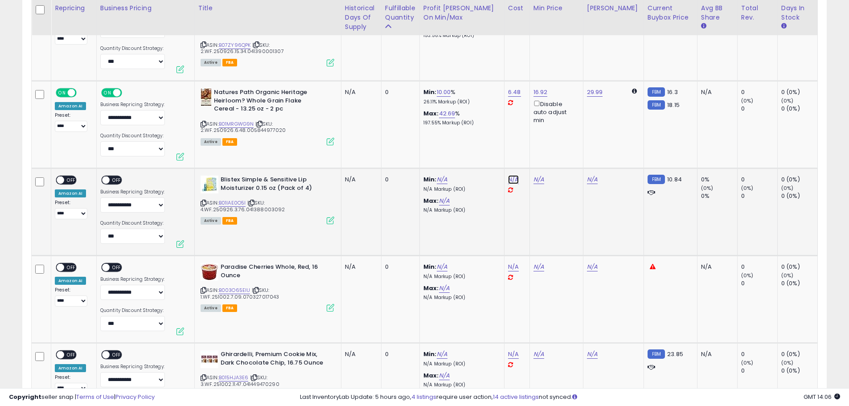
click at [509, 175] on link "N/A" at bounding box center [513, 179] width 11 height 9
type input "****"
click button "submit" at bounding box center [536, 149] width 15 height 13
click at [116, 176] on span "OFF" at bounding box center [117, 180] width 14 height 8
click at [82, 176] on div "**********" at bounding box center [72, 198] width 35 height 44
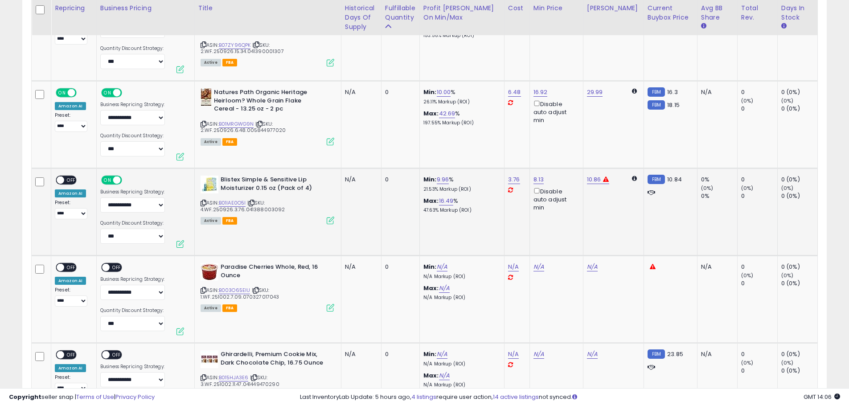
click at [71, 176] on span "OFF" at bounding box center [71, 180] width 14 height 8
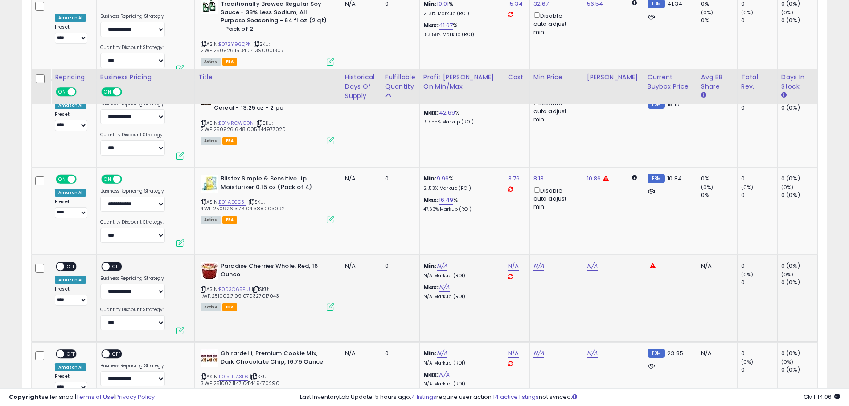
scroll to position [3352, 0]
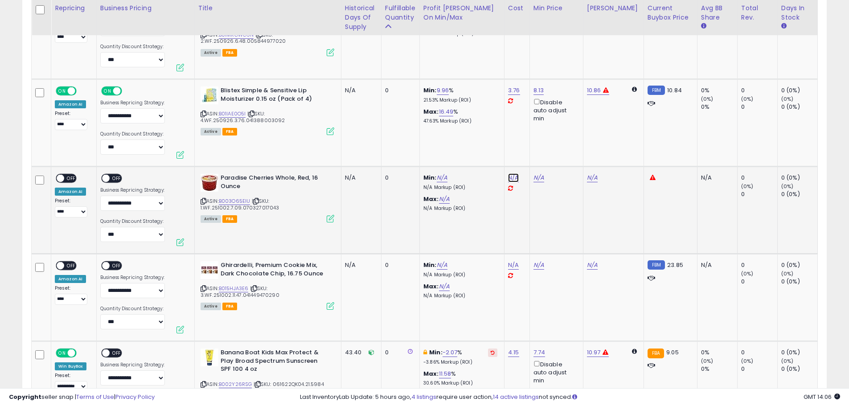
click at [511, 173] on link "N/A" at bounding box center [513, 177] width 11 height 9
type input "****"
click button "submit" at bounding box center [536, 148] width 15 height 13
click at [111, 175] on span "OFF" at bounding box center [117, 179] width 14 height 8
click at [65, 175] on span "OFF" at bounding box center [71, 179] width 14 height 8
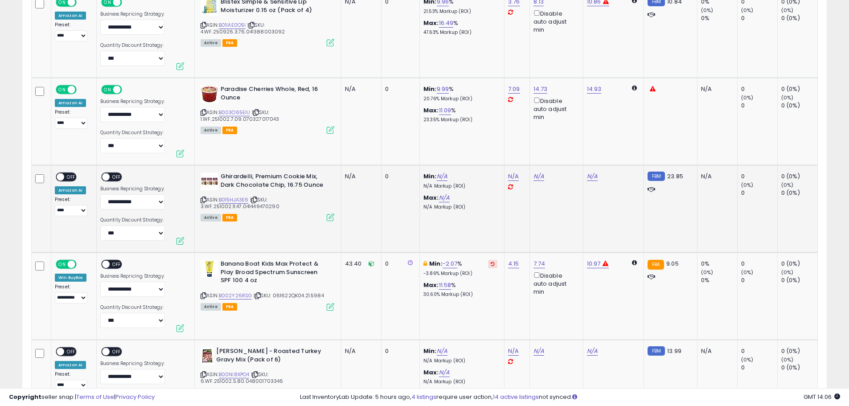
scroll to position [3441, 0]
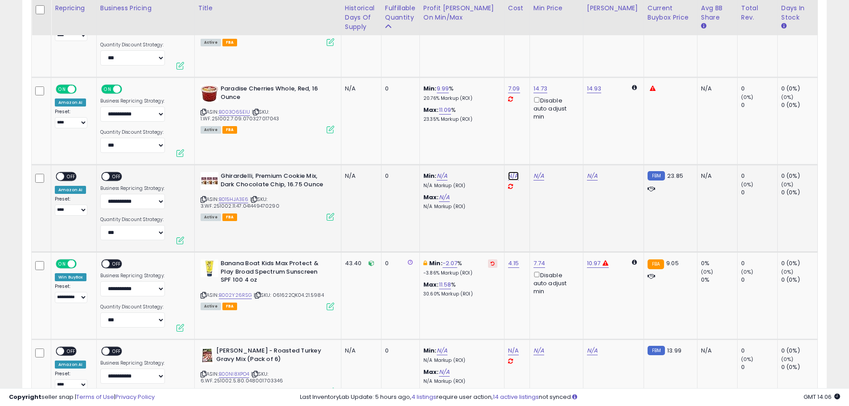
click at [512, 172] on link "N/A" at bounding box center [513, 176] width 11 height 9
type input "*****"
click button "submit" at bounding box center [536, 146] width 15 height 13
click at [115, 173] on span "OFF" at bounding box center [117, 177] width 14 height 8
click at [70, 173] on span "OFF" at bounding box center [71, 177] width 14 height 8
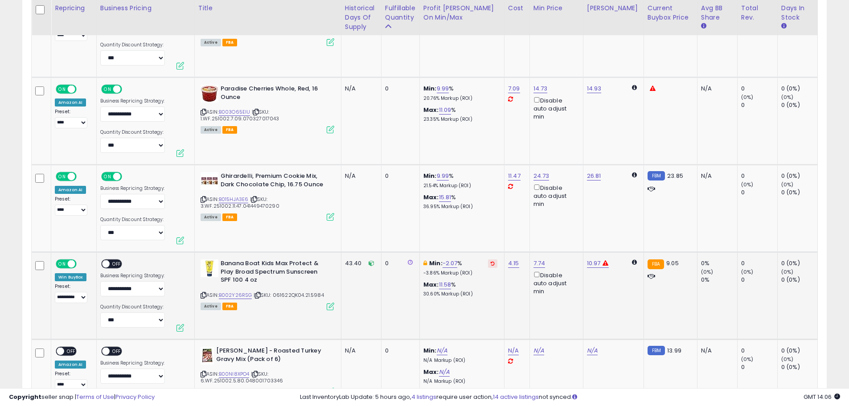
click at [112, 260] on span "OFF" at bounding box center [117, 264] width 14 height 8
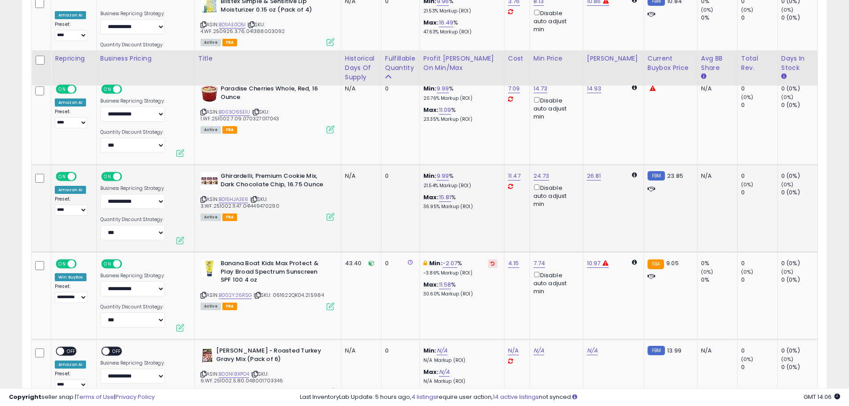
scroll to position [3530, 0]
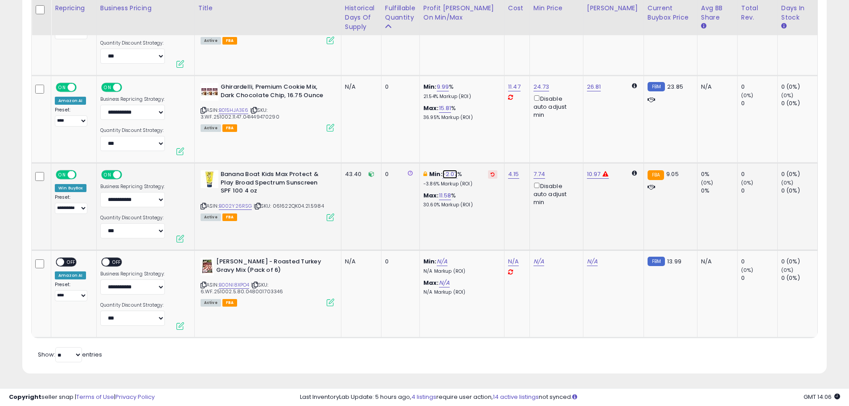
click at [456, 170] on link "-2.07" at bounding box center [449, 174] width 15 height 9
drag, startPoint x: 349, startPoint y: 136, endPoint x: 336, endPoint y: 136, distance: 12.9
type input "*"
click button "submit" at bounding box center [474, 135] width 15 height 13
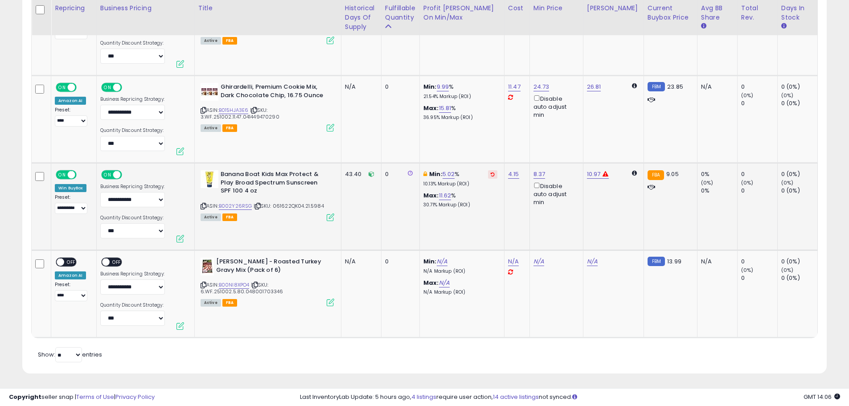
scroll to position [3531, 0]
click at [67, 258] on span "OFF" at bounding box center [71, 262] width 14 height 8
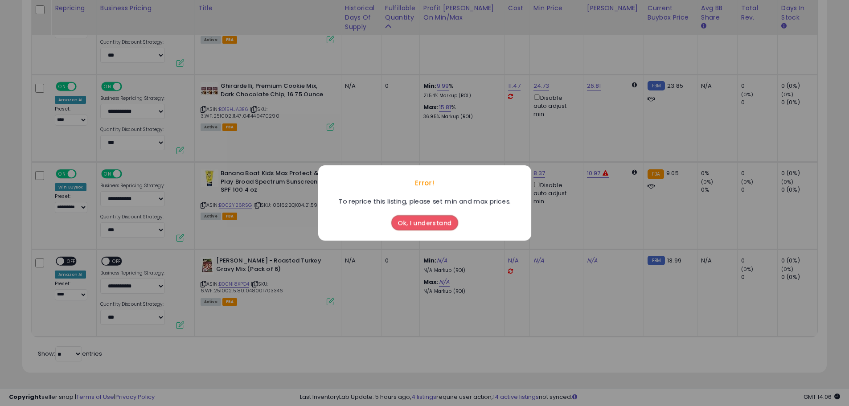
click at [420, 224] on button "Ok, I understand" at bounding box center [424, 222] width 67 height 15
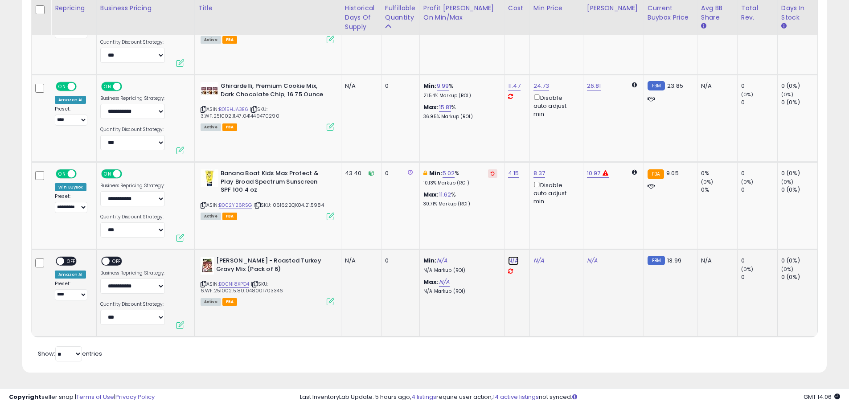
click at [511, 256] on link "N/A" at bounding box center [513, 260] width 11 height 9
type input "***"
click button "submit" at bounding box center [536, 231] width 15 height 13
click at [112, 258] on span "OFF" at bounding box center [117, 262] width 14 height 8
click at [68, 258] on span "OFF" at bounding box center [71, 262] width 14 height 8
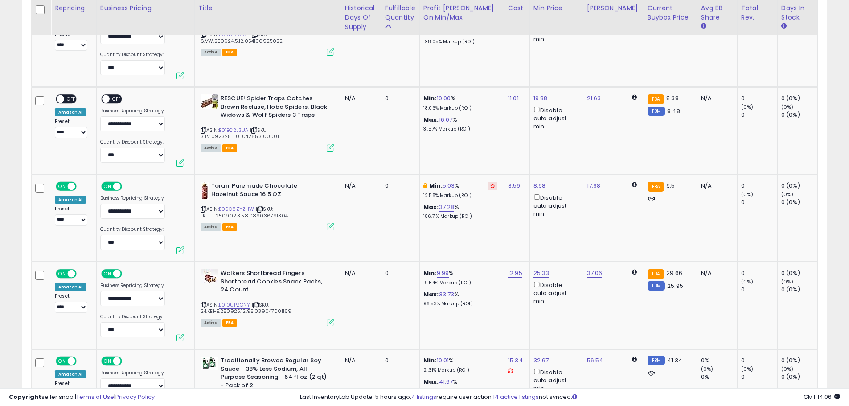
scroll to position [2729, 0]
